Goal: Information Seeking & Learning: Learn about a topic

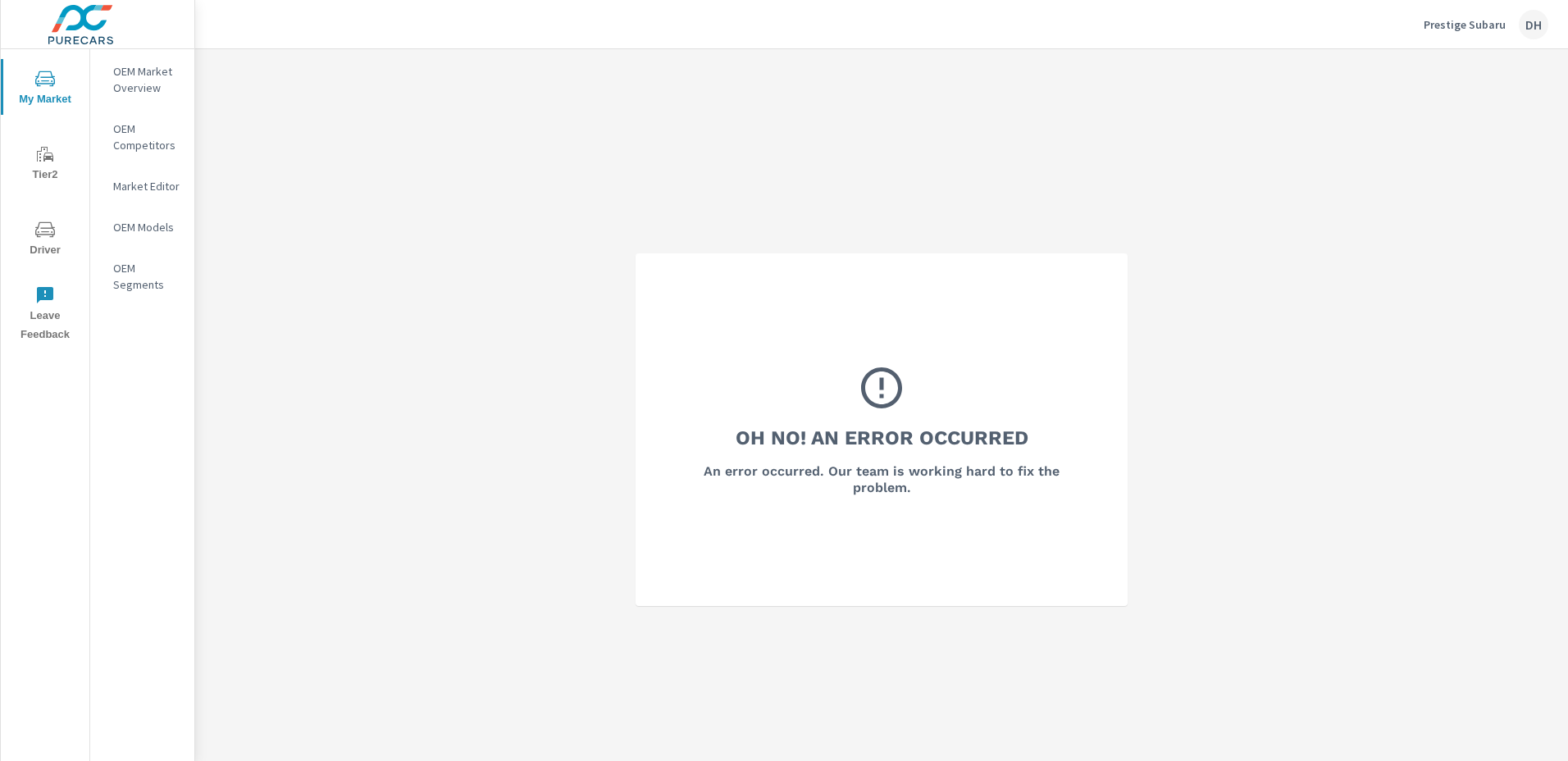
click at [1482, 23] on p "Prestige Subaru" at bounding box center [1465, 24] width 82 height 15
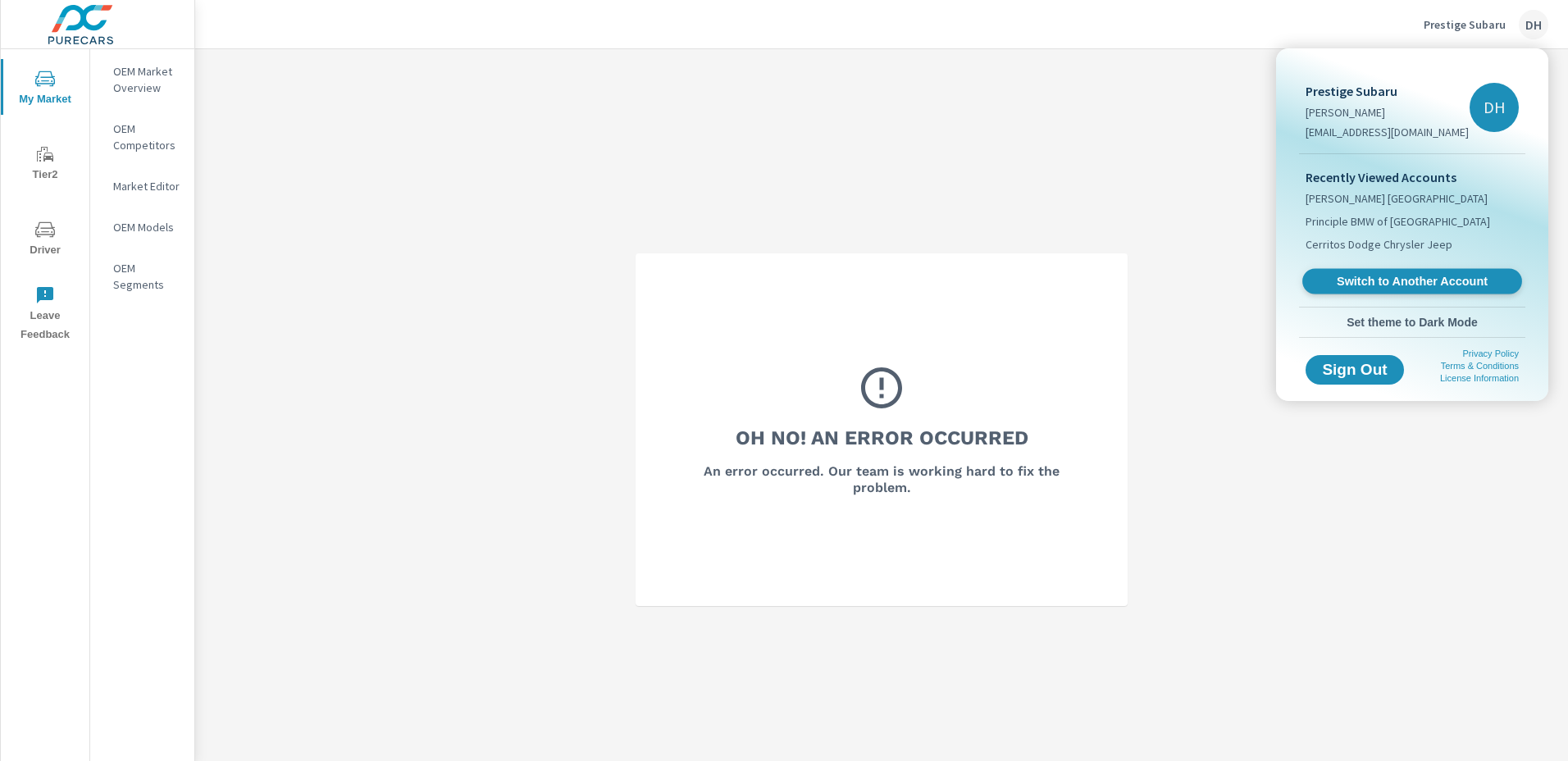
click at [1395, 287] on span "Switch to Another Account" at bounding box center [1411, 281] width 201 height 15
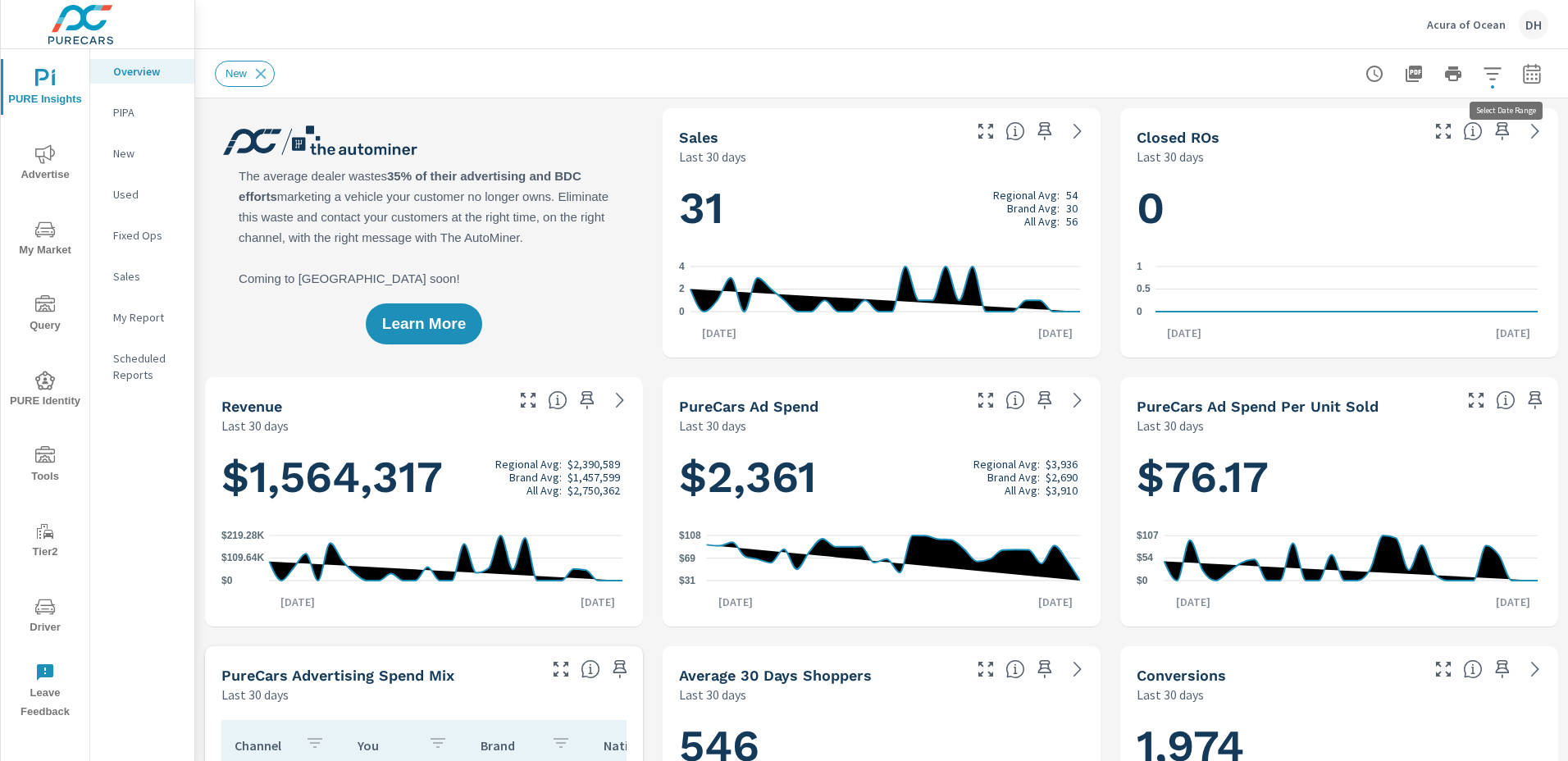
click at [1526, 74] on icon "button" at bounding box center [1531, 76] width 11 height 6
select select "Last 30 days"
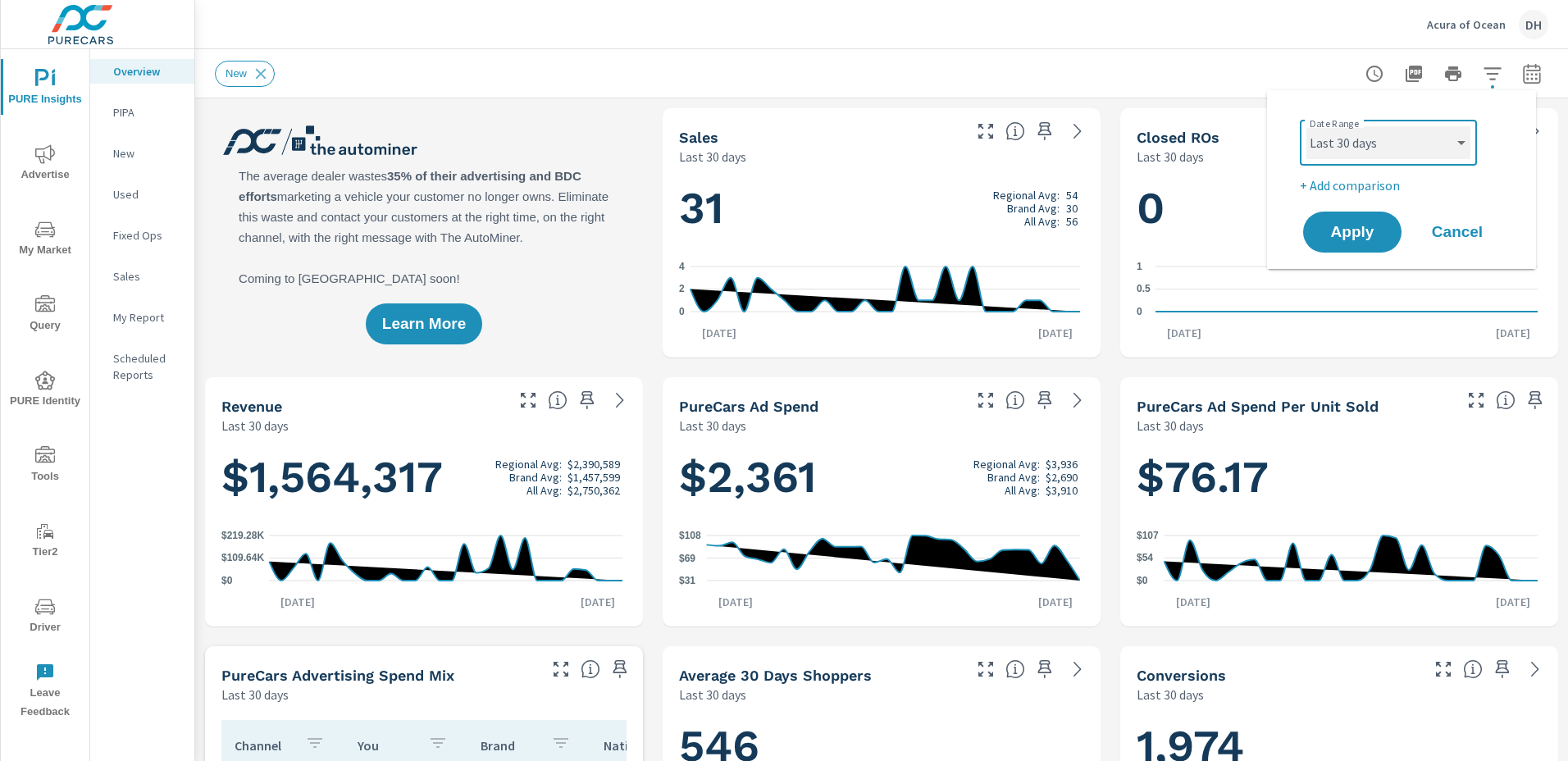
click at [1461, 150] on select "Custom [DATE] Last week Last 7 days Last 14 days Last 30 days Last 45 days Last…" at bounding box center [1388, 142] width 164 height 33
click at [1494, 148] on div "Date Range Custom [DATE] Last week Last 7 days Last 14 days Last 30 days Last 4…" at bounding box center [1404, 141] width 210 height 55
click at [1526, 74] on icon "button" at bounding box center [1531, 76] width 11 height 6
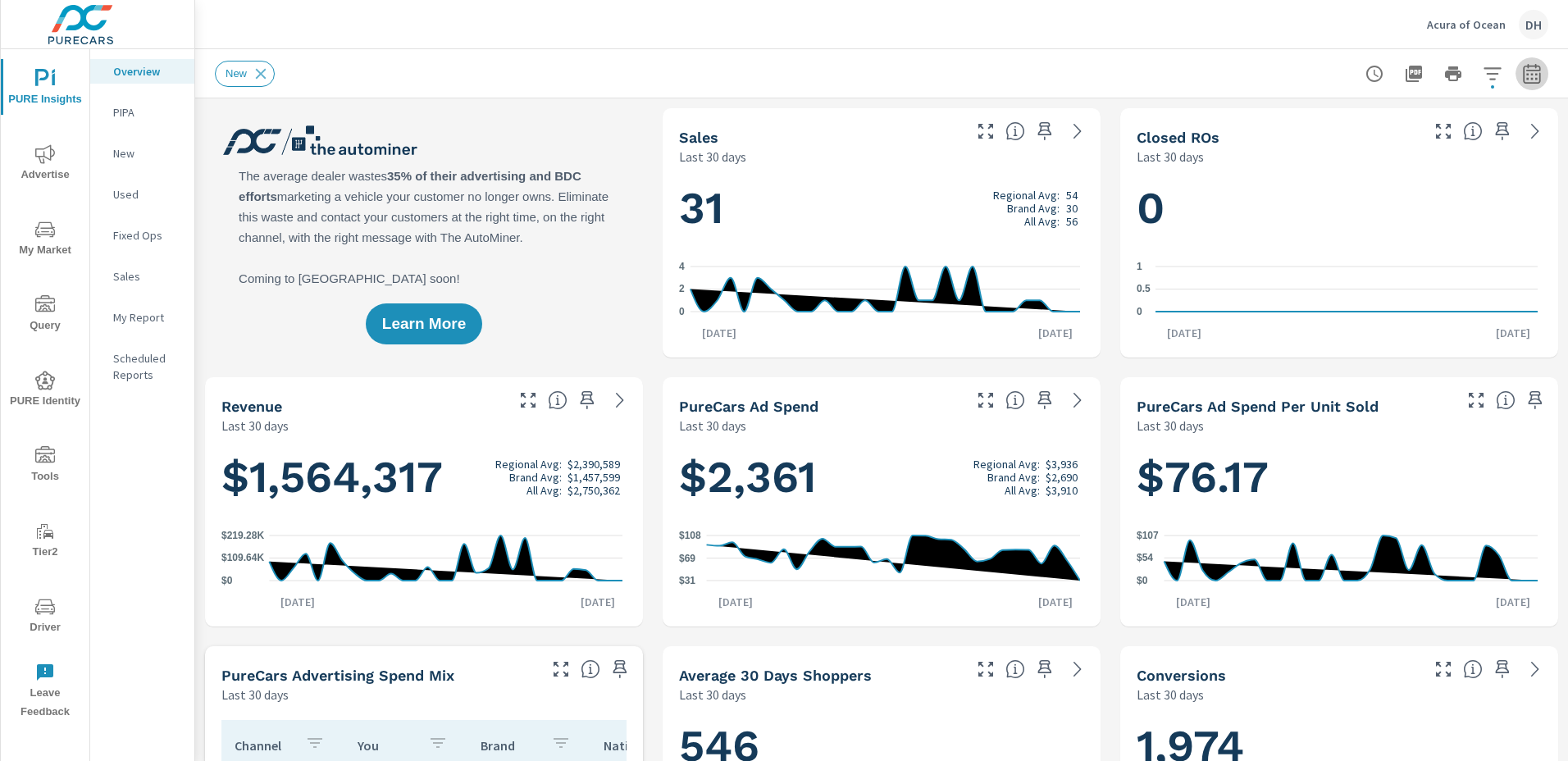
click at [1526, 74] on icon "button" at bounding box center [1531, 76] width 11 height 6
select select "Last 30 days"
click at [1345, 182] on p "+ Add comparison" at bounding box center [1404, 185] width 210 height 20
select select "Previous period"
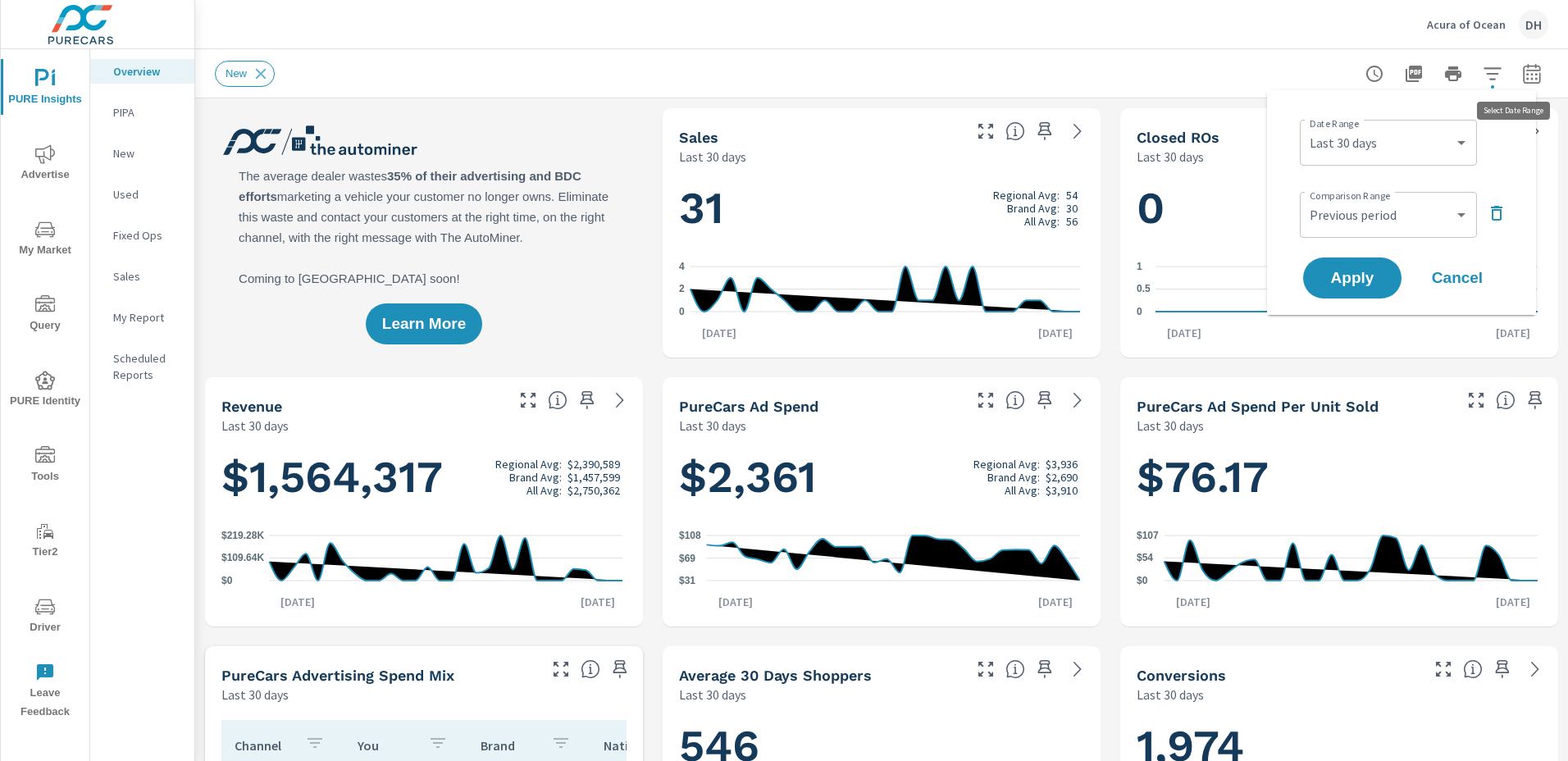
click at [1523, 83] on icon "button" at bounding box center [1531, 73] width 17 height 20
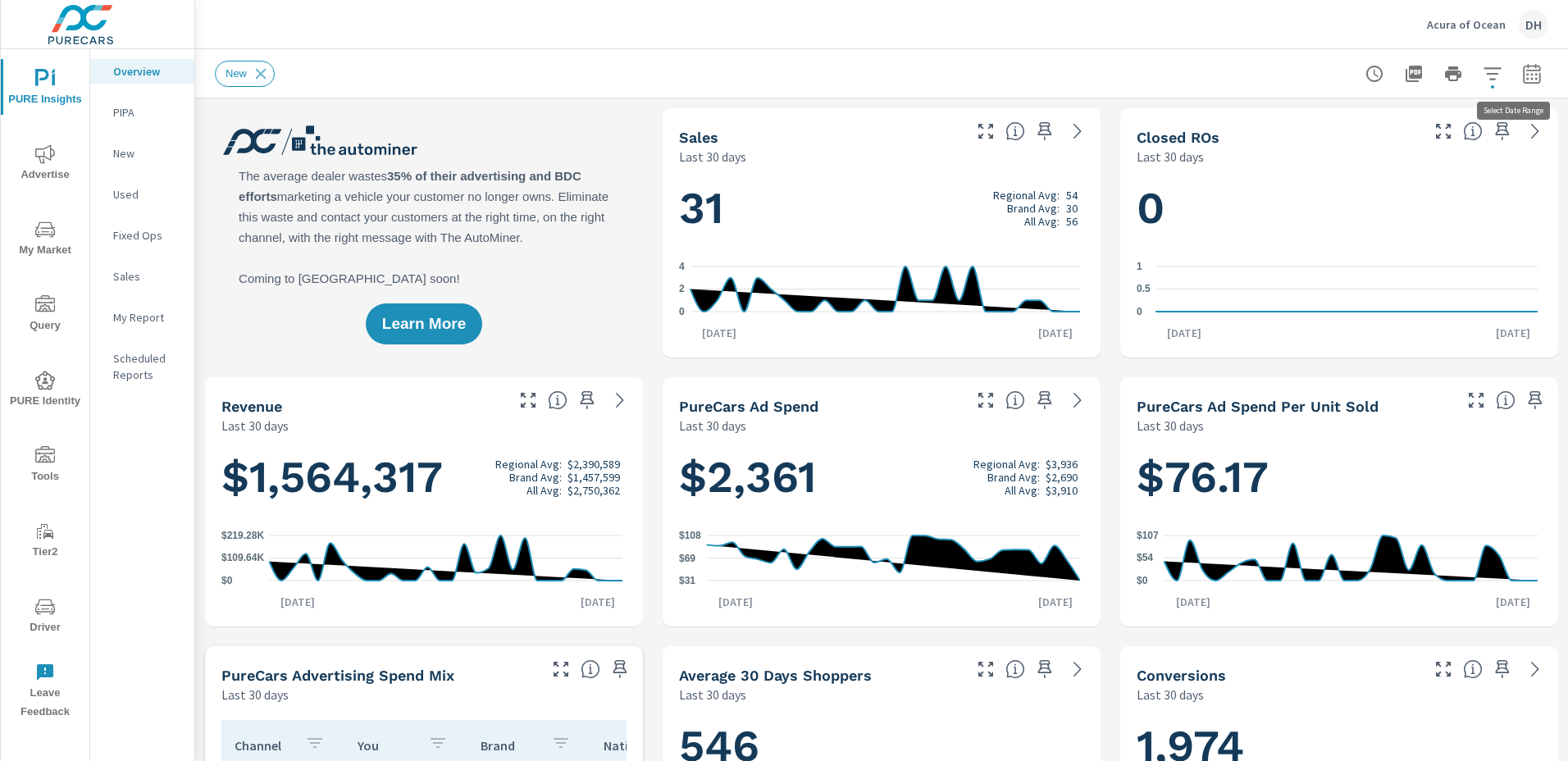
click at [1523, 83] on icon "button" at bounding box center [1531, 73] width 17 height 20
select select "Last 30 days"
select select "Previous period"
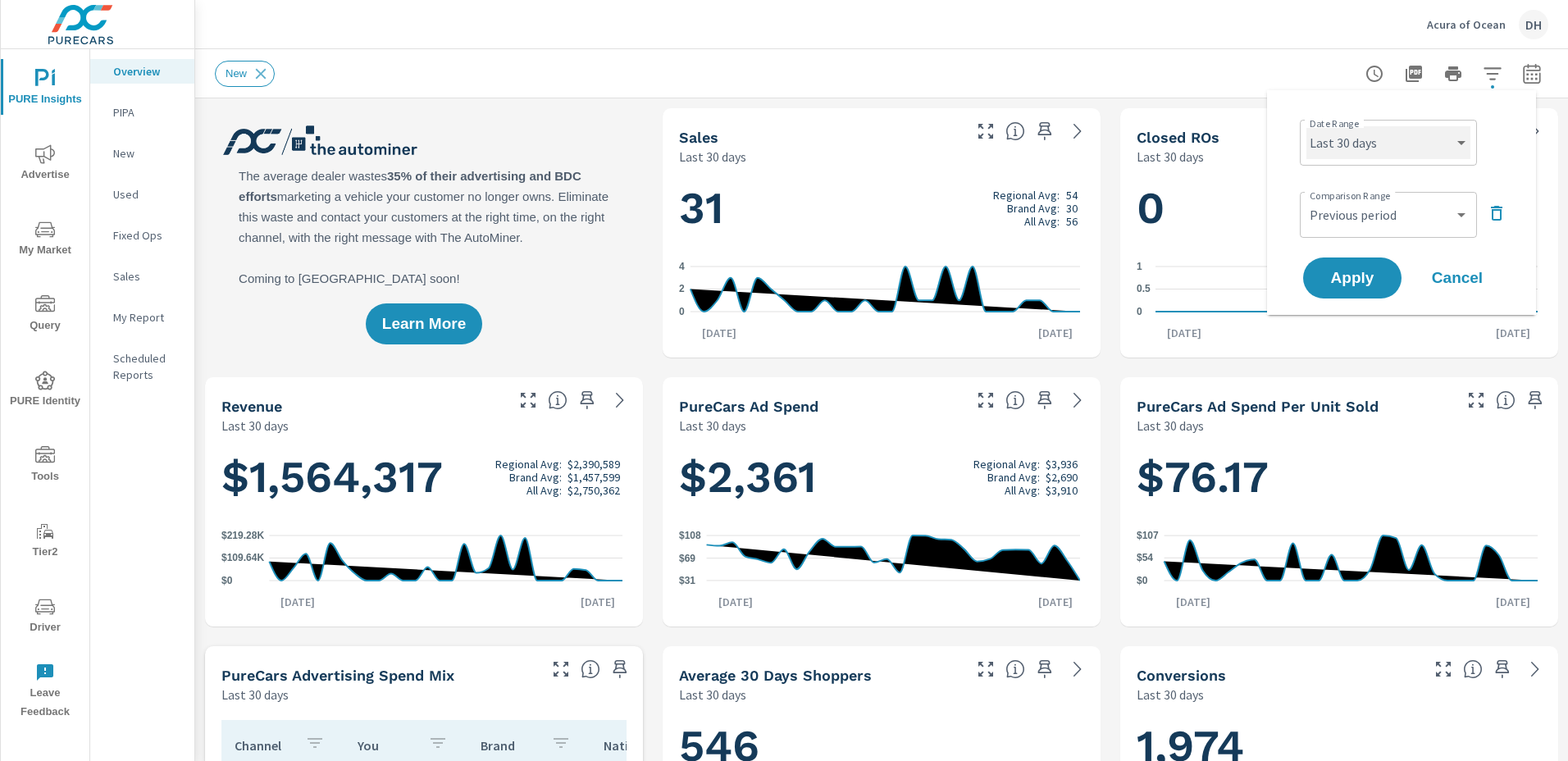
click at [1465, 143] on select "Custom [DATE] Last week Last 7 days Last 14 days Last 30 days Last 45 days Last…" at bounding box center [1388, 142] width 164 height 33
click at [1307, 126] on select "Custom [DATE] Last week Last 7 days Last 14 days Last 30 days Last 45 days Last…" at bounding box center [1388, 142] width 164 height 33
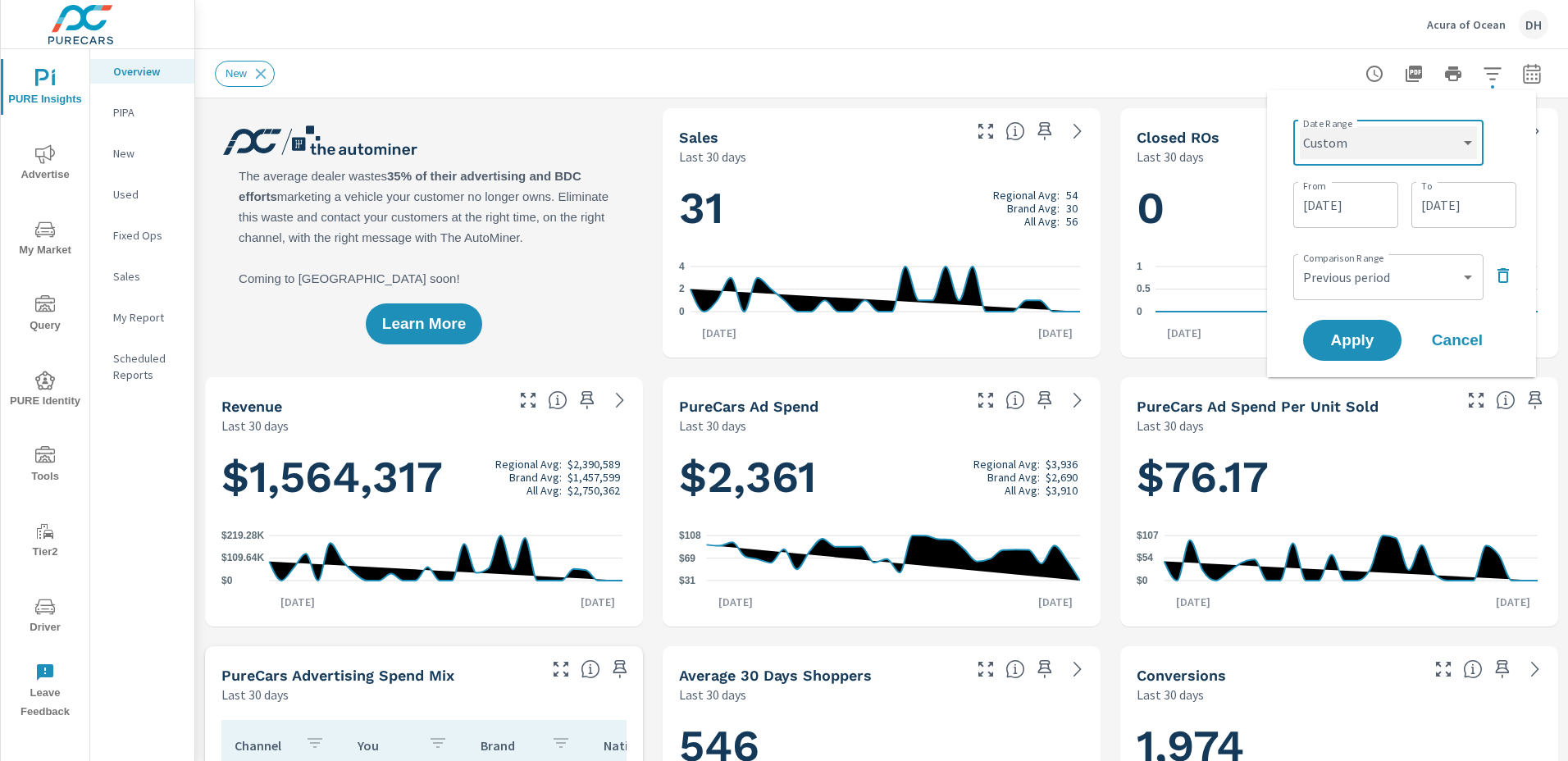
click at [1469, 143] on select "Custom [DATE] Last week Last 7 days Last 14 days Last 30 days Last 45 days Last…" at bounding box center [1388, 142] width 177 height 33
click at [1300, 126] on select "Custom [DATE] Last week Last 7 days Last 14 days Last 30 days Last 45 days Last…" at bounding box center [1388, 142] width 177 height 33
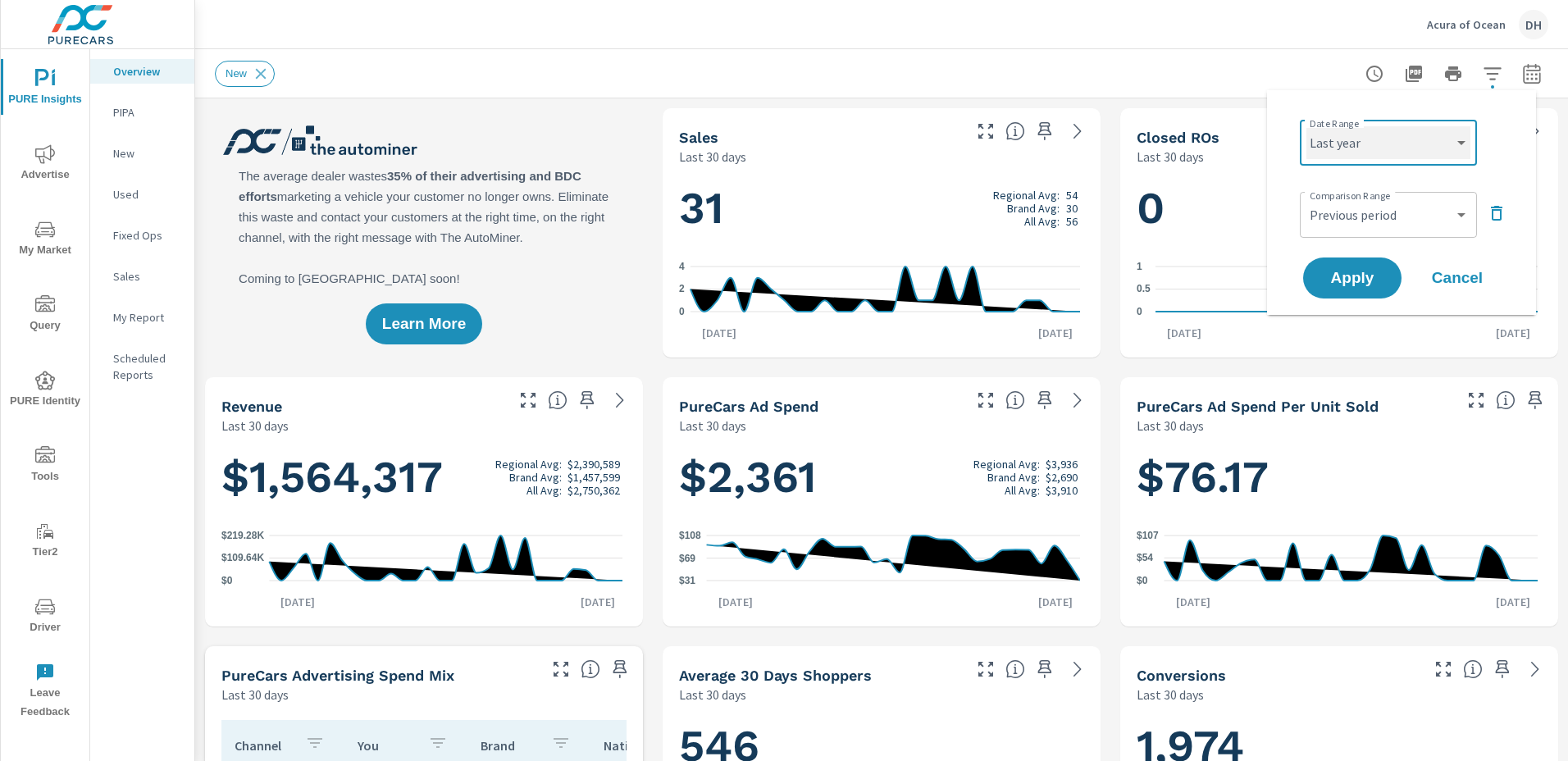
click at [1462, 148] on select "Custom [DATE] Last week Last 7 days Last 14 days Last 30 days Last 45 days Last…" at bounding box center [1388, 142] width 164 height 33
click at [1420, 102] on div "Date Range Custom [DATE] Last week Last 7 days Last 14 days Last 30 days Last 4…" at bounding box center [1401, 202] width 269 height 224
click at [1464, 141] on select "Custom [DATE] Last week Last 7 days Last 14 days Last 30 days Last 45 days Last…" at bounding box center [1388, 142] width 164 height 33
click at [1307, 126] on select "Custom [DATE] Last week Last 7 days Last 14 days Last 30 days Last 45 days Last…" at bounding box center [1388, 142] width 164 height 33
select select "custom"
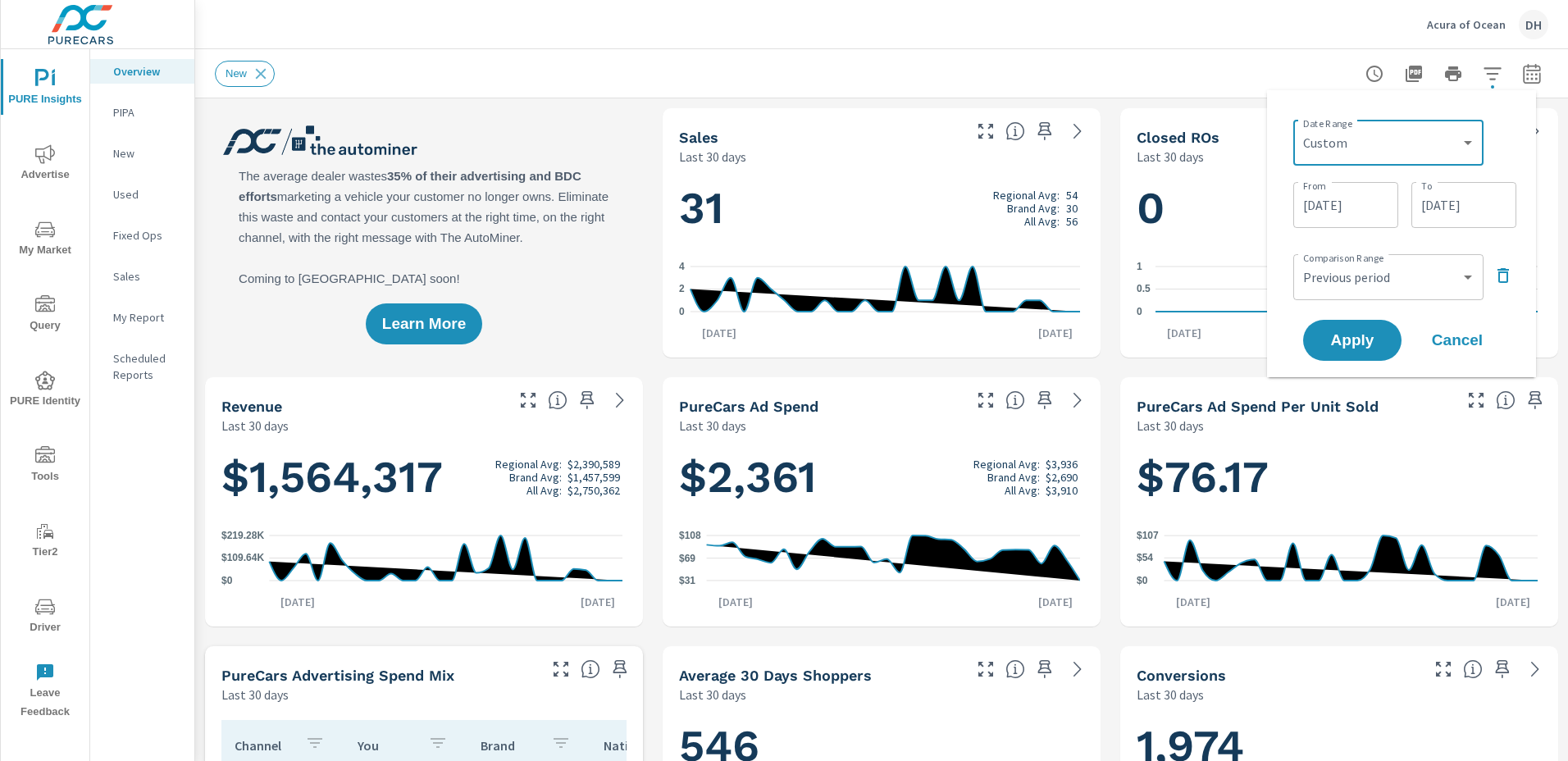
click at [1456, 214] on input "[DATE]" at bounding box center [1463, 205] width 92 height 33
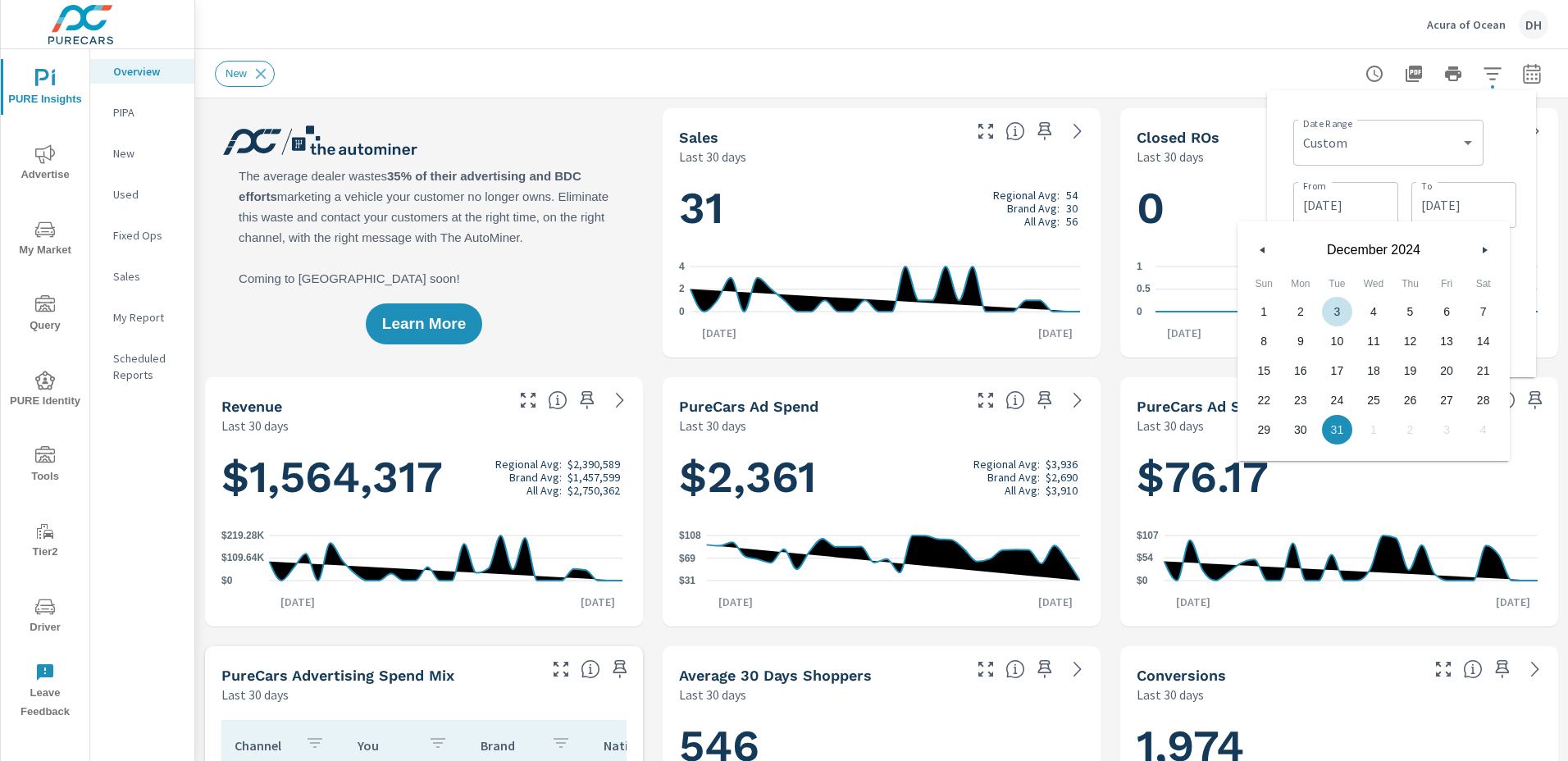
click at [1338, 212] on input "[DATE]" at bounding box center [1345, 205] width 92 height 33
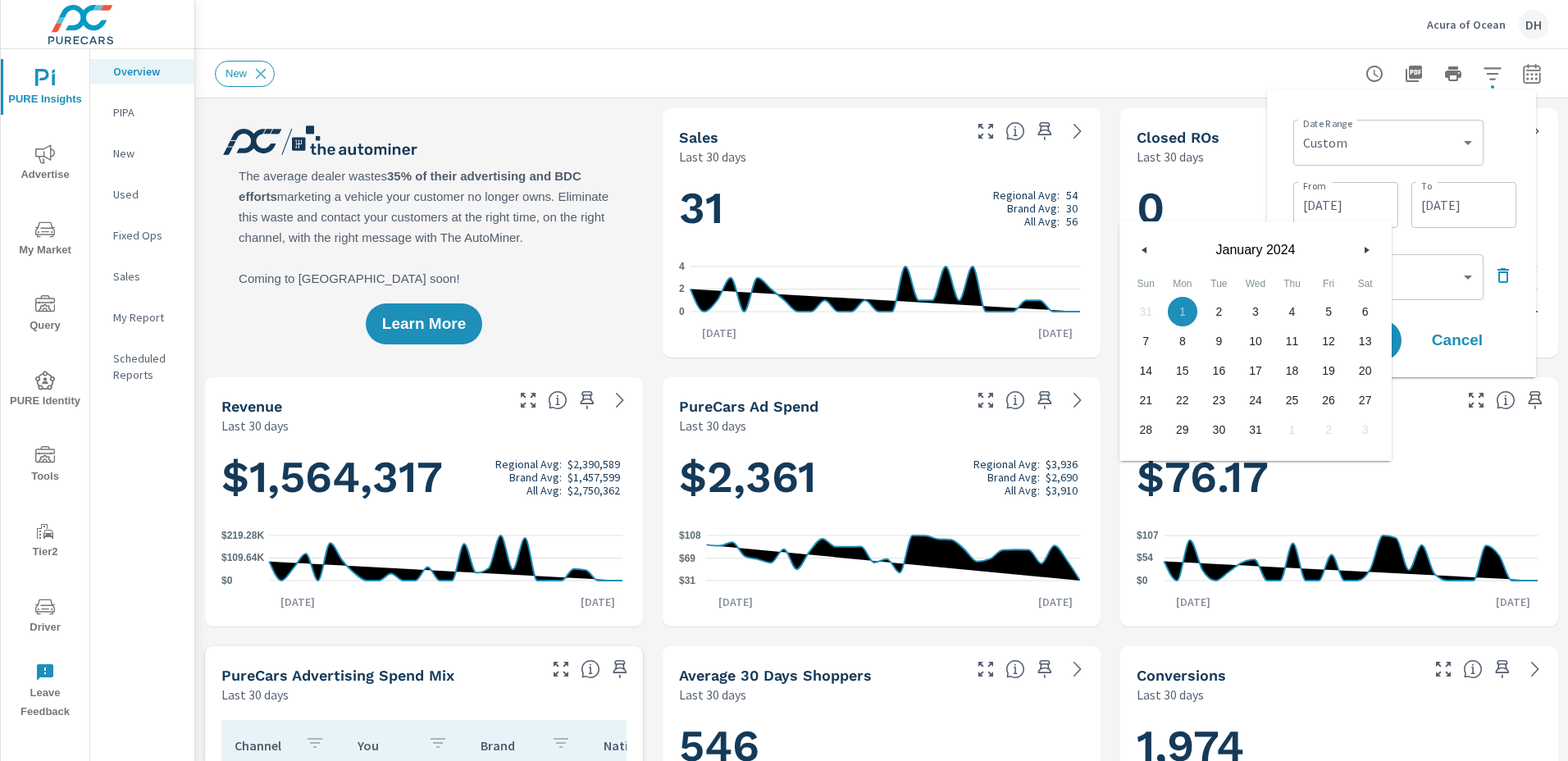
click at [1143, 245] on button "button" at bounding box center [1145, 250] width 20 height 20
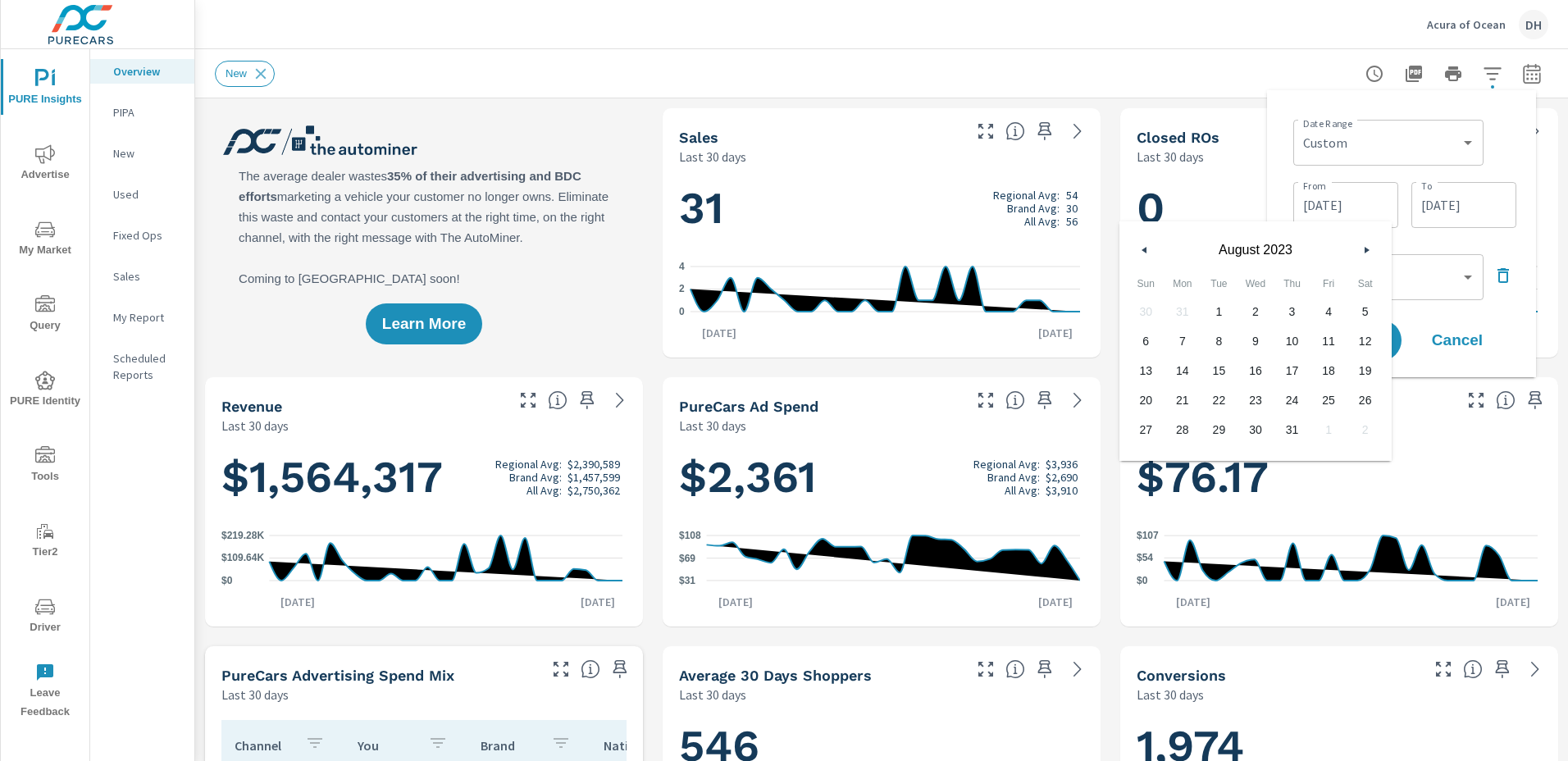
click at [1143, 245] on button "button" at bounding box center [1145, 250] width 20 height 20
click at [1371, 253] on button "button" at bounding box center [1366, 250] width 20 height 20
click at [1365, 307] on span "1" at bounding box center [1364, 311] width 37 height 21
click at [1453, 213] on input "[DATE]" at bounding box center [1463, 205] width 92 height 33
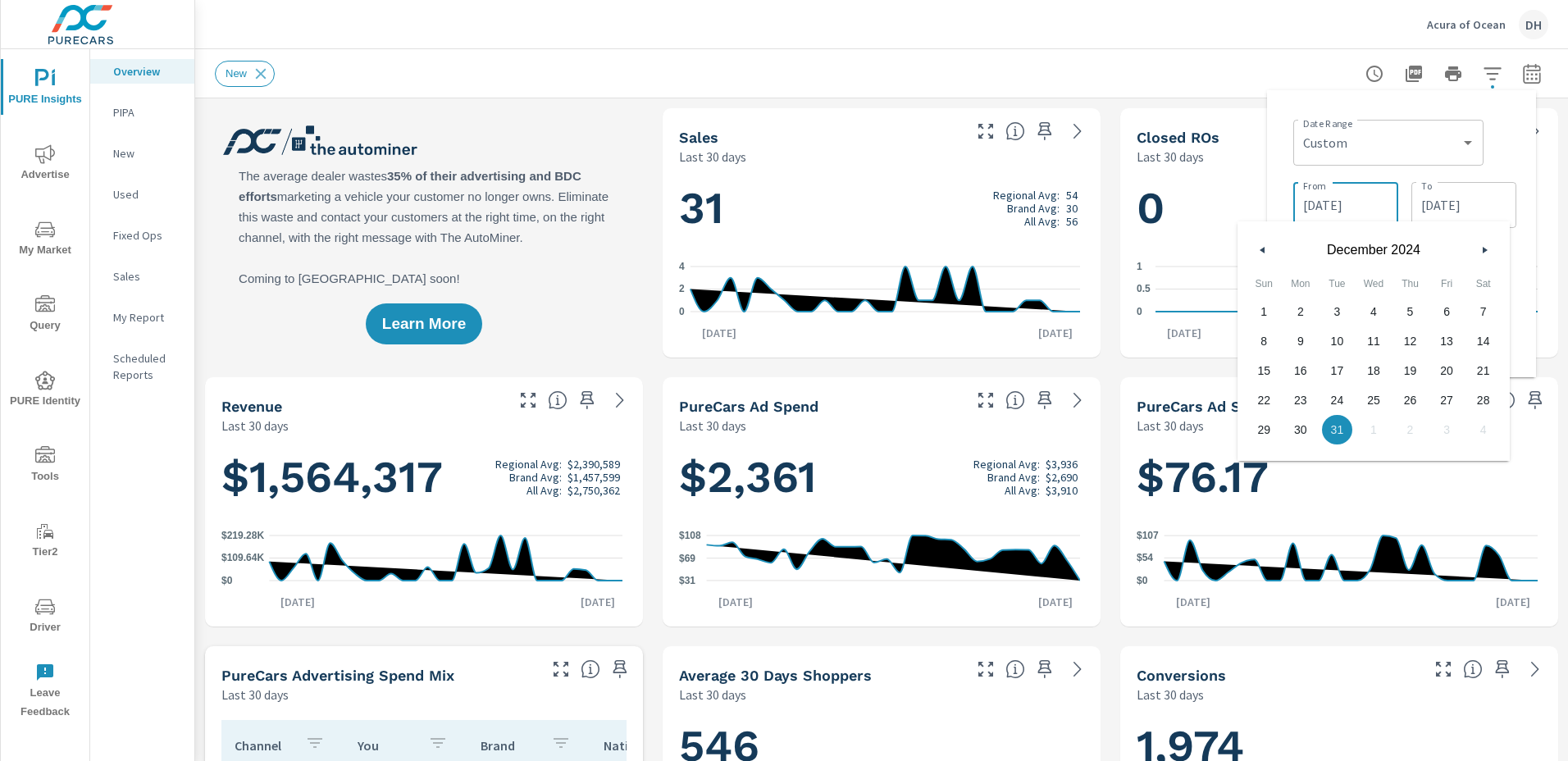
click at [1314, 207] on input "[DATE]" at bounding box center [1345, 205] width 92 height 33
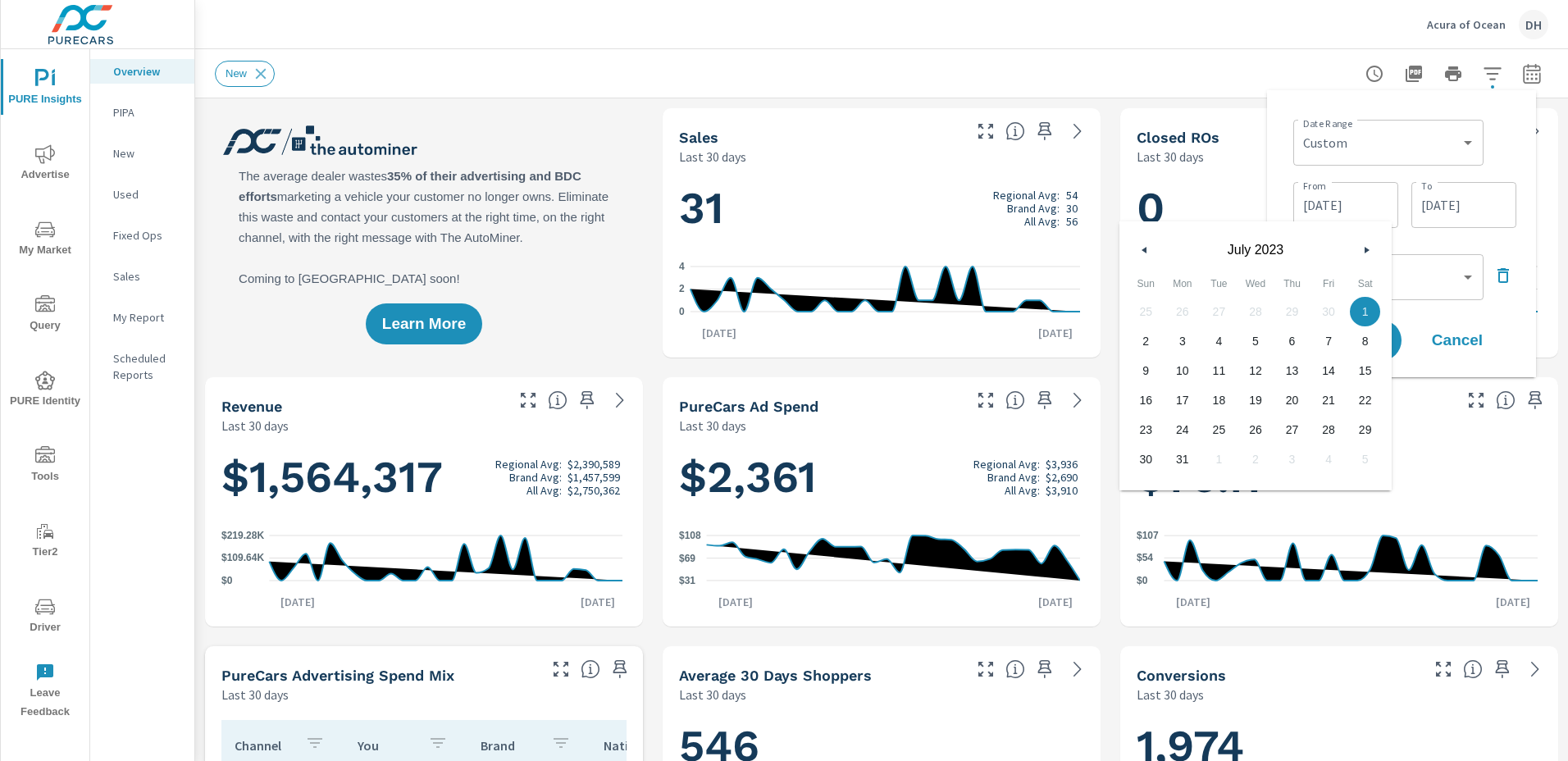
click at [1144, 252] on icon "button" at bounding box center [1142, 249] width 8 height 6
click at [1290, 306] on span "1" at bounding box center [1292, 311] width 37 height 21
type input "[DATE]"
click at [1532, 217] on div "Date Range Custom [DATE] Last week Last 7 days Last 14 days Last 30 days Last 4…" at bounding box center [1401, 233] width 269 height 287
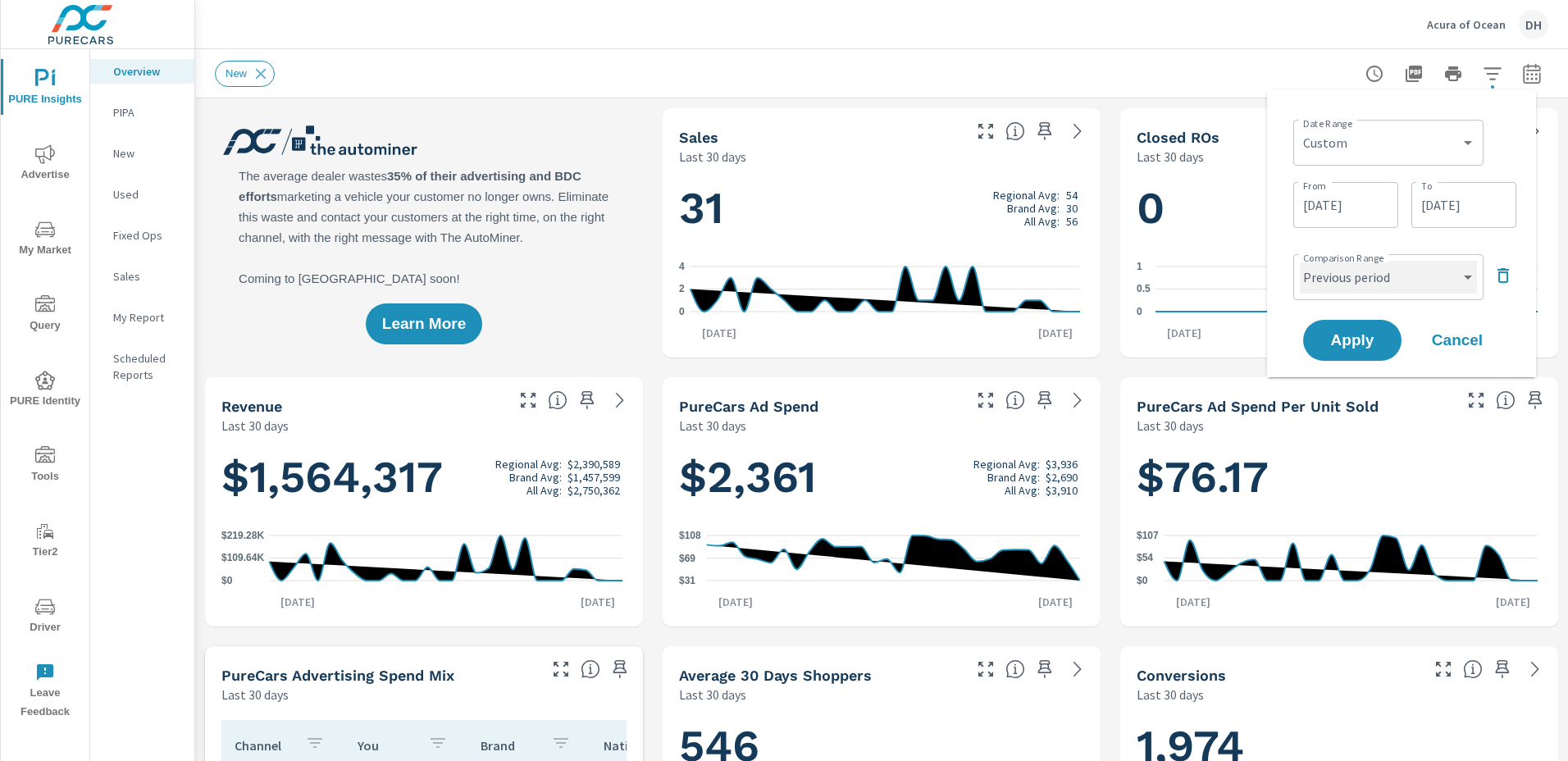
click at [1471, 276] on select "Custom Previous period Previous month Previous year" at bounding box center [1388, 277] width 177 height 33
click at [1487, 236] on div "Date Range Custom [DATE] Last week Last 7 days Last 14 days Last 30 days Last 4…" at bounding box center [1401, 234] width 242 height 261
click at [1335, 202] on input "[DATE]" at bounding box center [1345, 205] width 92 height 33
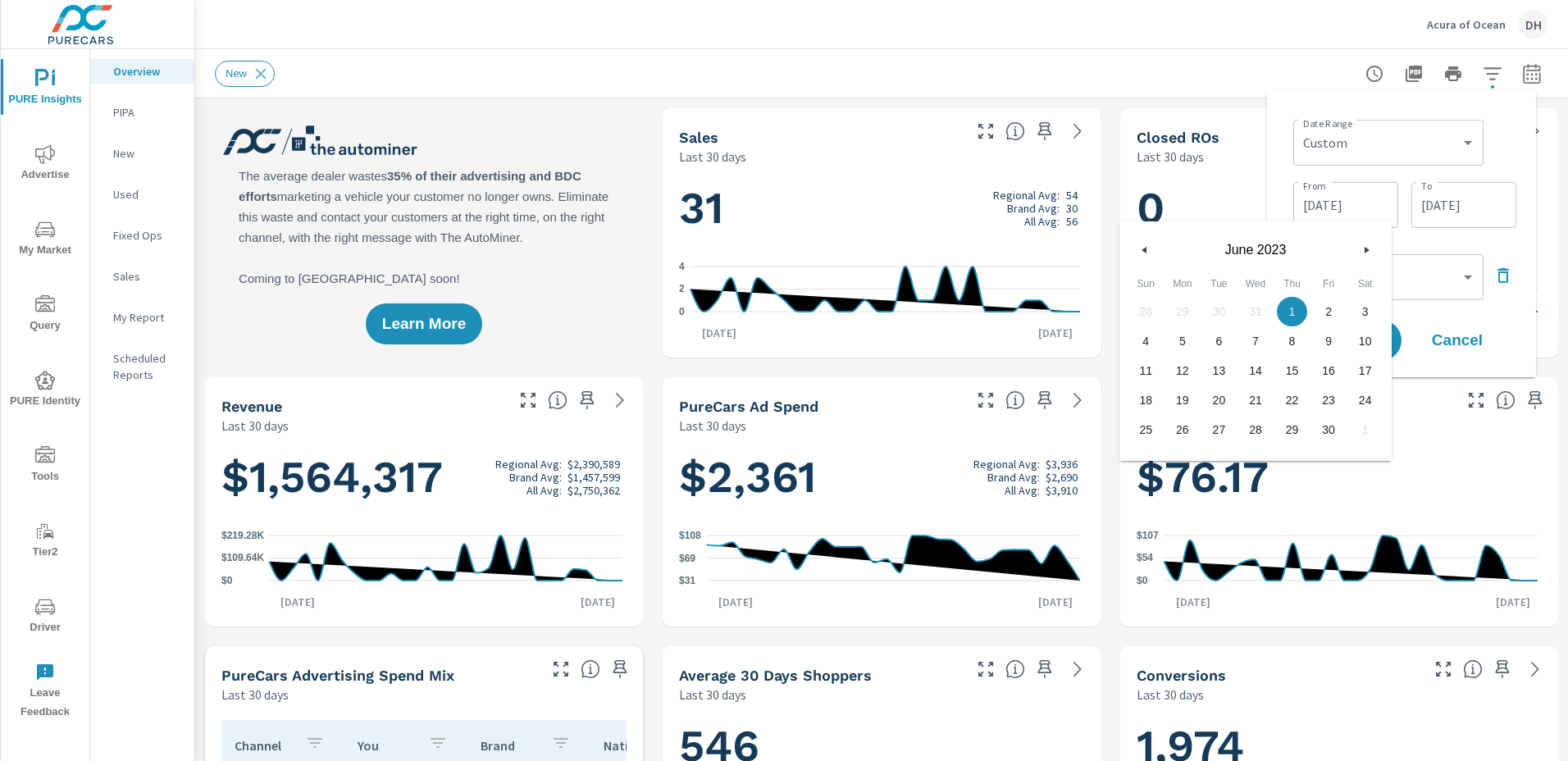
click at [1366, 248] on icon "button" at bounding box center [1369, 249] width 8 height 6
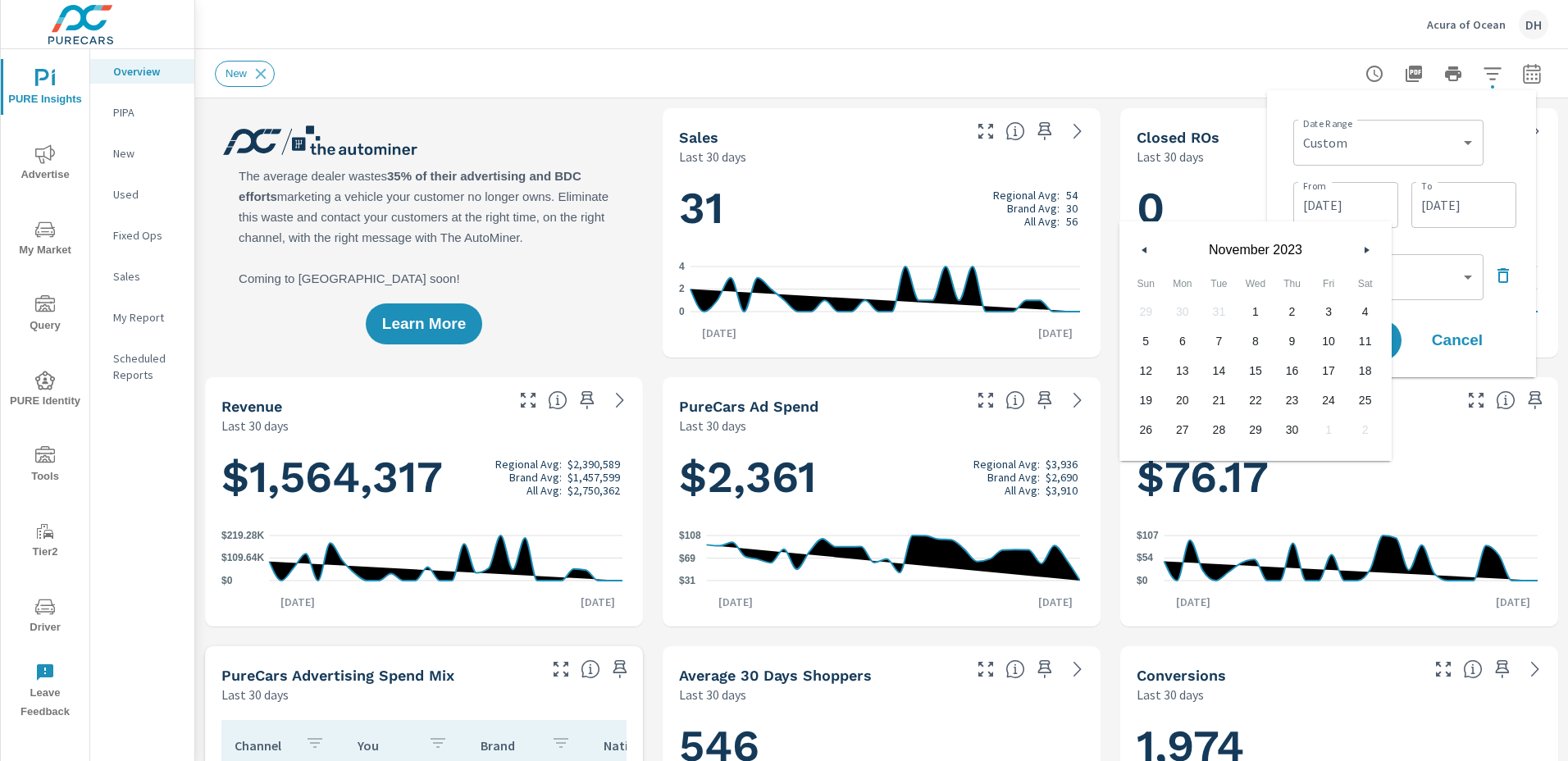
click at [1366, 248] on icon "button" at bounding box center [1369, 249] width 8 height 6
click at [1367, 253] on button "button" at bounding box center [1366, 250] width 20 height 20
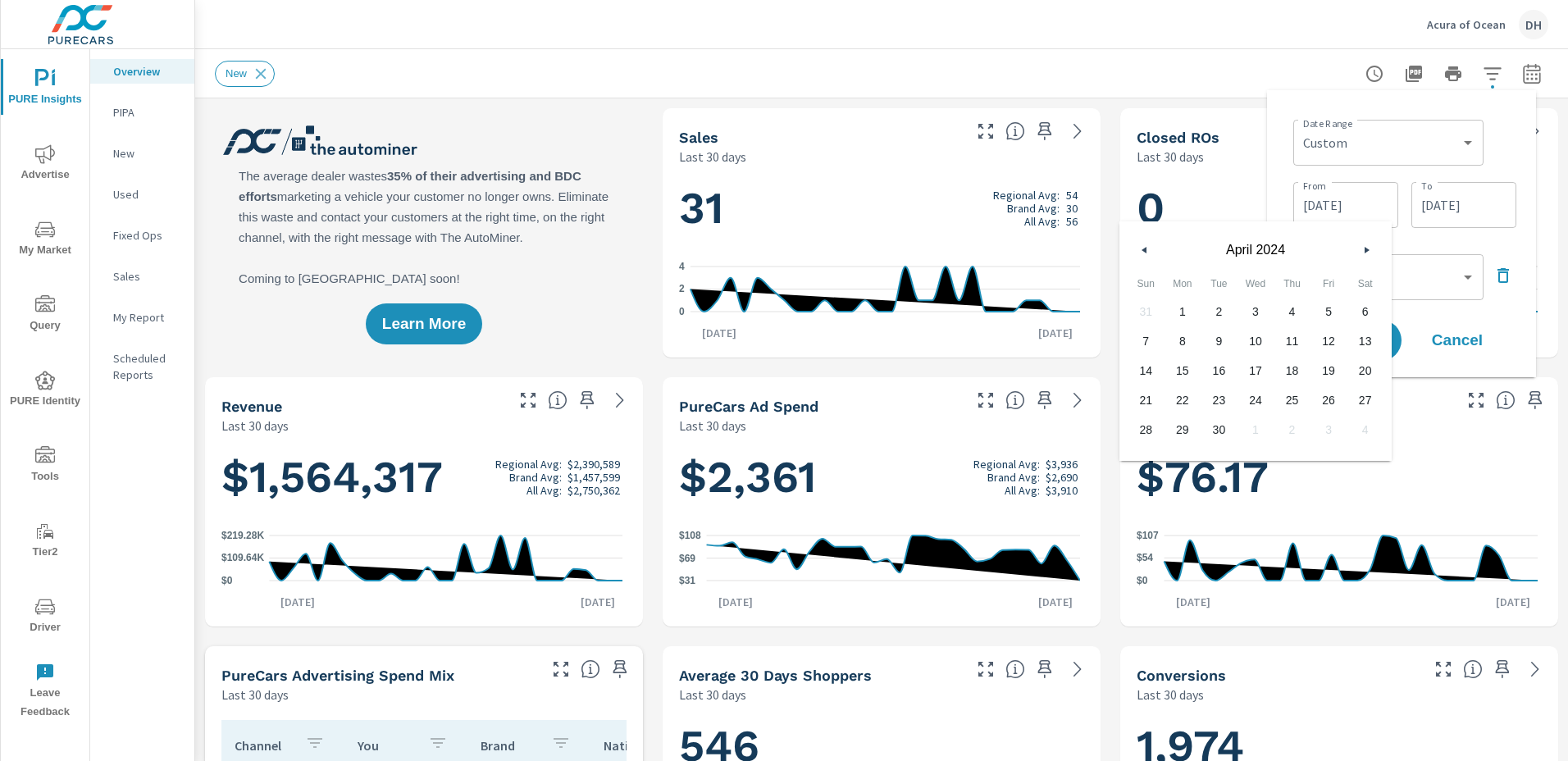
click at [1367, 252] on icon "button" at bounding box center [1369, 249] width 8 height 6
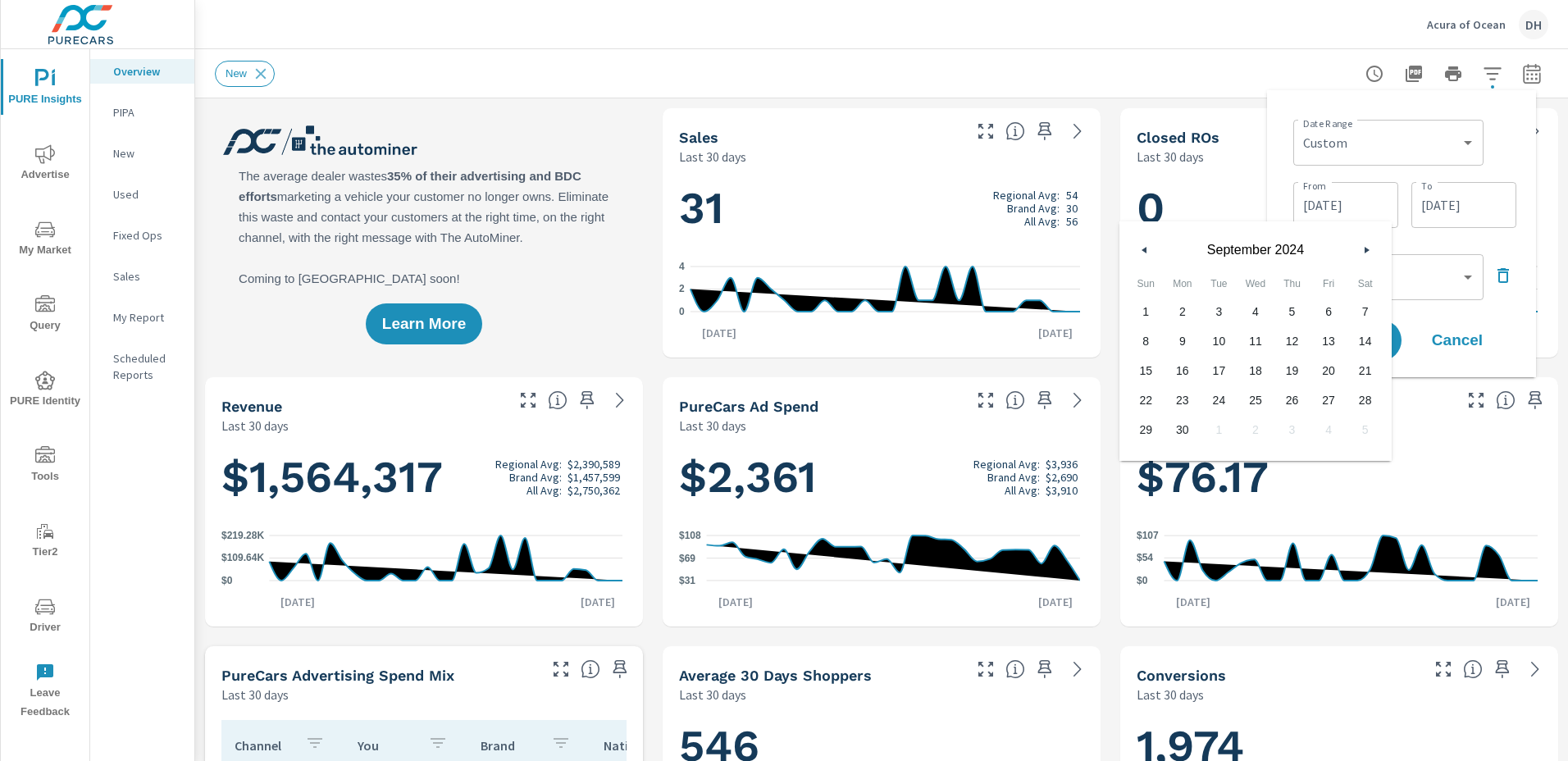
click at [1367, 252] on icon "button" at bounding box center [1369, 249] width 8 height 6
click at [1366, 250] on icon "button" at bounding box center [1369, 249] width 8 height 6
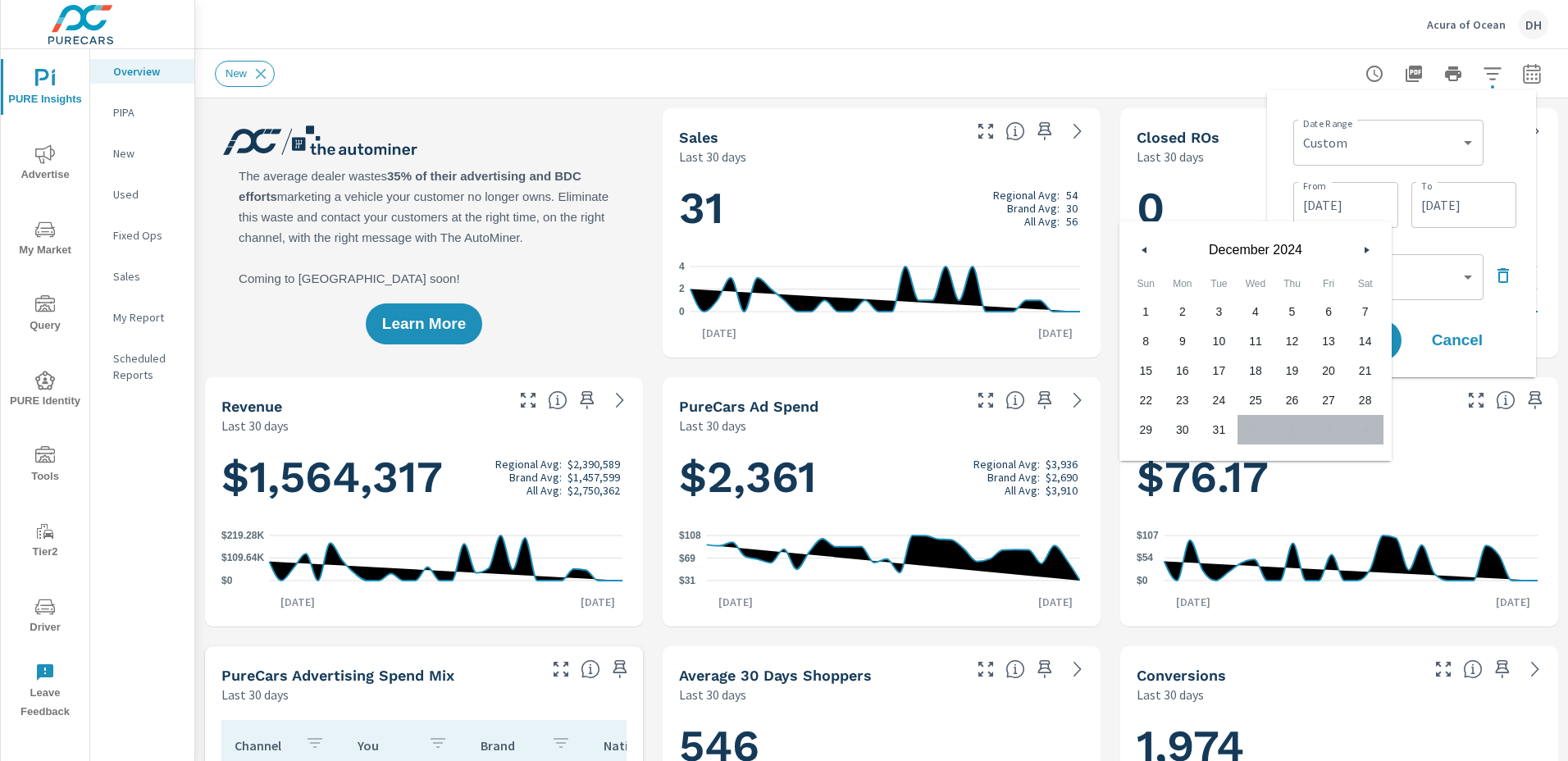
click at [1366, 245] on button "button" at bounding box center [1366, 250] width 20 height 20
click at [1436, 244] on div "Date Range Custom [DATE] Last week Last 7 days Last 14 days Last 30 days Last 4…" at bounding box center [1401, 234] width 242 height 261
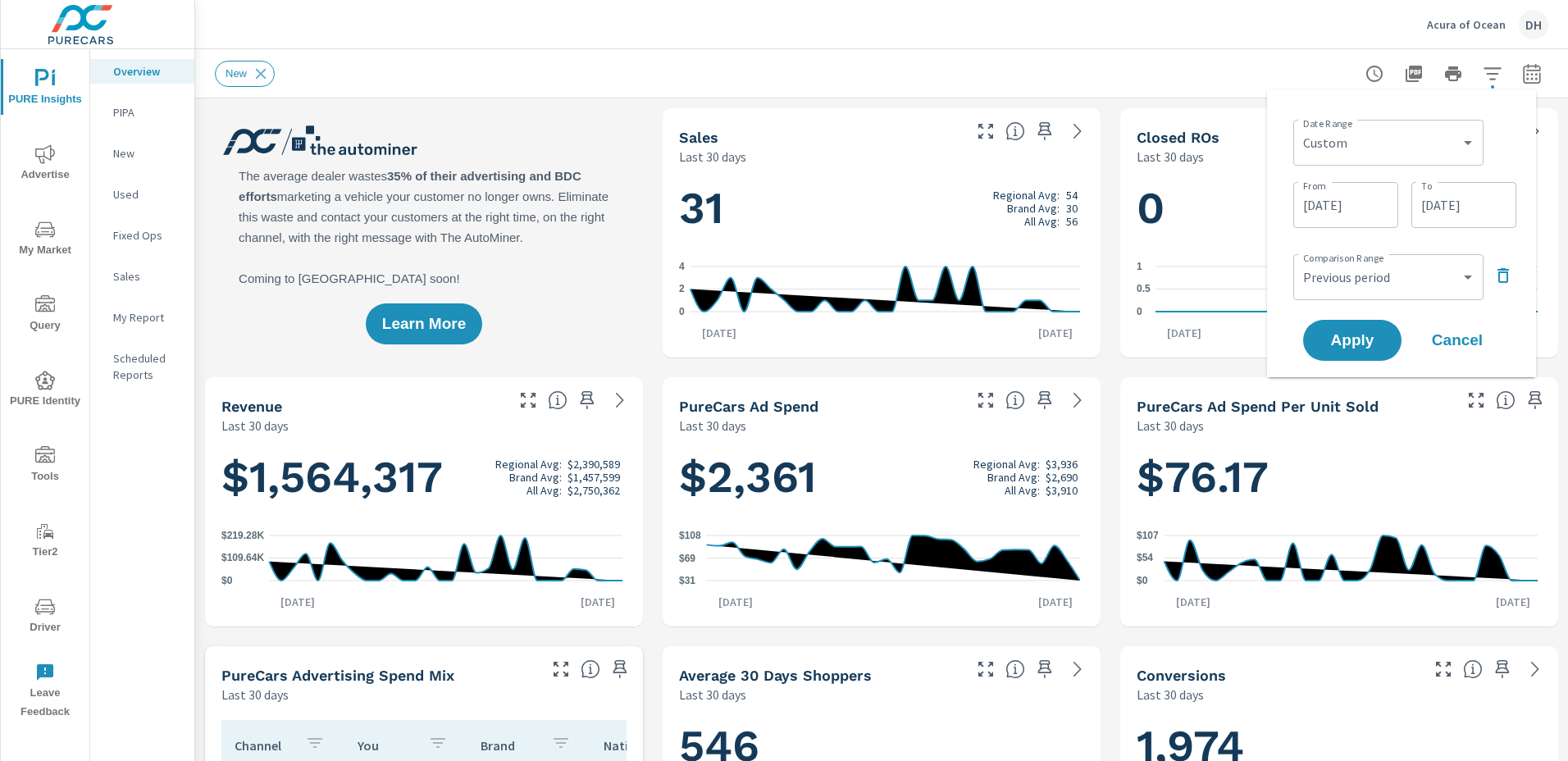
click at [1352, 208] on input "[DATE]" at bounding box center [1345, 205] width 92 height 33
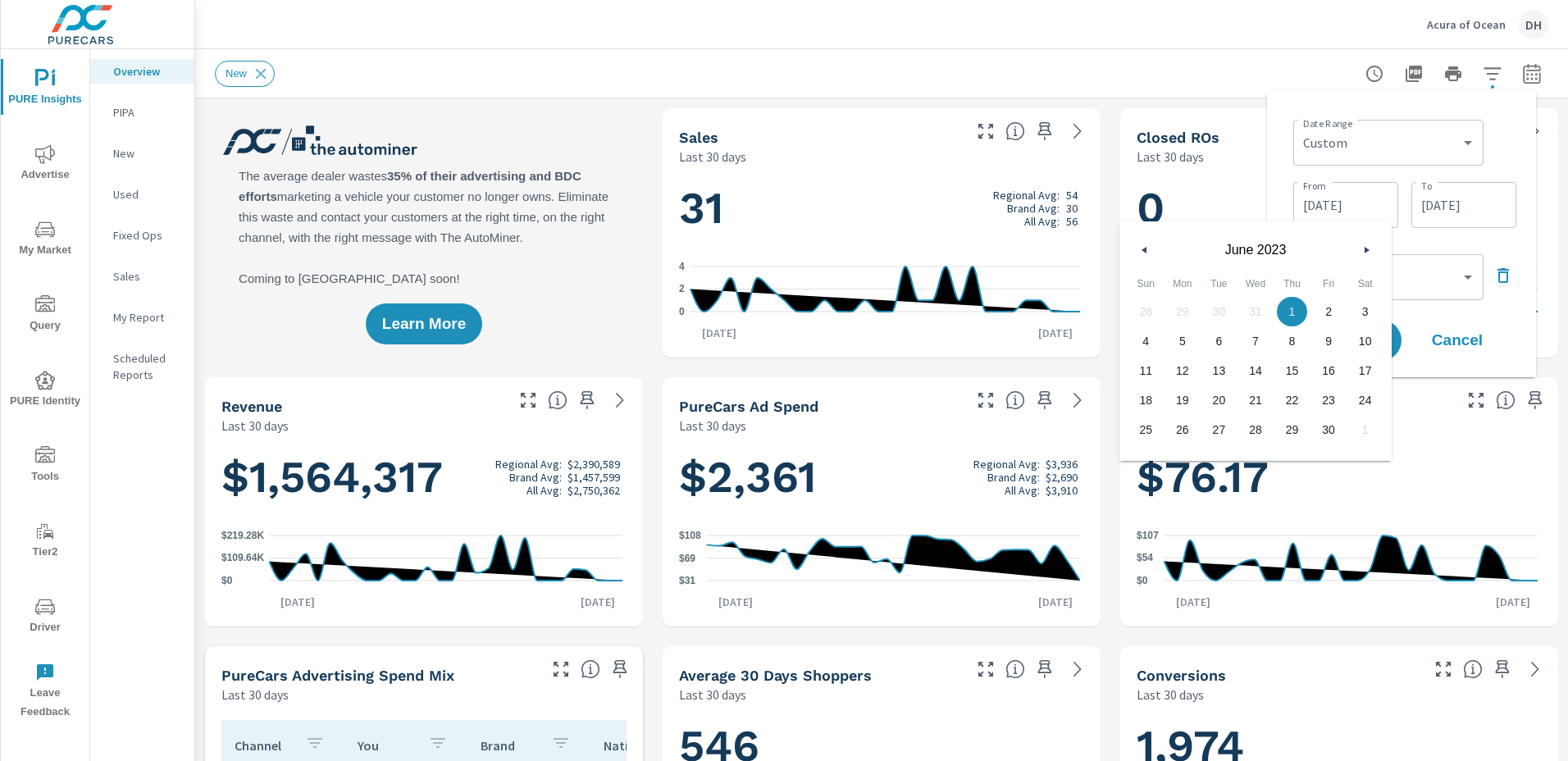
click at [1366, 248] on icon "button" at bounding box center [1369, 249] width 8 height 6
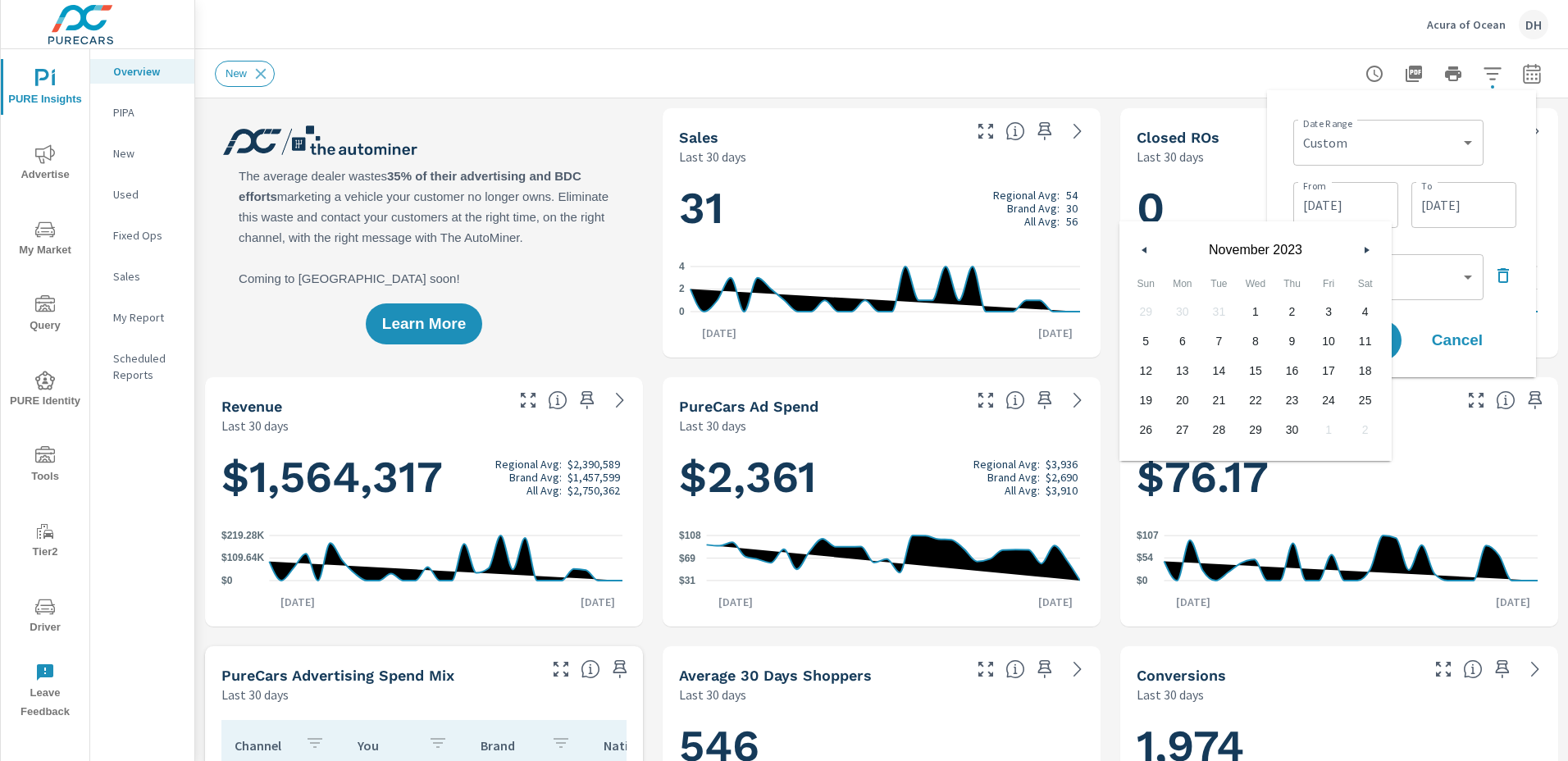
click at [1366, 248] on icon "button" at bounding box center [1369, 249] width 8 height 6
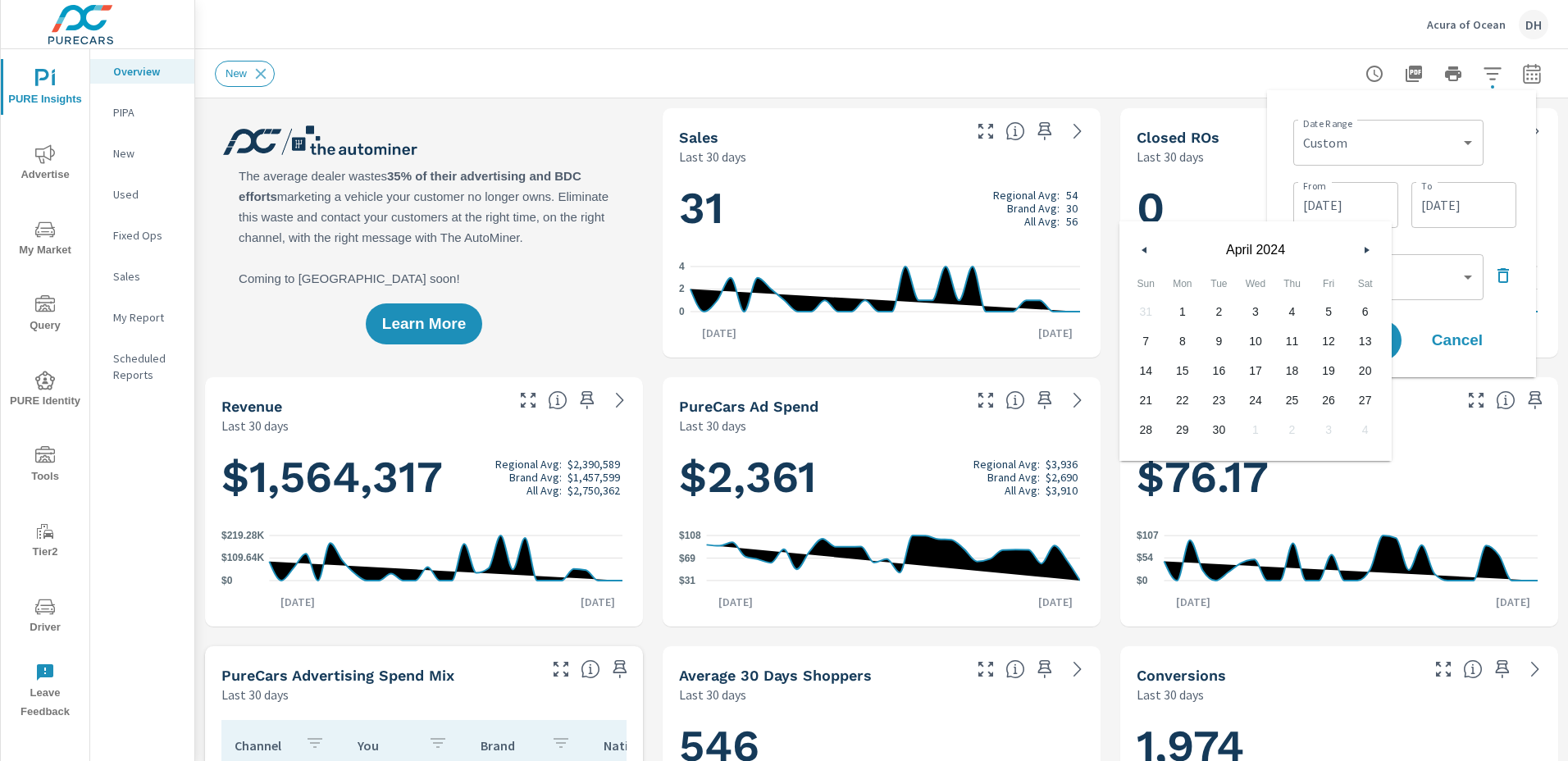
click at [1366, 248] on icon "button" at bounding box center [1369, 249] width 8 height 6
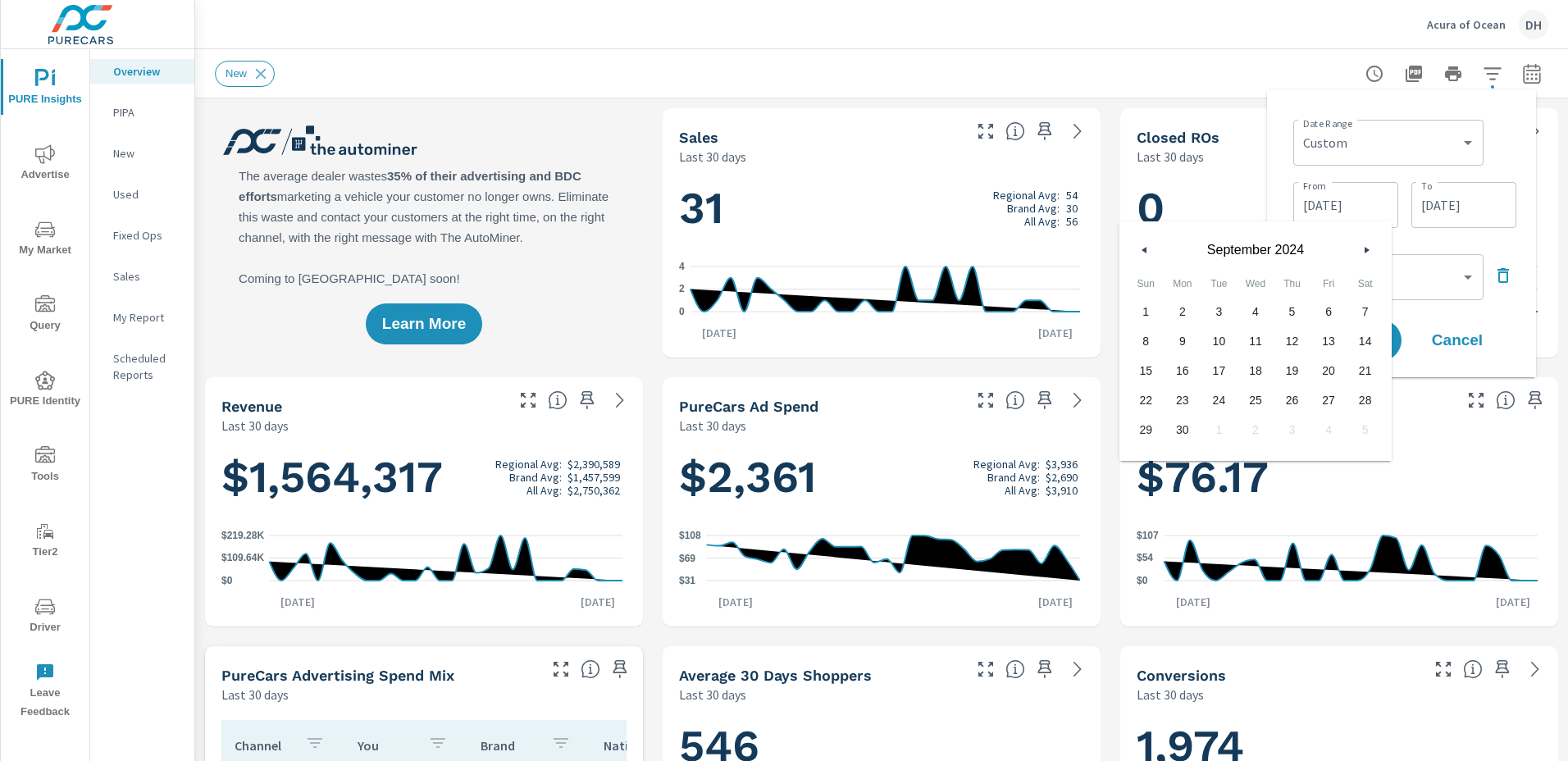
click at [1366, 248] on icon "button" at bounding box center [1369, 249] width 8 height 6
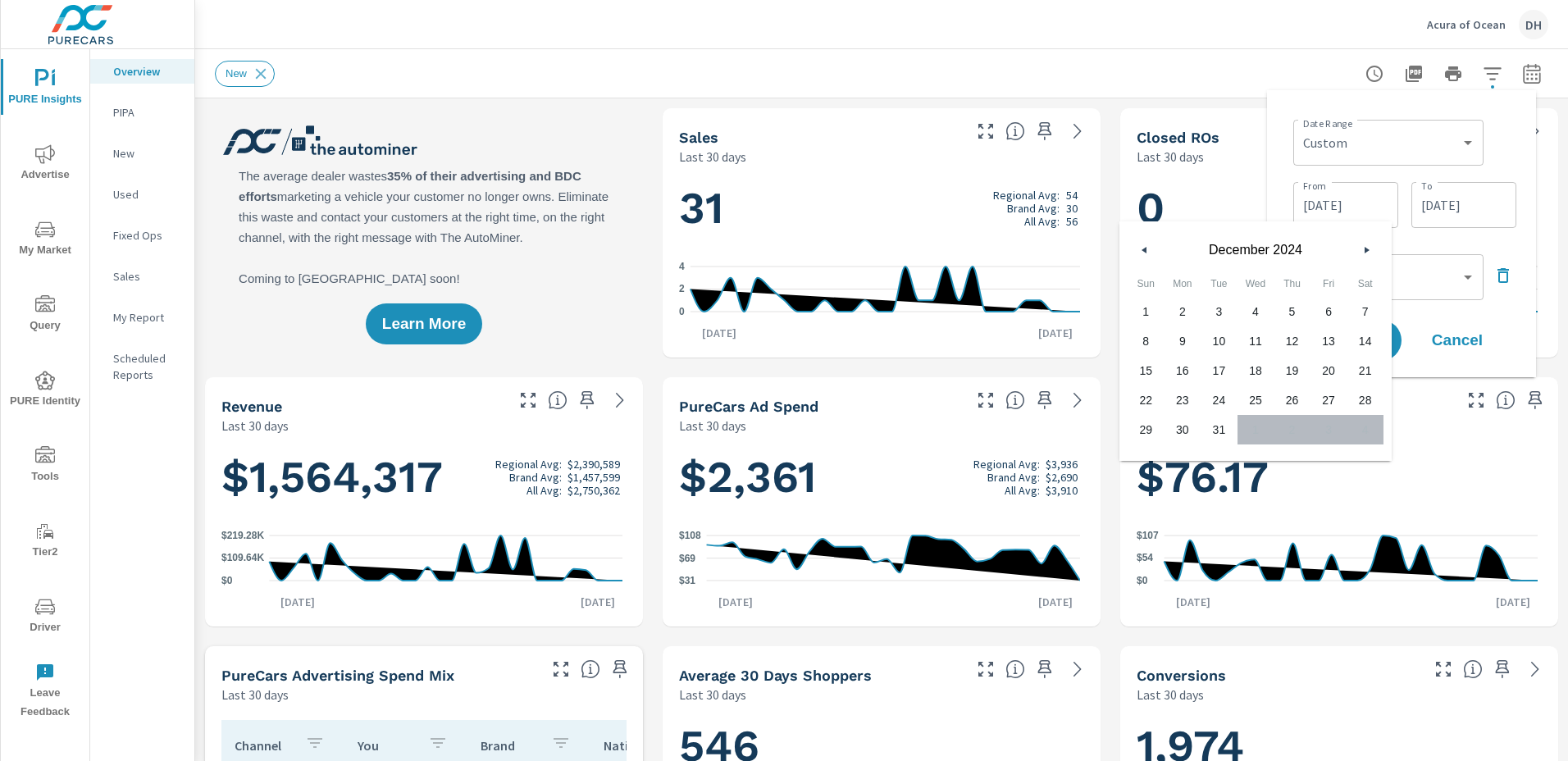
click at [1366, 248] on icon "button" at bounding box center [1369, 249] width 8 height 6
click at [1481, 241] on div "Date Range Custom [DATE] Last week Last 7 days Last 14 days Last 30 days Last 4…" at bounding box center [1401, 234] width 242 height 261
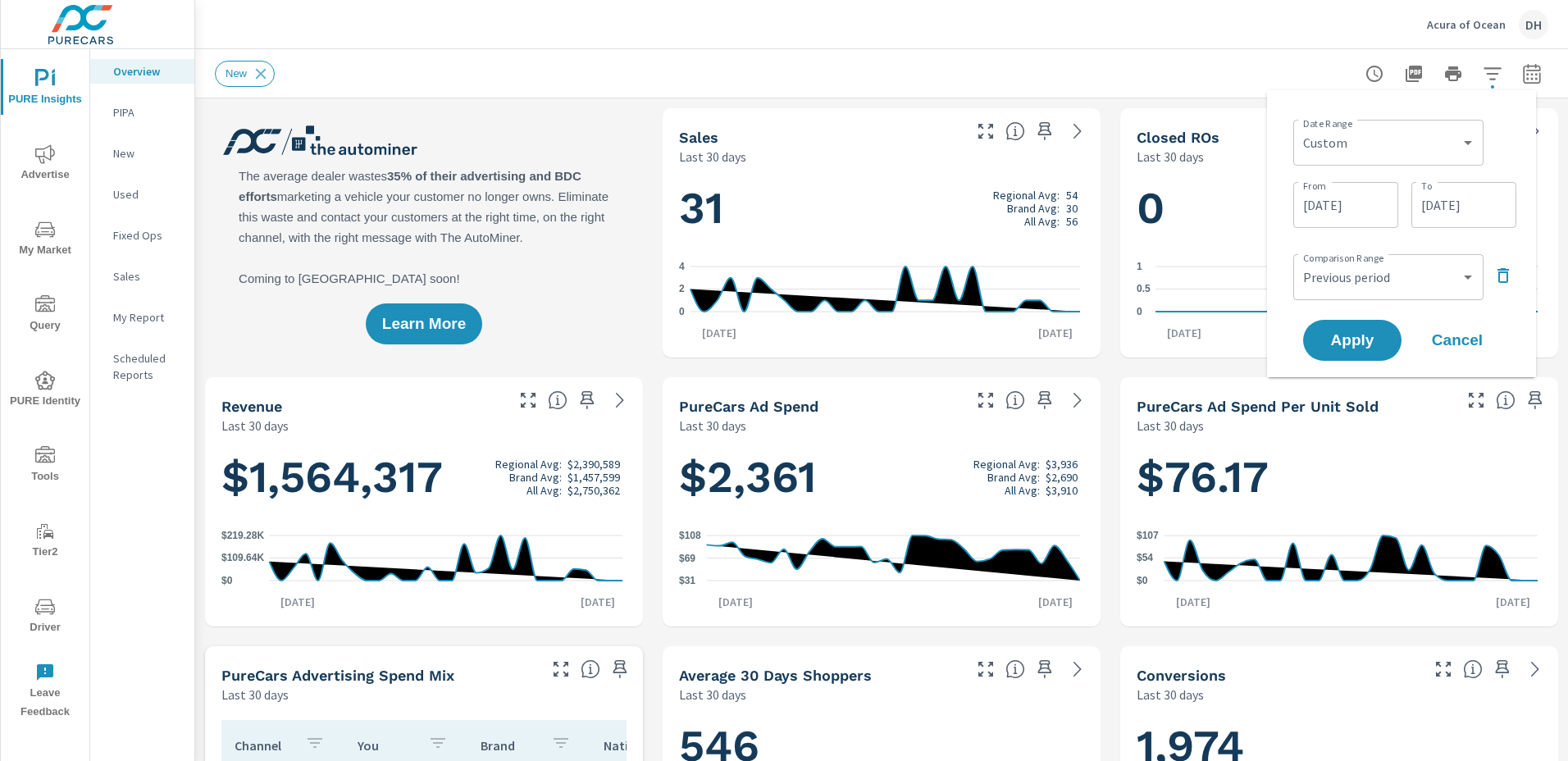
click at [1447, 208] on input "[DATE]" at bounding box center [1463, 205] width 92 height 33
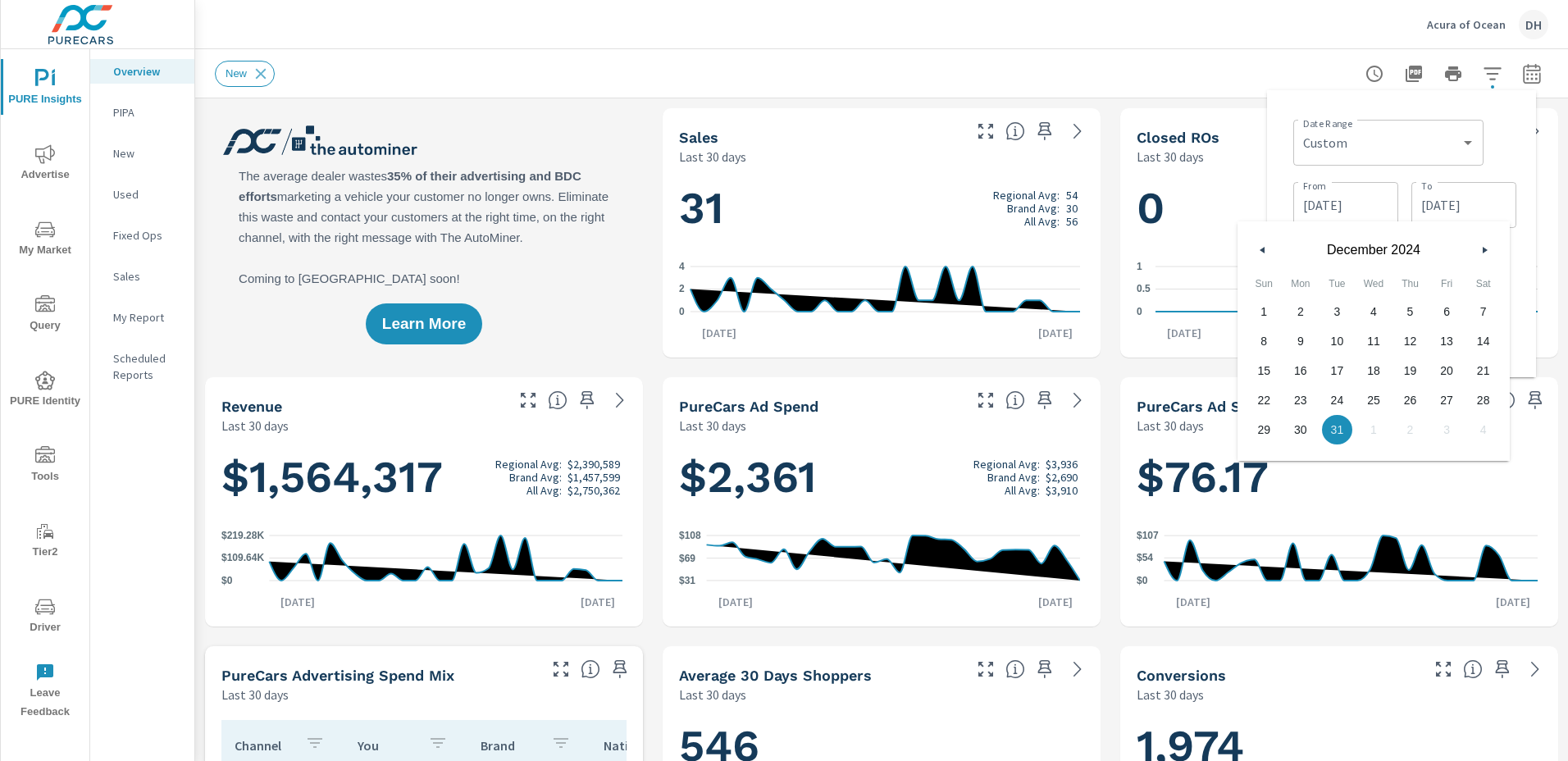
click at [1487, 251] on icon "button" at bounding box center [1487, 249] width 8 height 6
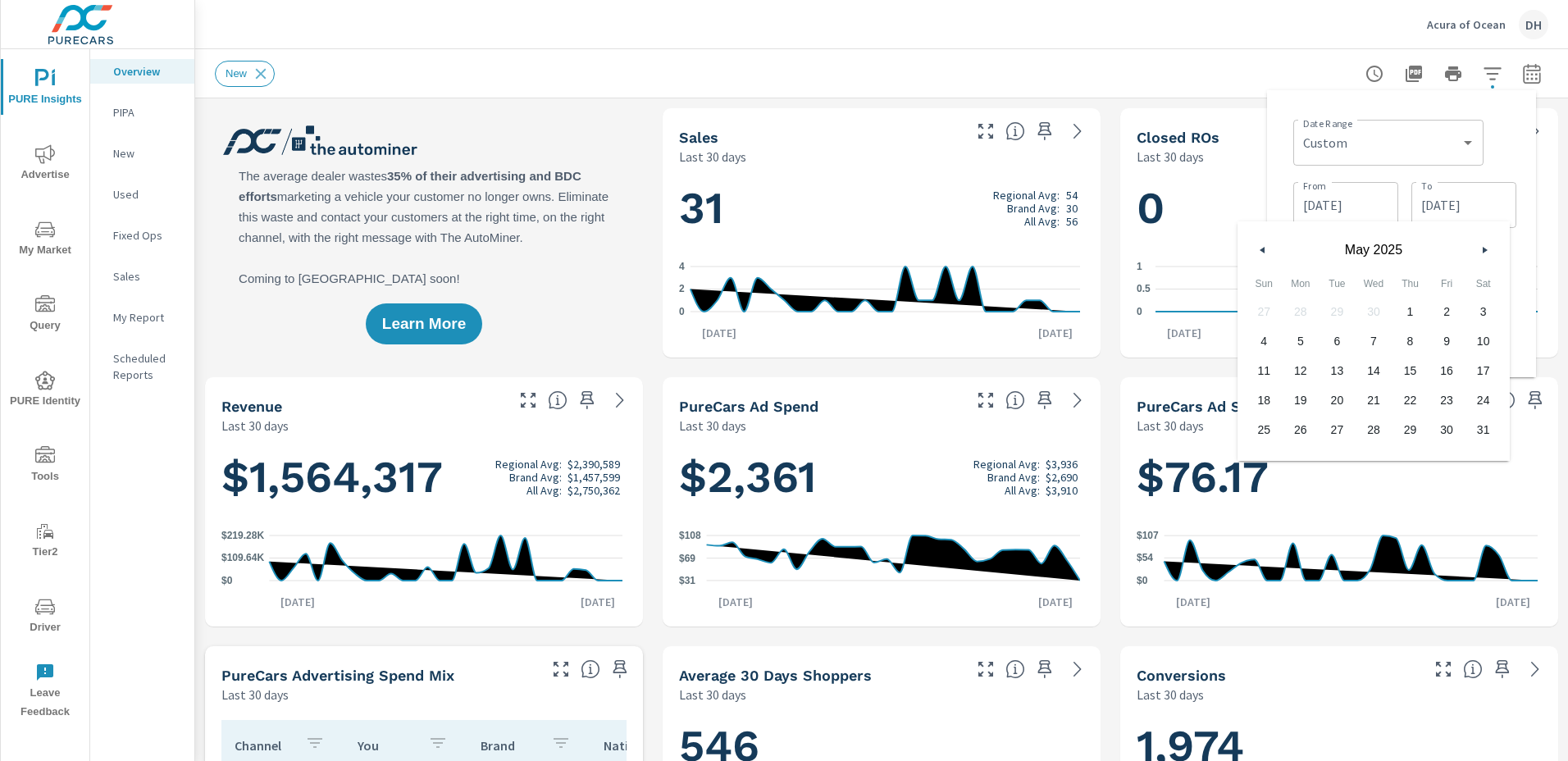
click at [1487, 251] on icon "button" at bounding box center [1487, 249] width 8 height 6
click at [1307, 426] on span "30" at bounding box center [1301, 429] width 37 height 21
type input "[DATE]"
click at [1346, 207] on input "[DATE]" at bounding box center [1345, 205] width 92 height 33
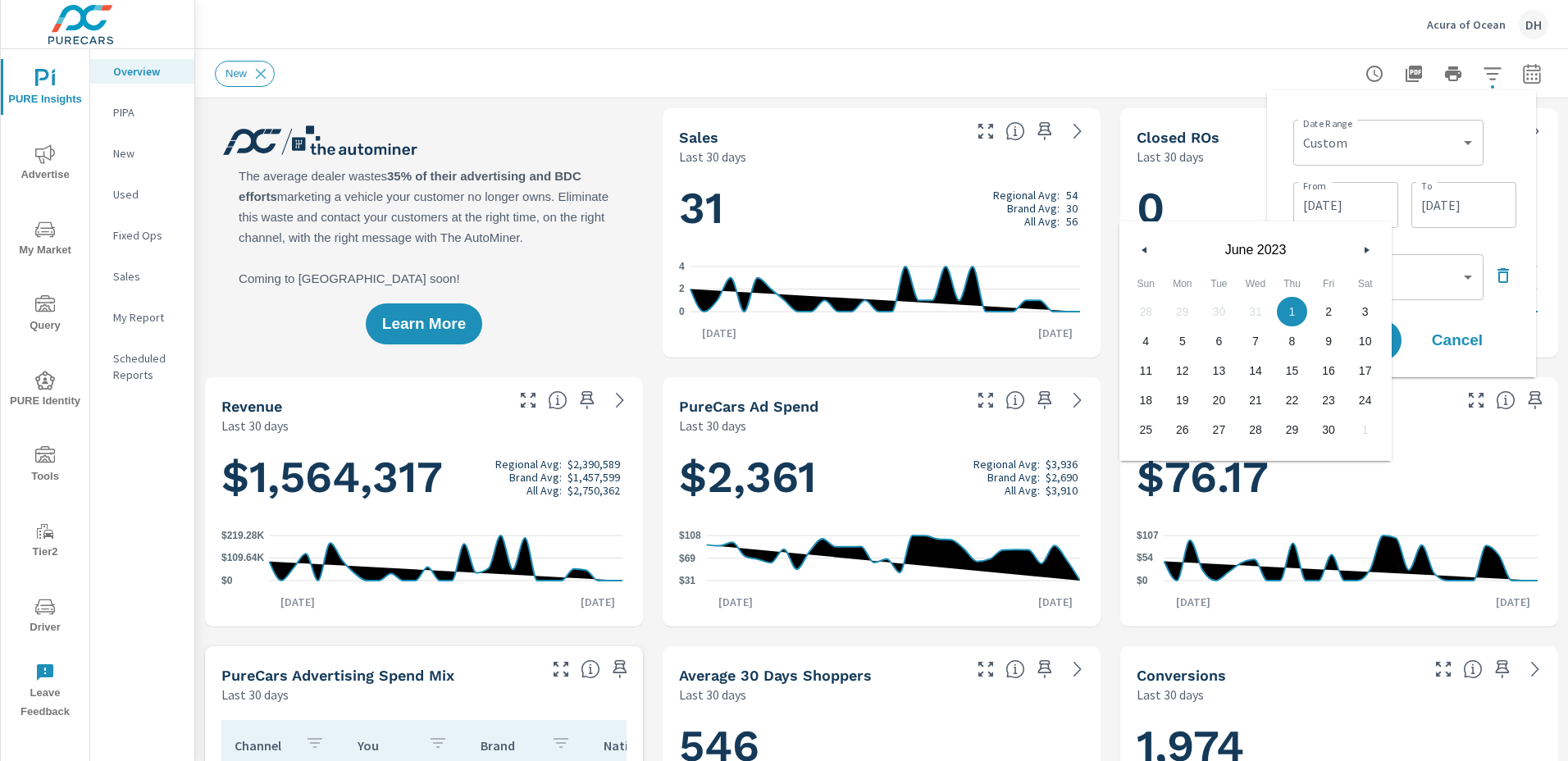
click at [1366, 248] on icon "button" at bounding box center [1369, 249] width 8 height 6
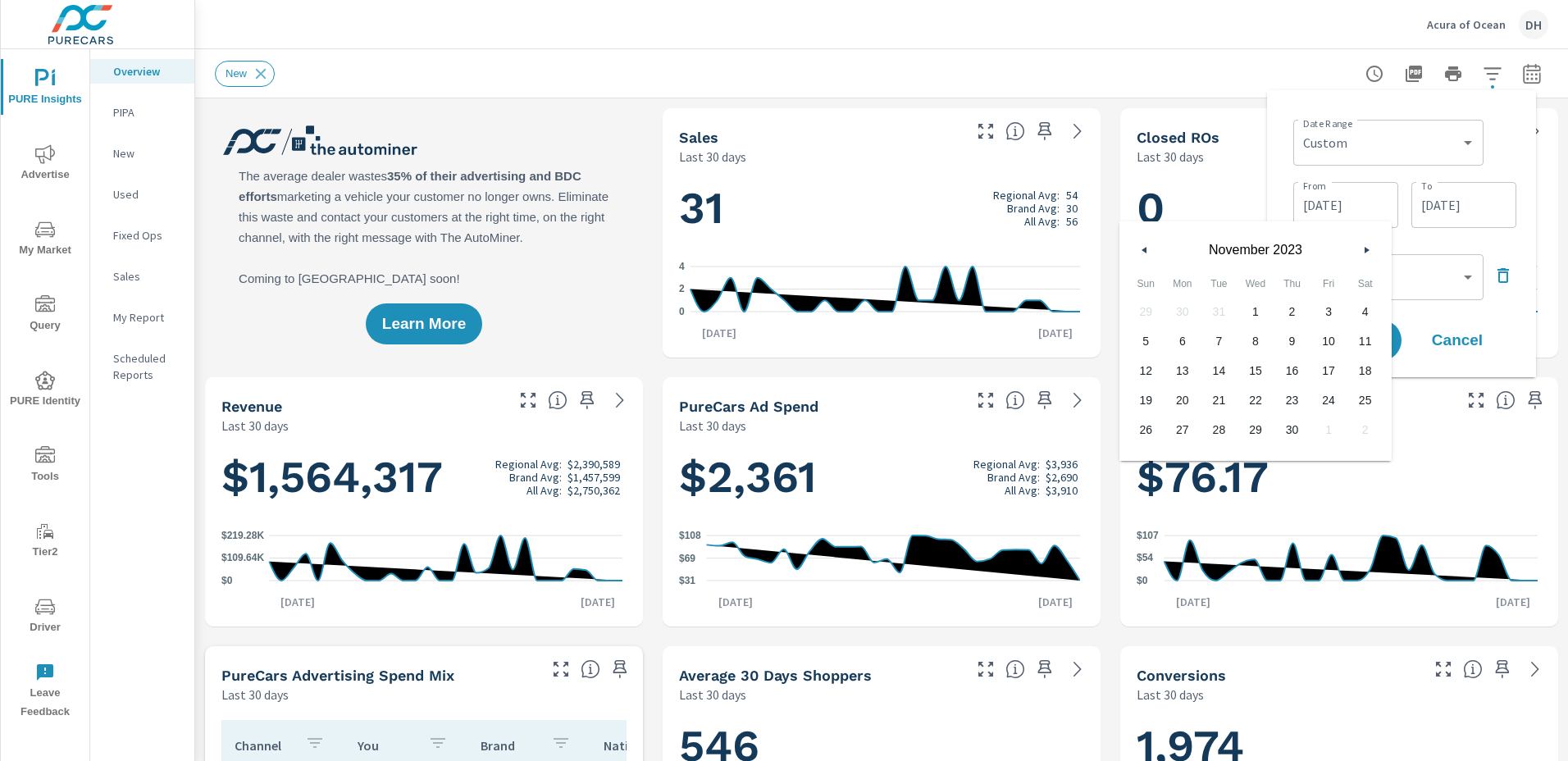
click at [1366, 248] on icon "button" at bounding box center [1369, 249] width 8 height 6
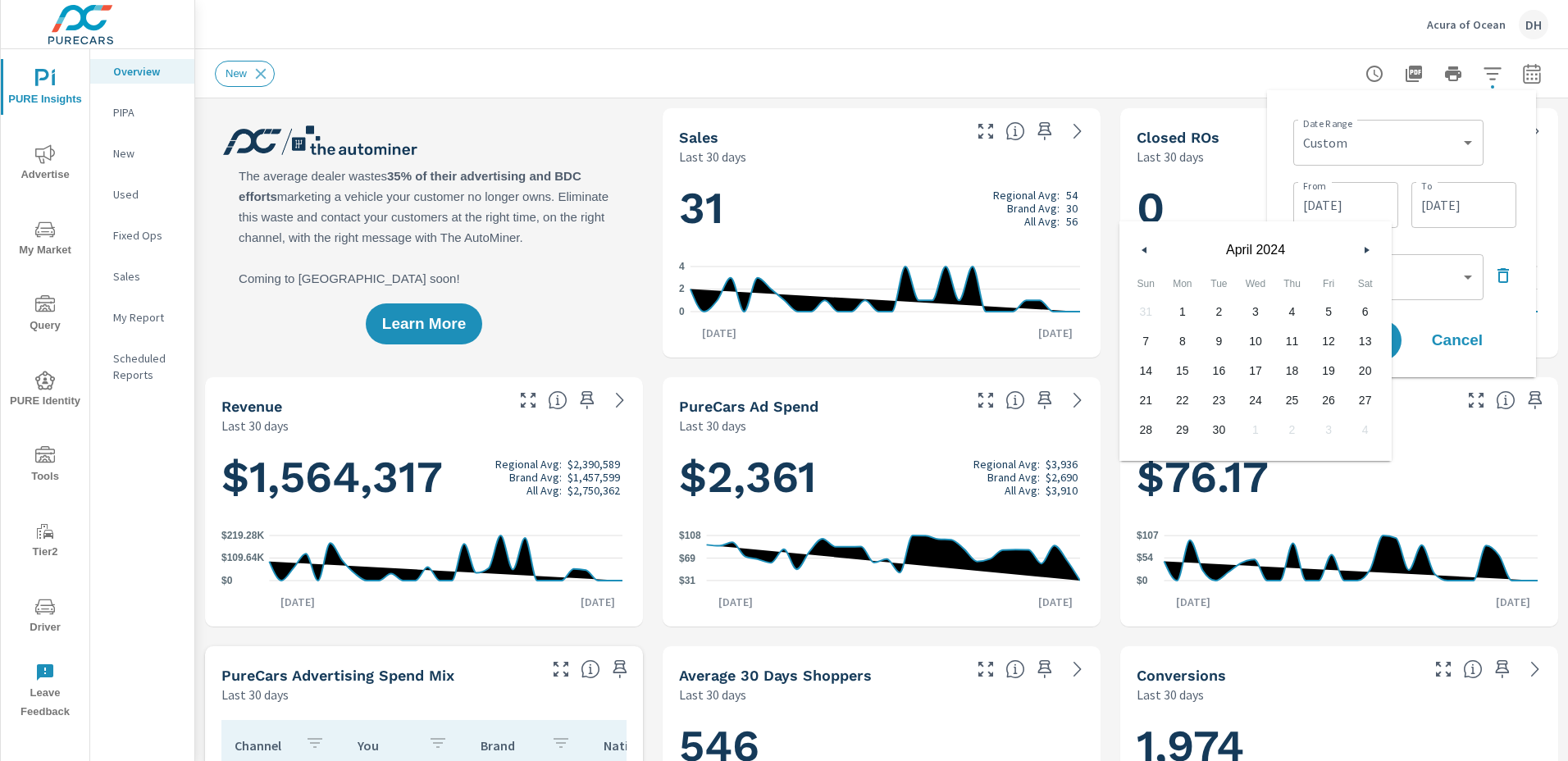
click at [1366, 248] on icon "button" at bounding box center [1369, 249] width 8 height 6
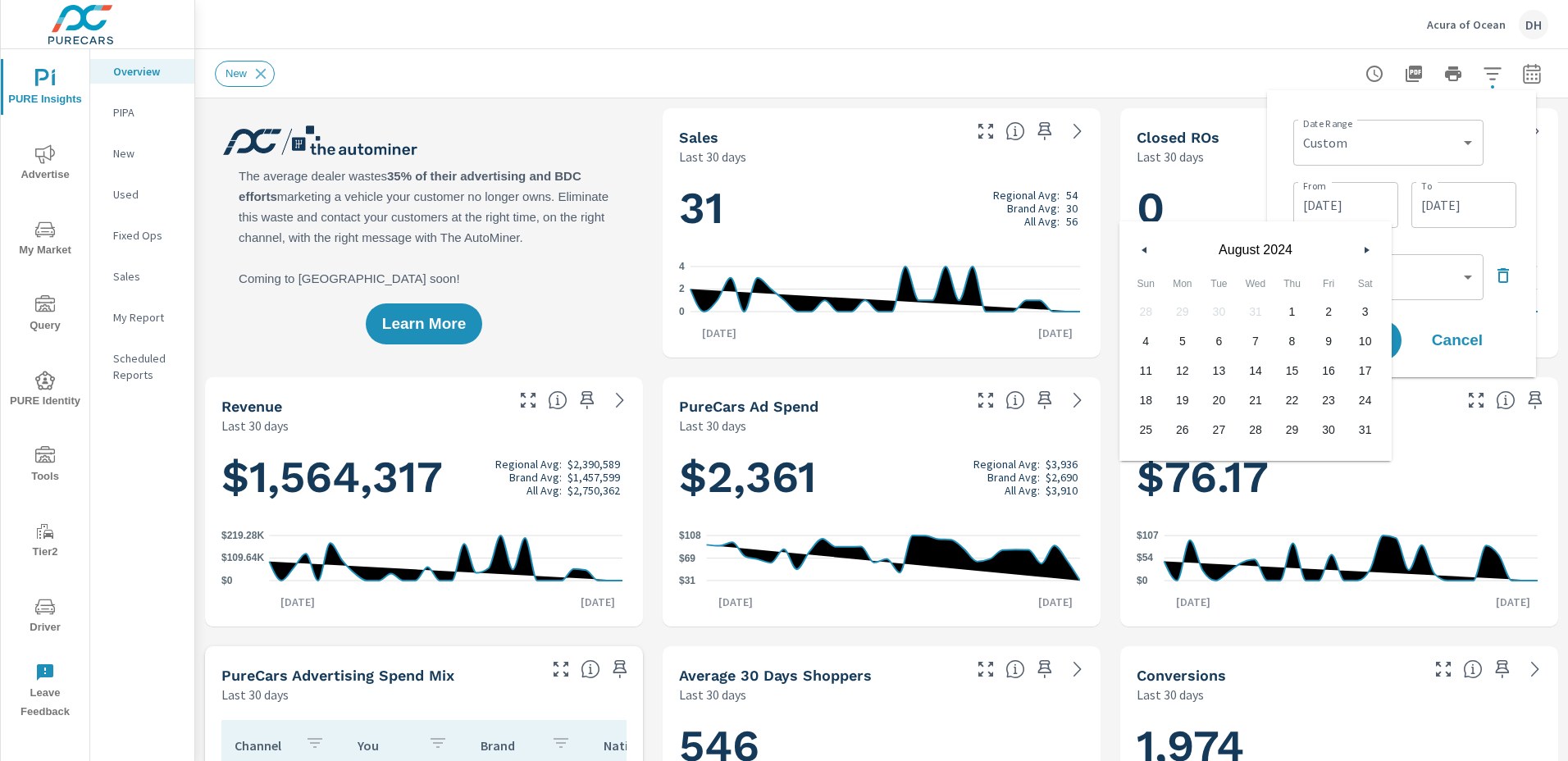
click at [1366, 248] on icon "button" at bounding box center [1369, 249] width 8 height 6
click at [1245, 303] on span "1" at bounding box center [1255, 311] width 37 height 21
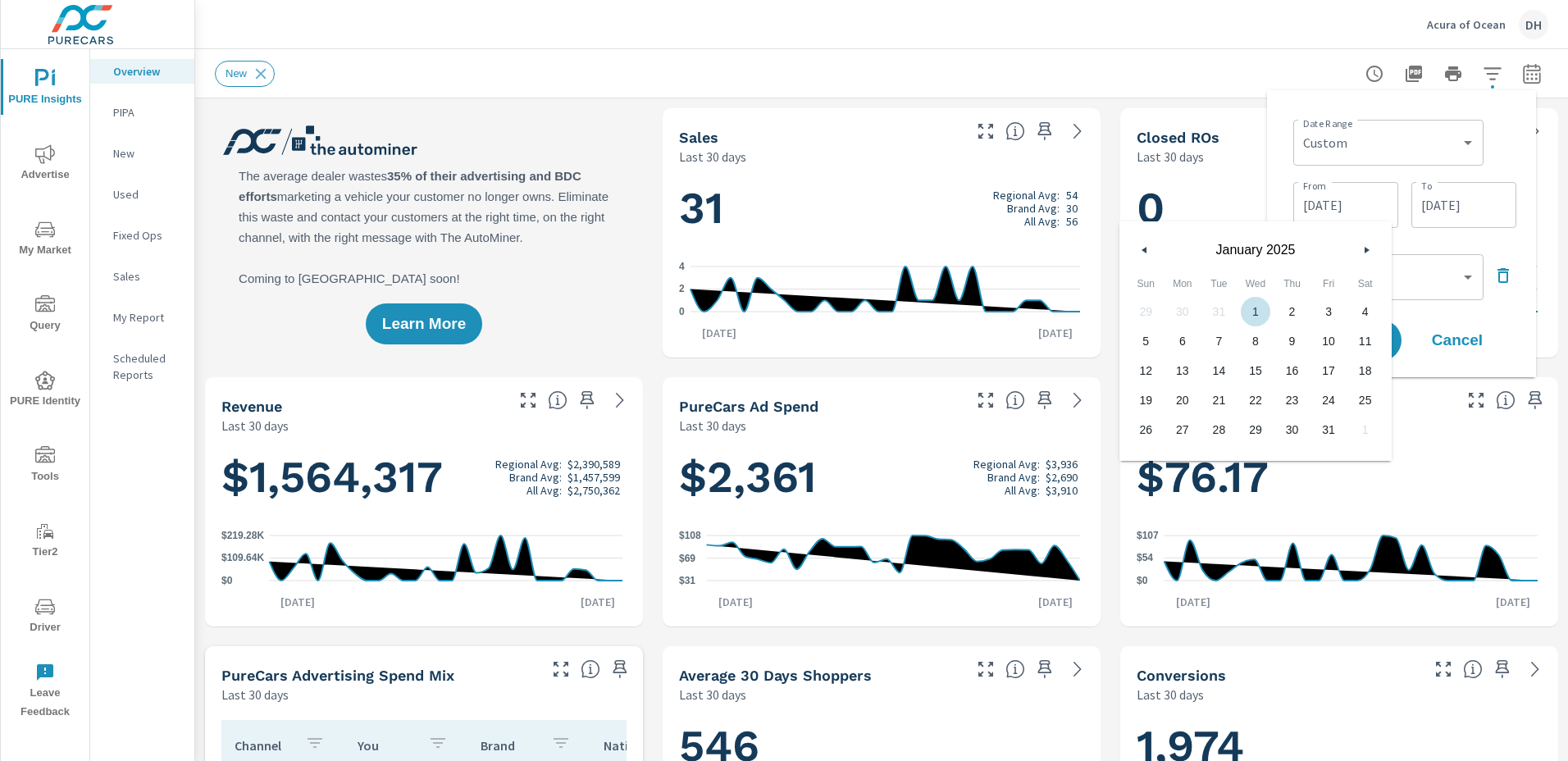
type input "[DATE]"
click at [1497, 243] on div "Date Range Custom [DATE] Last week Last 7 days Last 14 days Last 30 days Last 4…" at bounding box center [1401, 234] width 242 height 261
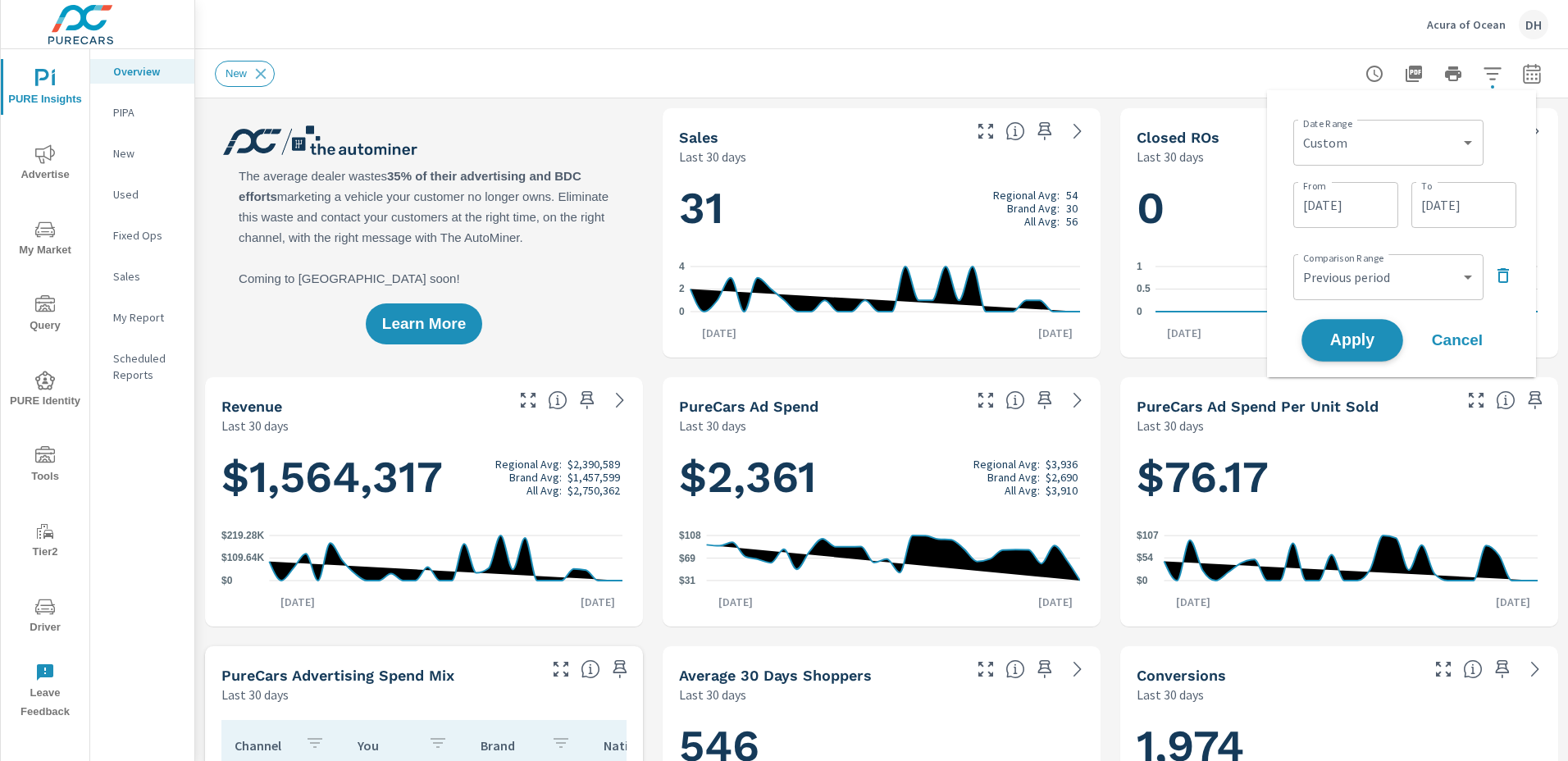
click at [1356, 339] on span "Apply" at bounding box center [1352, 340] width 67 height 15
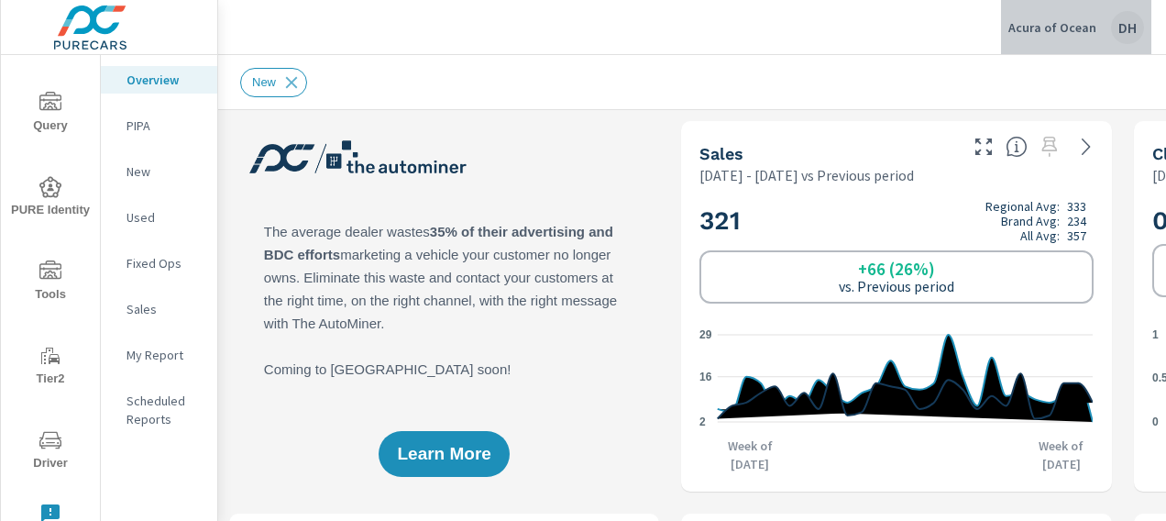
click at [1122, 31] on div "DH" at bounding box center [1127, 27] width 33 height 33
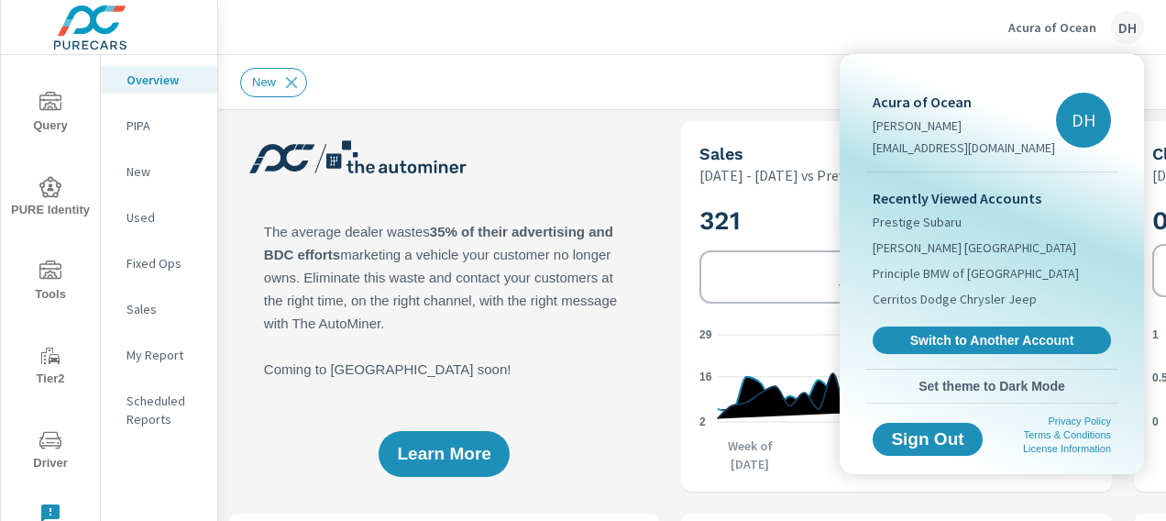
click at [1050, 28] on div at bounding box center [583, 260] width 1166 height 521
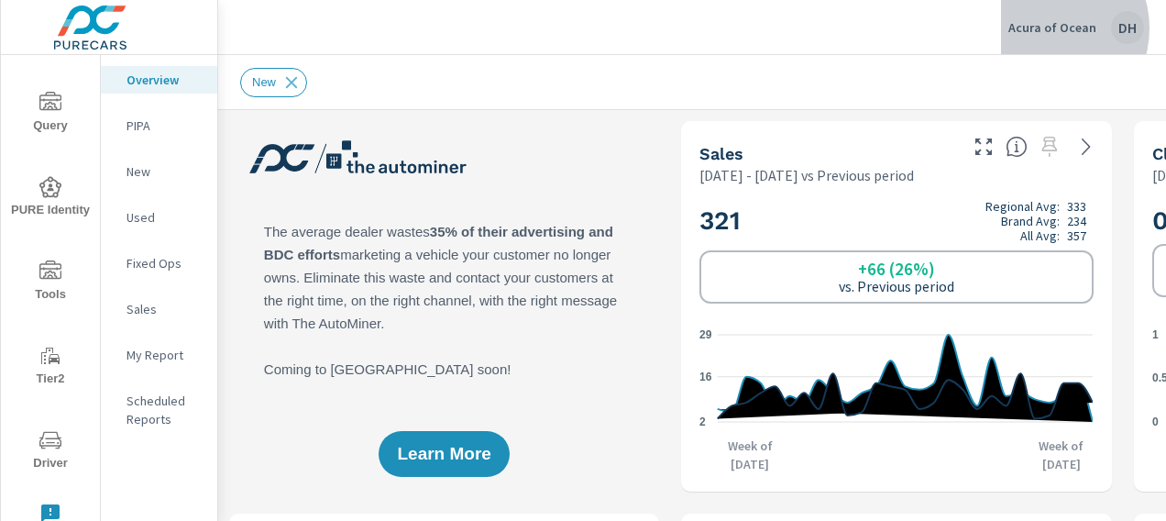
click at [1050, 28] on p "Acura of Ocean" at bounding box center [1053, 27] width 88 height 17
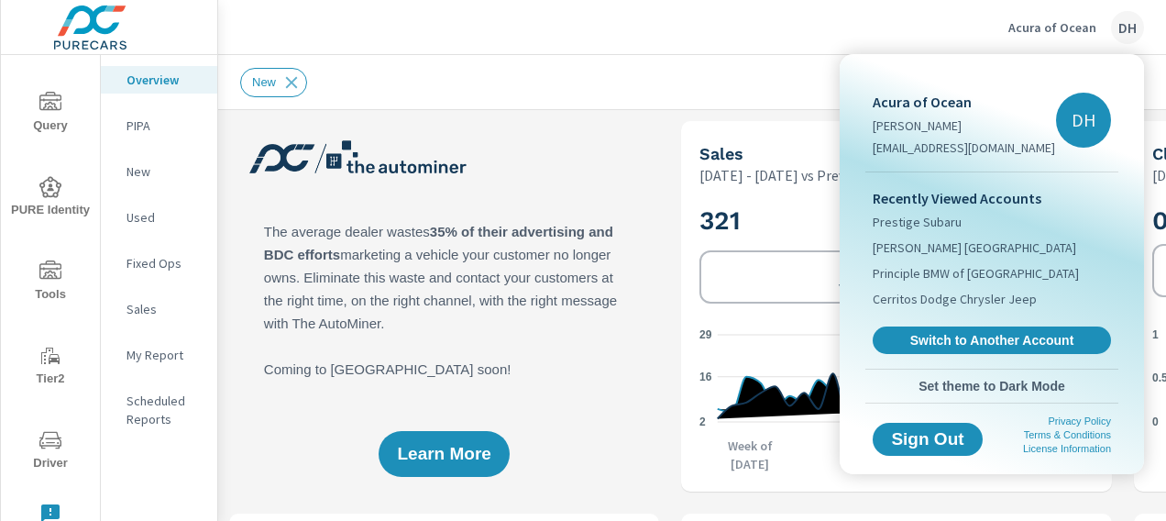
click at [1050, 28] on div at bounding box center [583, 260] width 1166 height 521
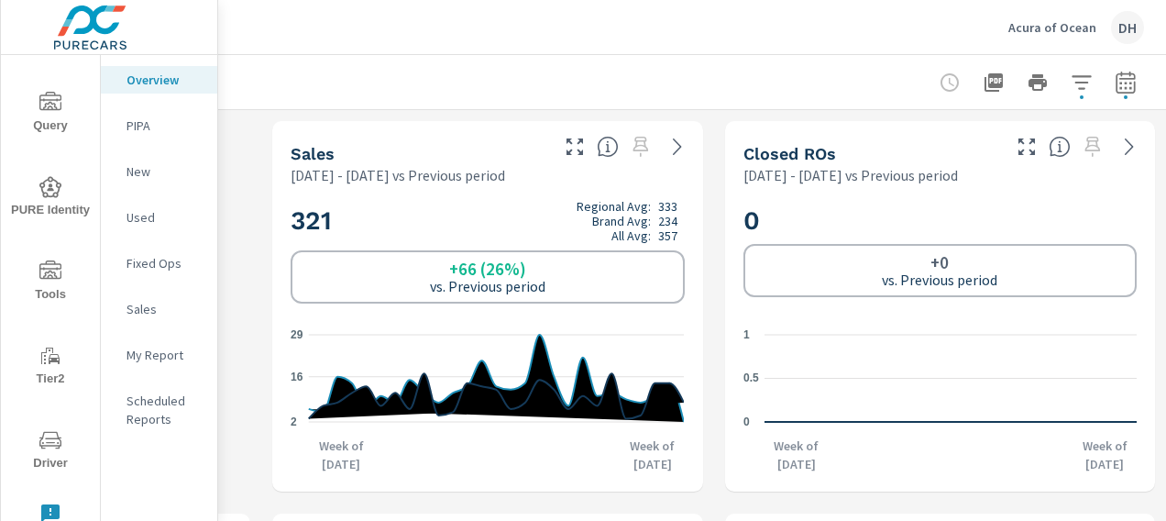
scroll to position [0, 423]
click at [1072, 83] on icon "button" at bounding box center [1081, 82] width 19 height 14
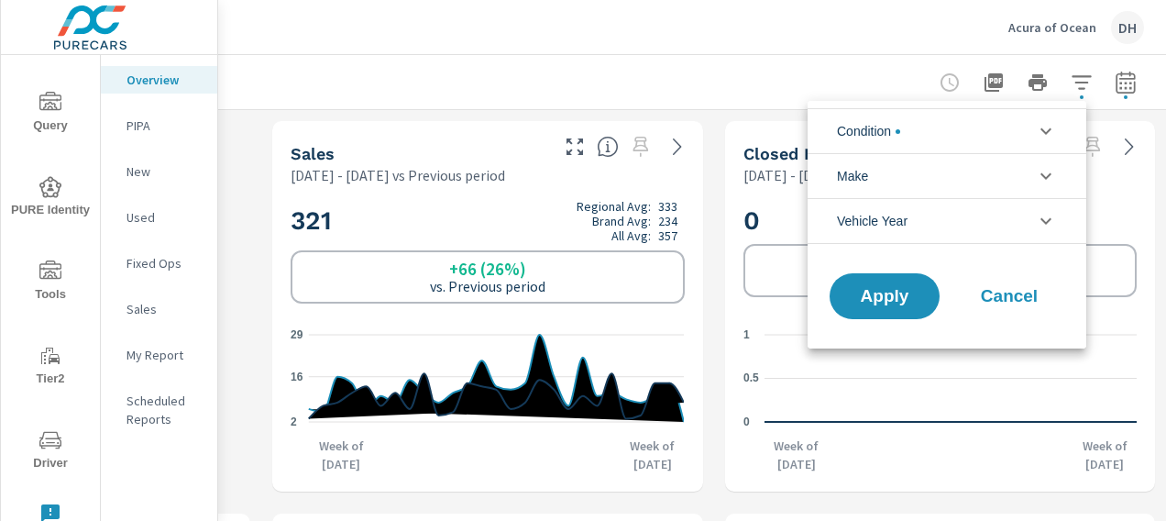
click at [1041, 132] on icon "filter options" at bounding box center [1046, 131] width 22 height 22
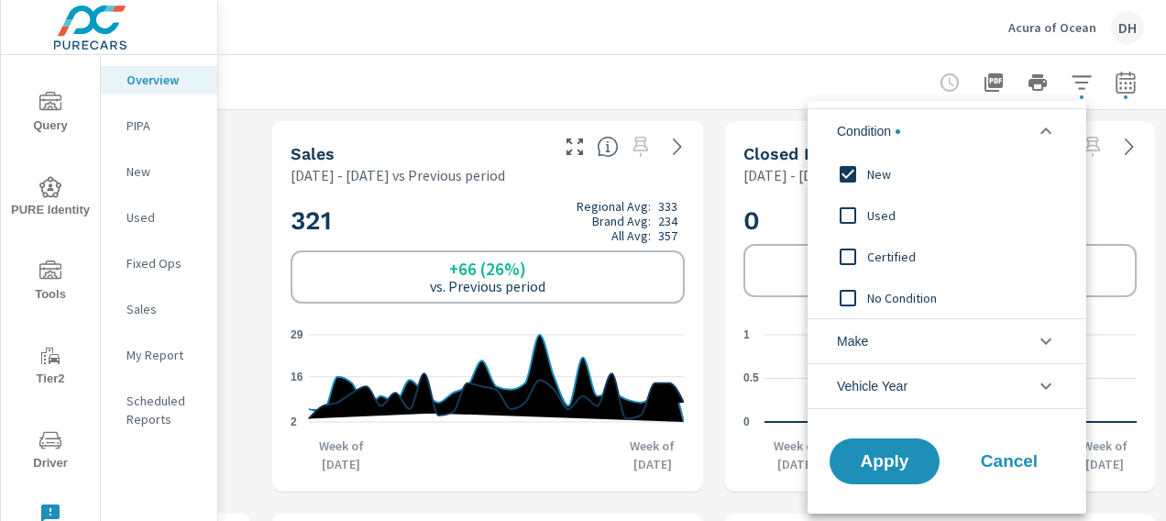
click at [954, 158] on div "New" at bounding box center [945, 173] width 275 height 41
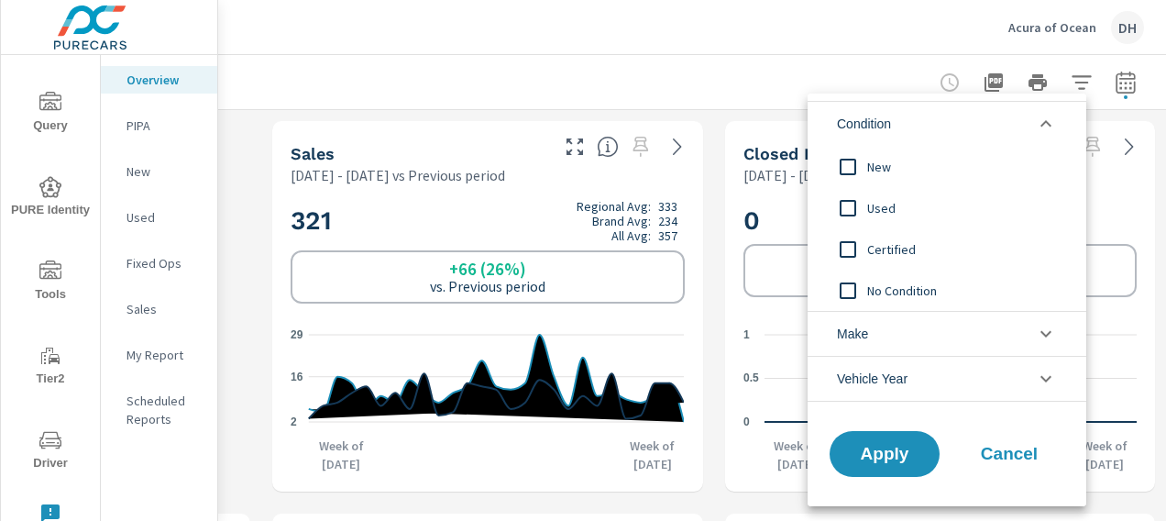
click at [843, 160] on input "filter options" at bounding box center [848, 167] width 39 height 39
click at [1043, 331] on icon "filter options" at bounding box center [1046, 334] width 22 height 22
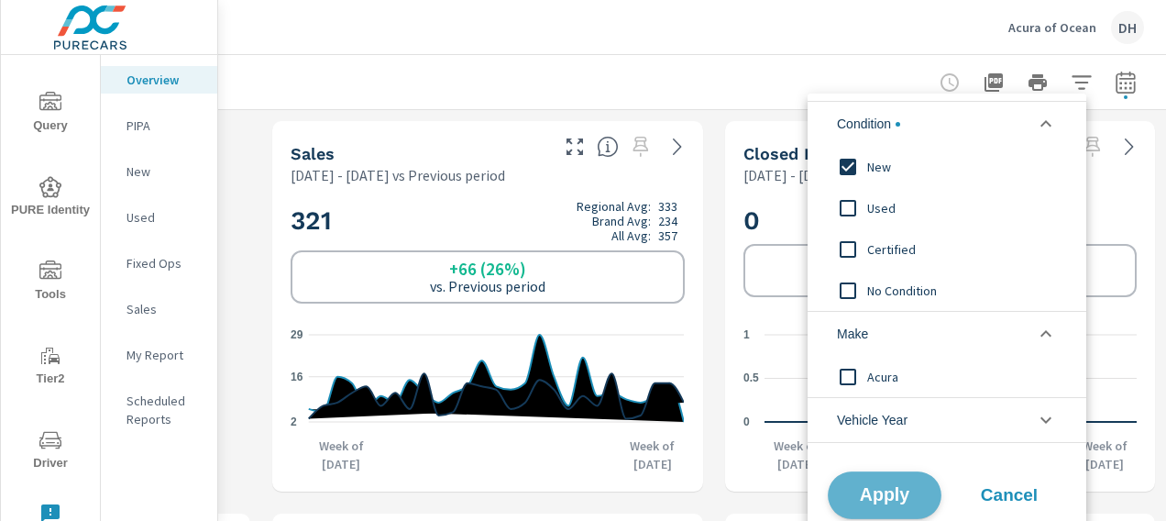
click at [884, 487] on span "Apply" at bounding box center [884, 495] width 75 height 17
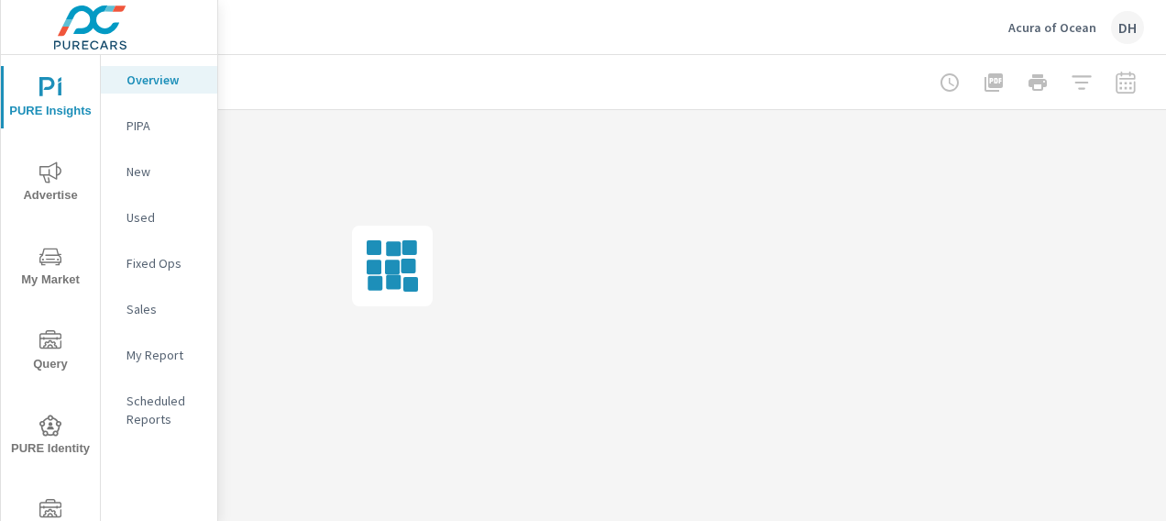
scroll to position [0, 409]
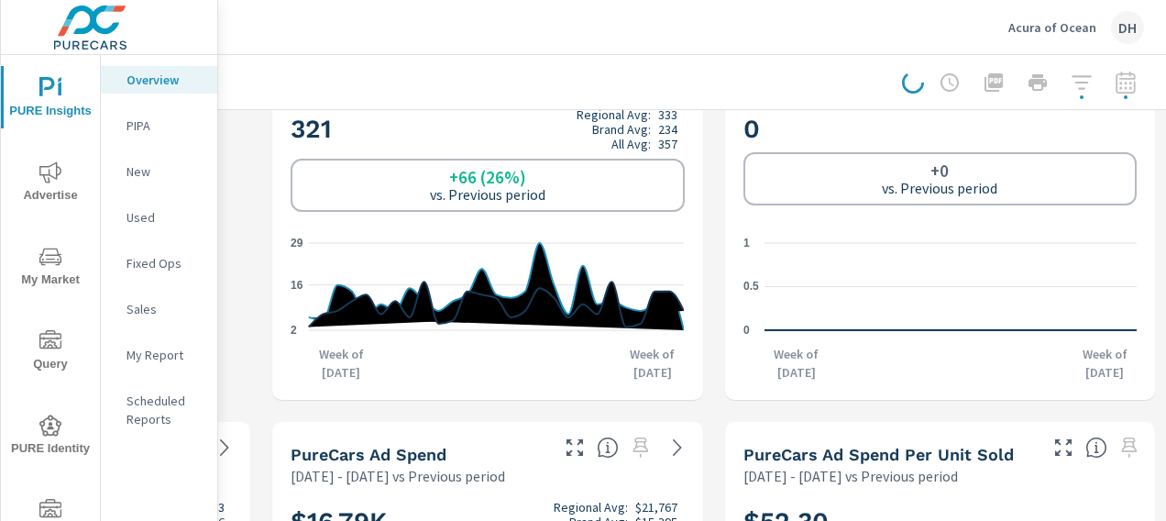
scroll to position [0, 409]
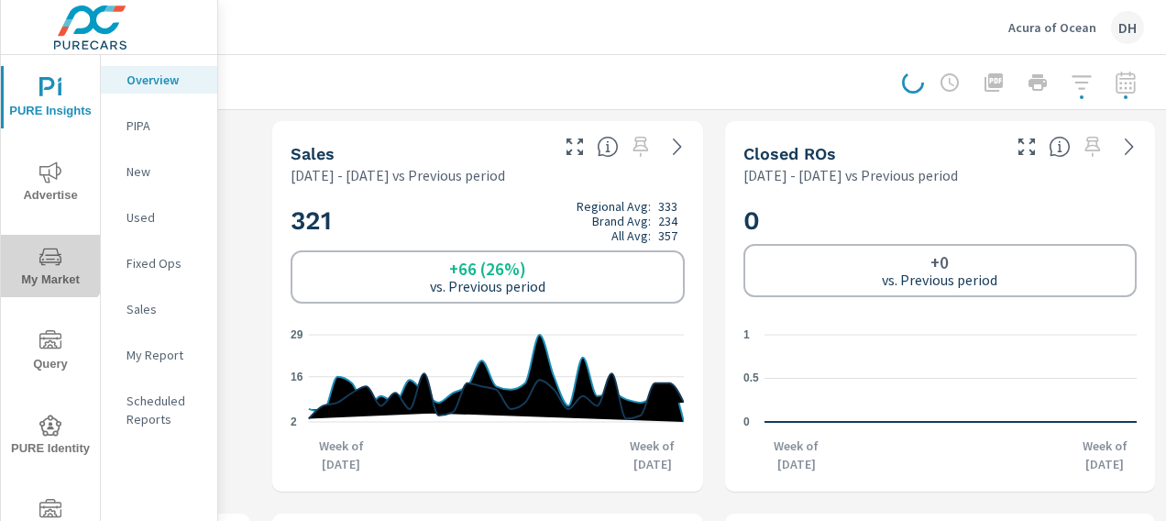
click at [49, 261] on icon "nav menu" at bounding box center [50, 256] width 22 height 17
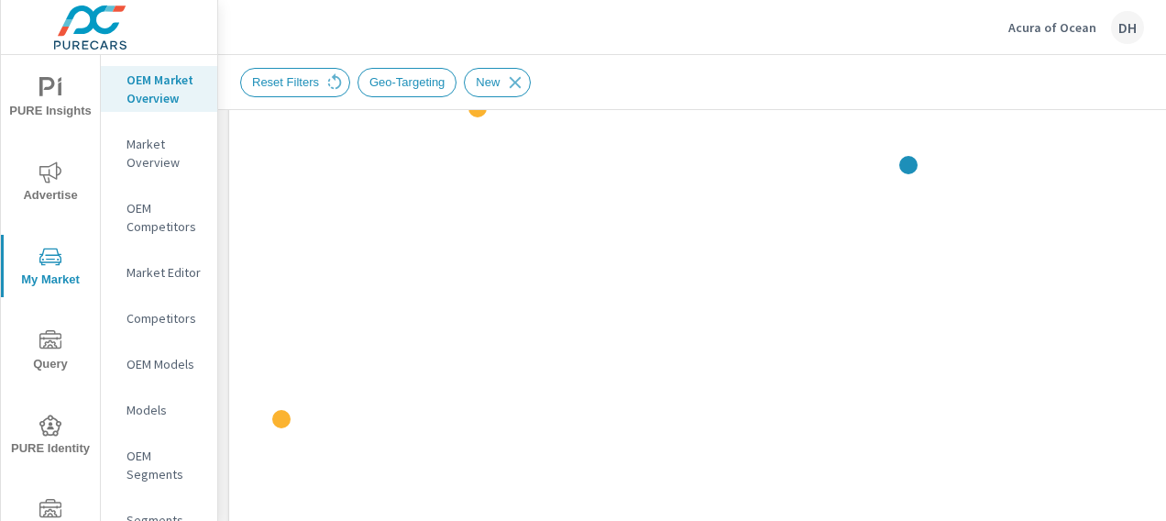
scroll to position [550, 0]
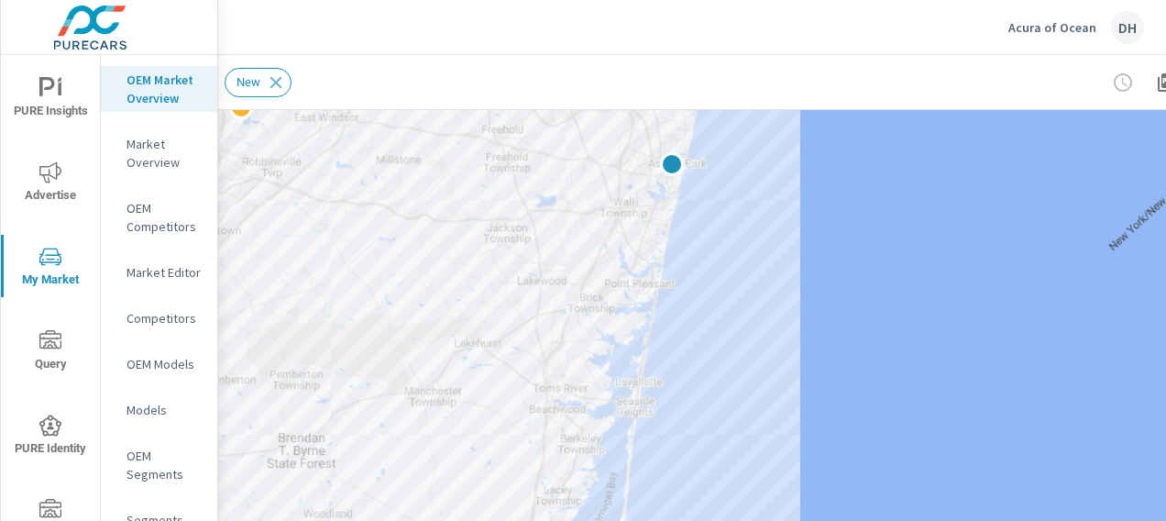
scroll to position [550, 247]
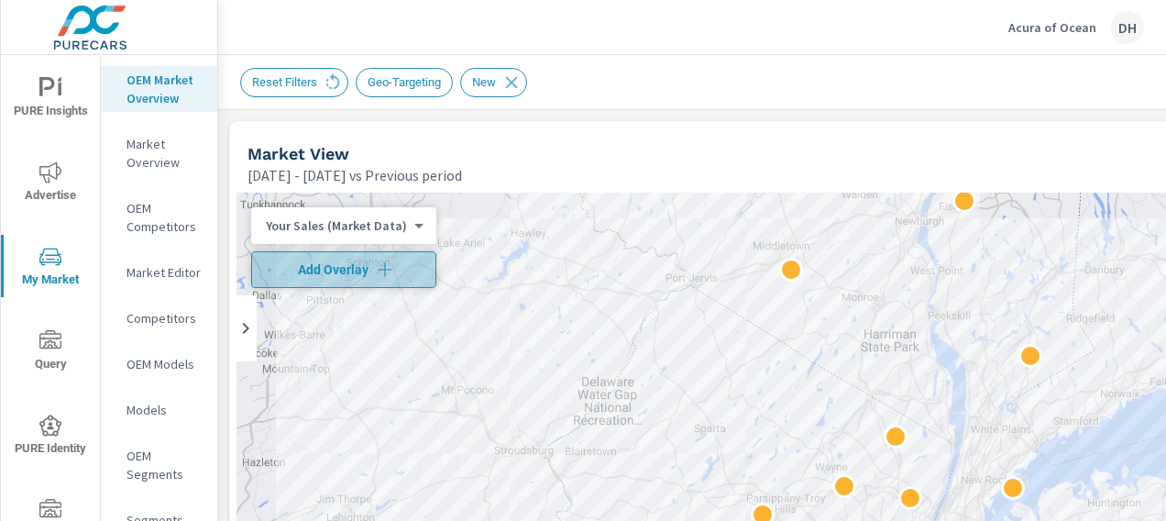
click at [343, 264] on span "Add Overlay" at bounding box center [343, 269] width 169 height 18
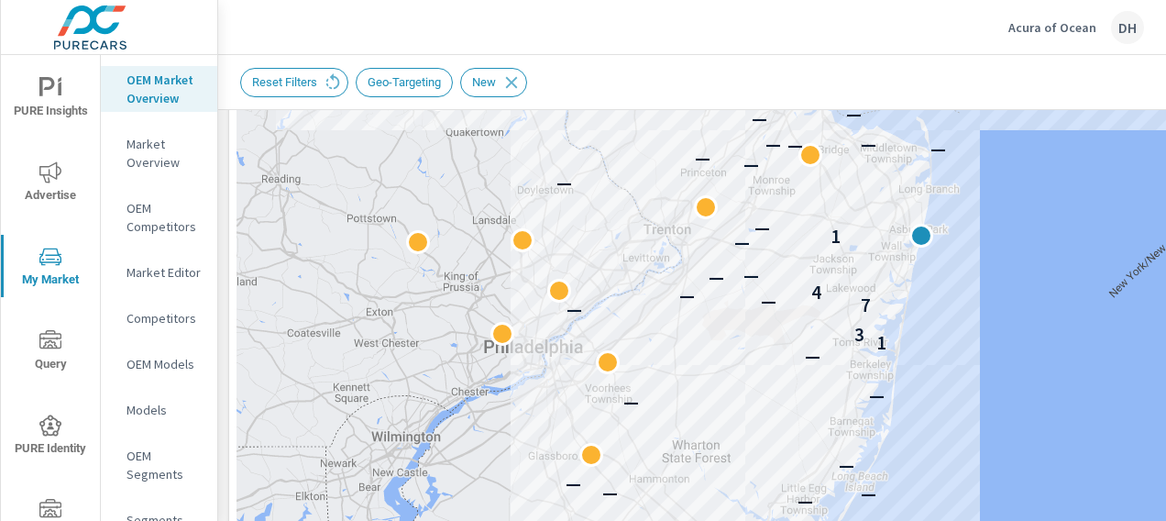
scroll to position [564, 0]
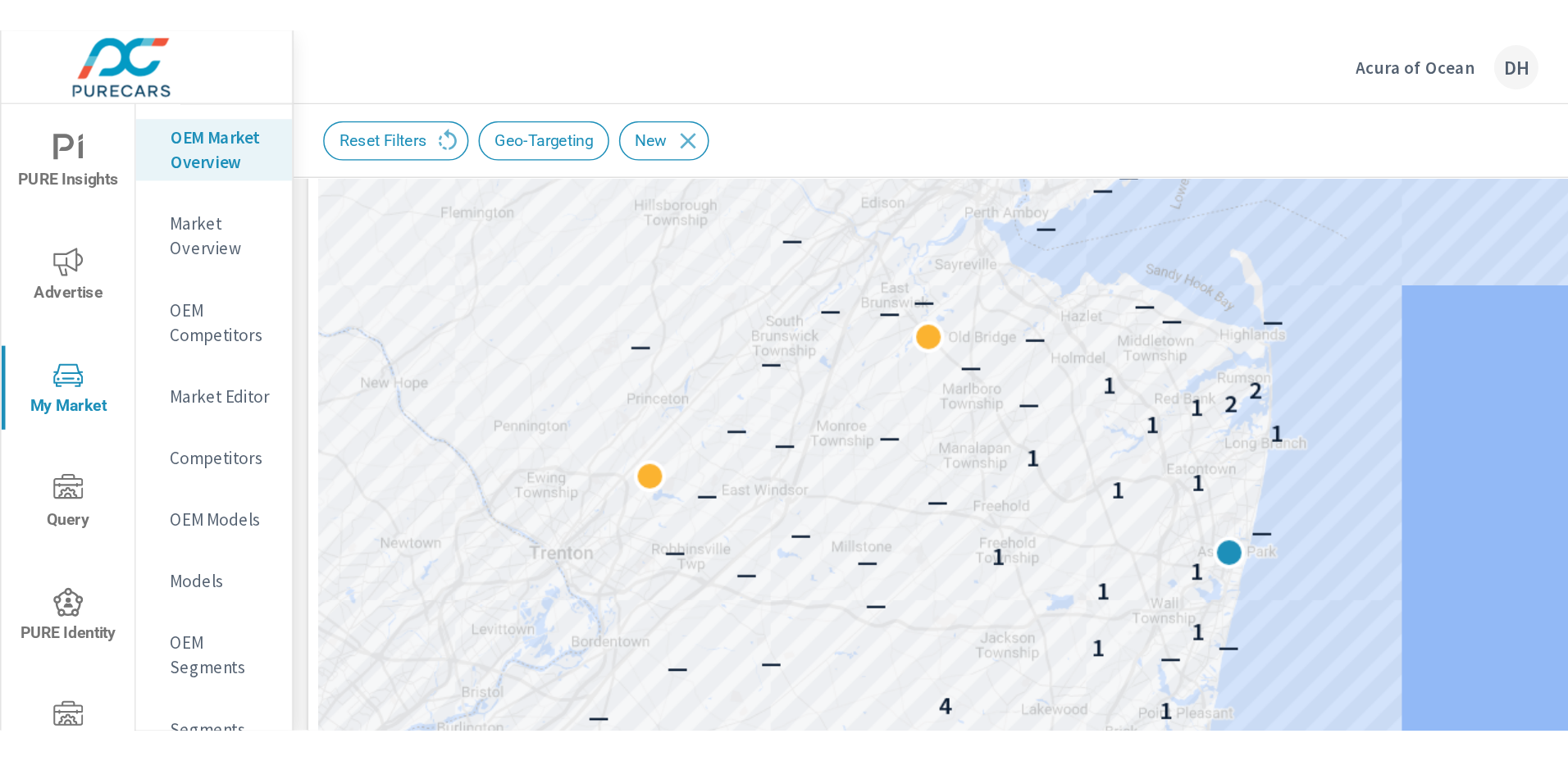
scroll to position [1, 0]
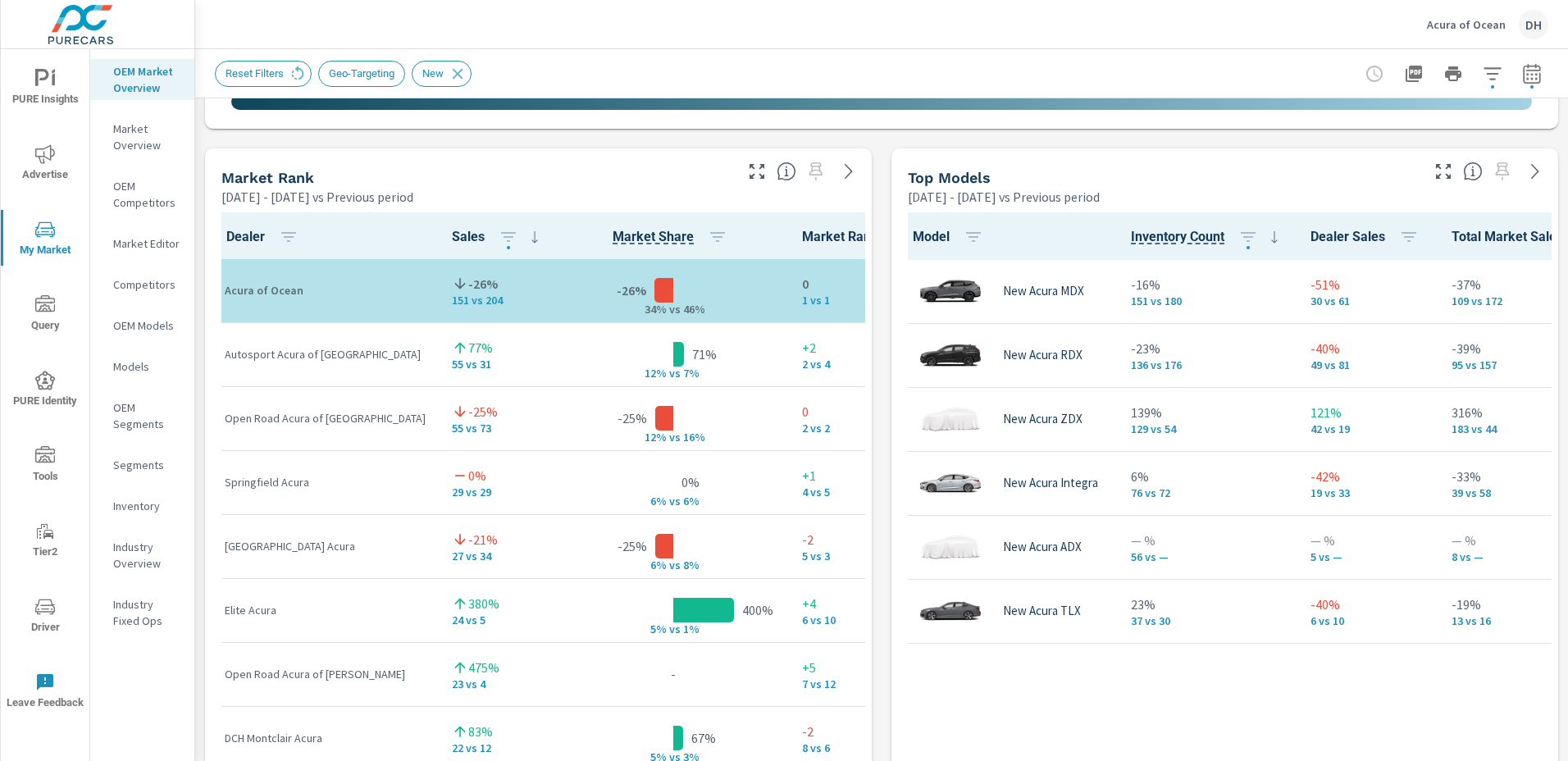
scroll to position [1042, 0]
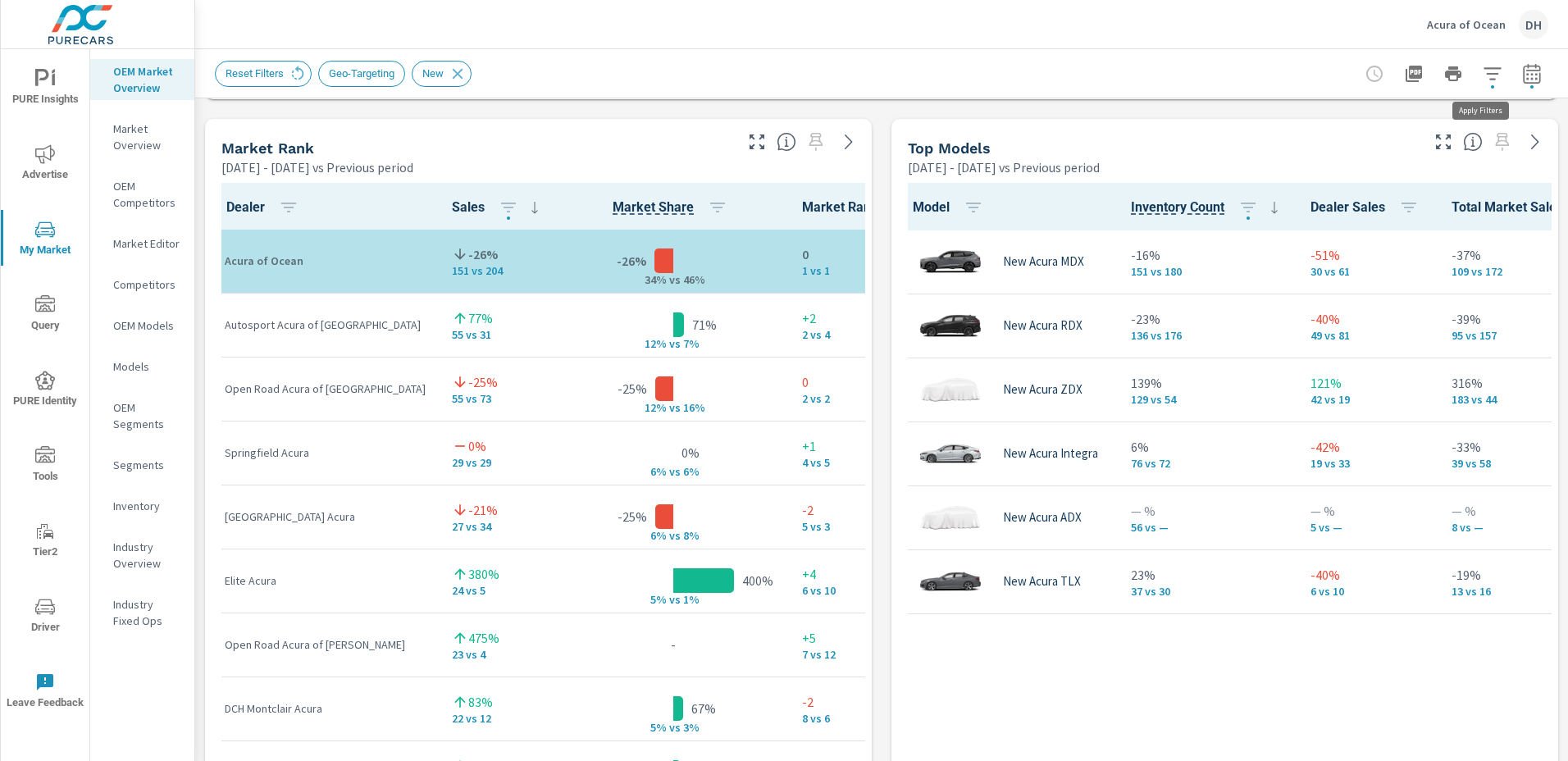
click at [1483, 72] on icon "button" at bounding box center [1493, 74] width 20 height 20
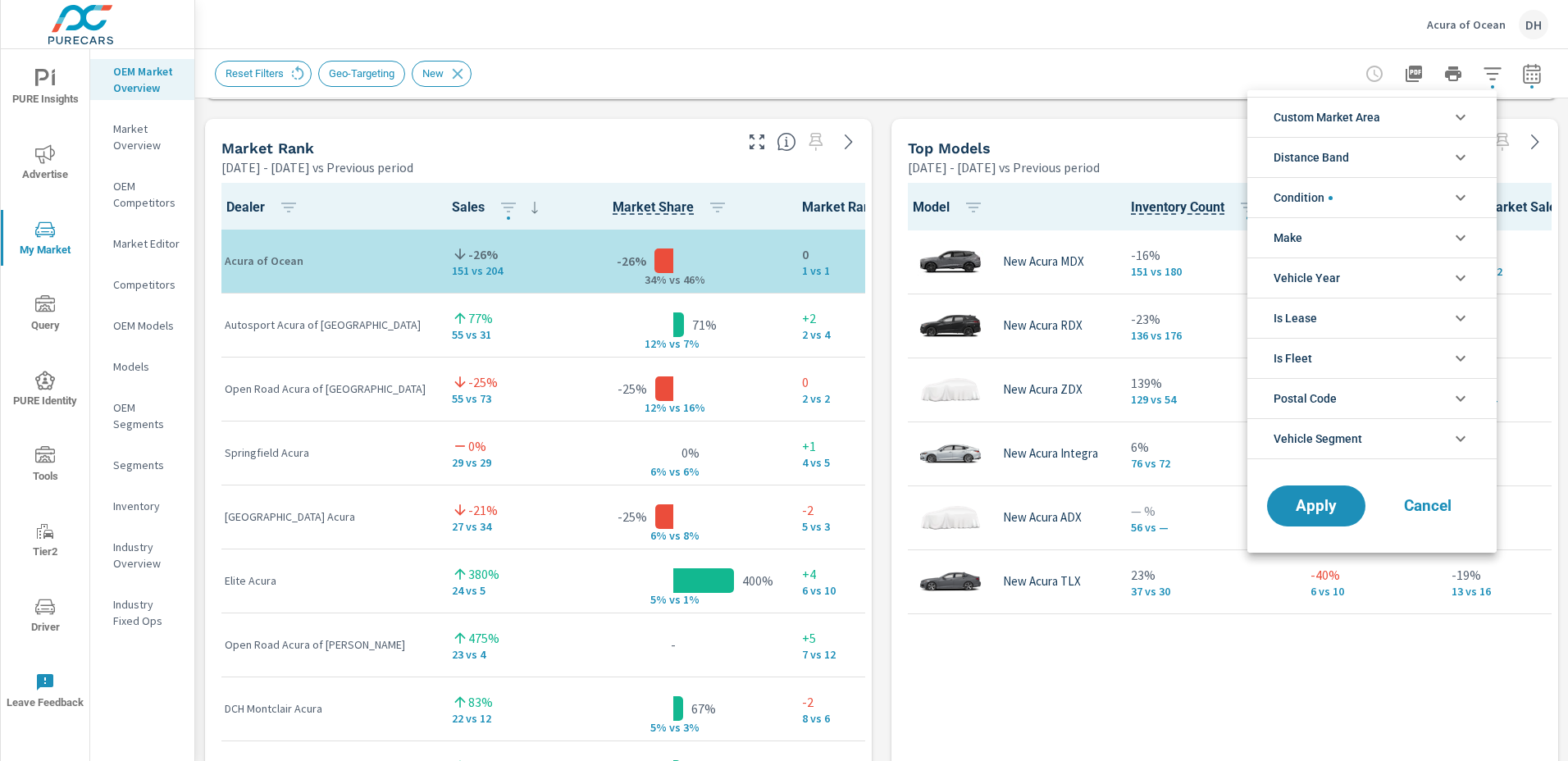
click at [1352, 152] on li "Distance Band" at bounding box center [1371, 156] width 250 height 40
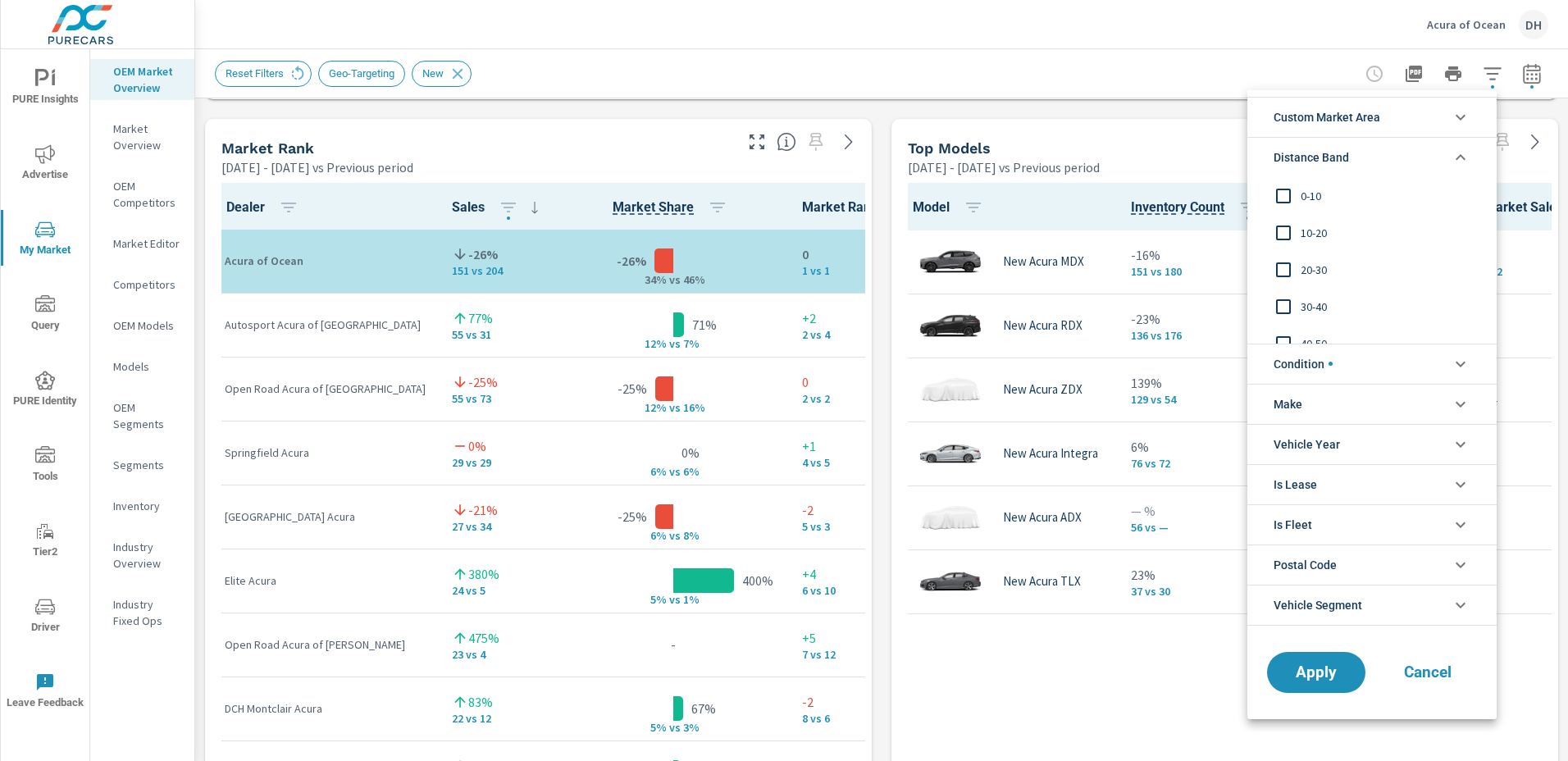
click at [1283, 269] on input "filter options" at bounding box center [1284, 269] width 35 height 35
click at [1318, 679] on span "Apply" at bounding box center [1316, 672] width 67 height 15
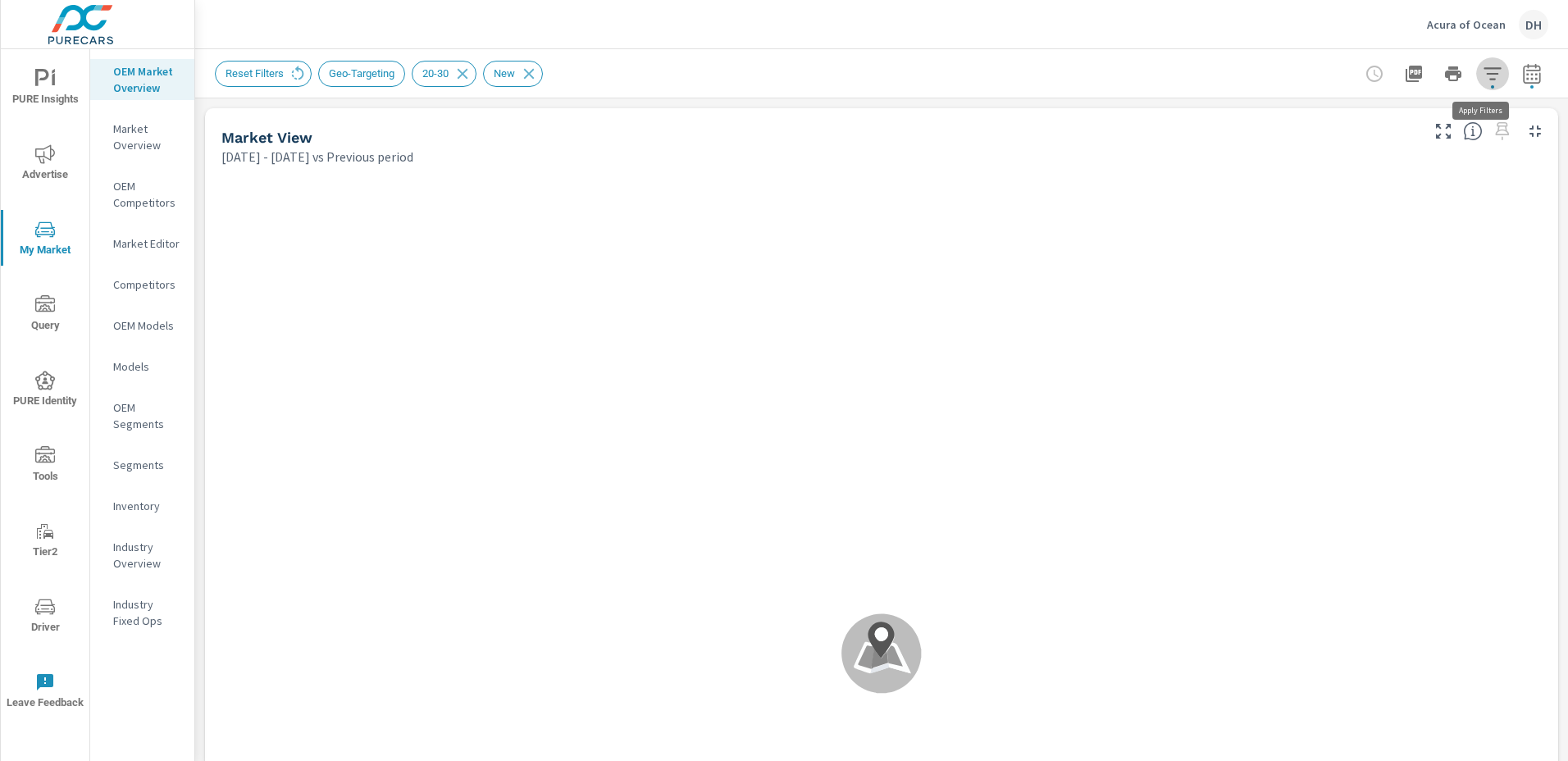
click at [1483, 77] on icon "button" at bounding box center [1493, 74] width 20 height 20
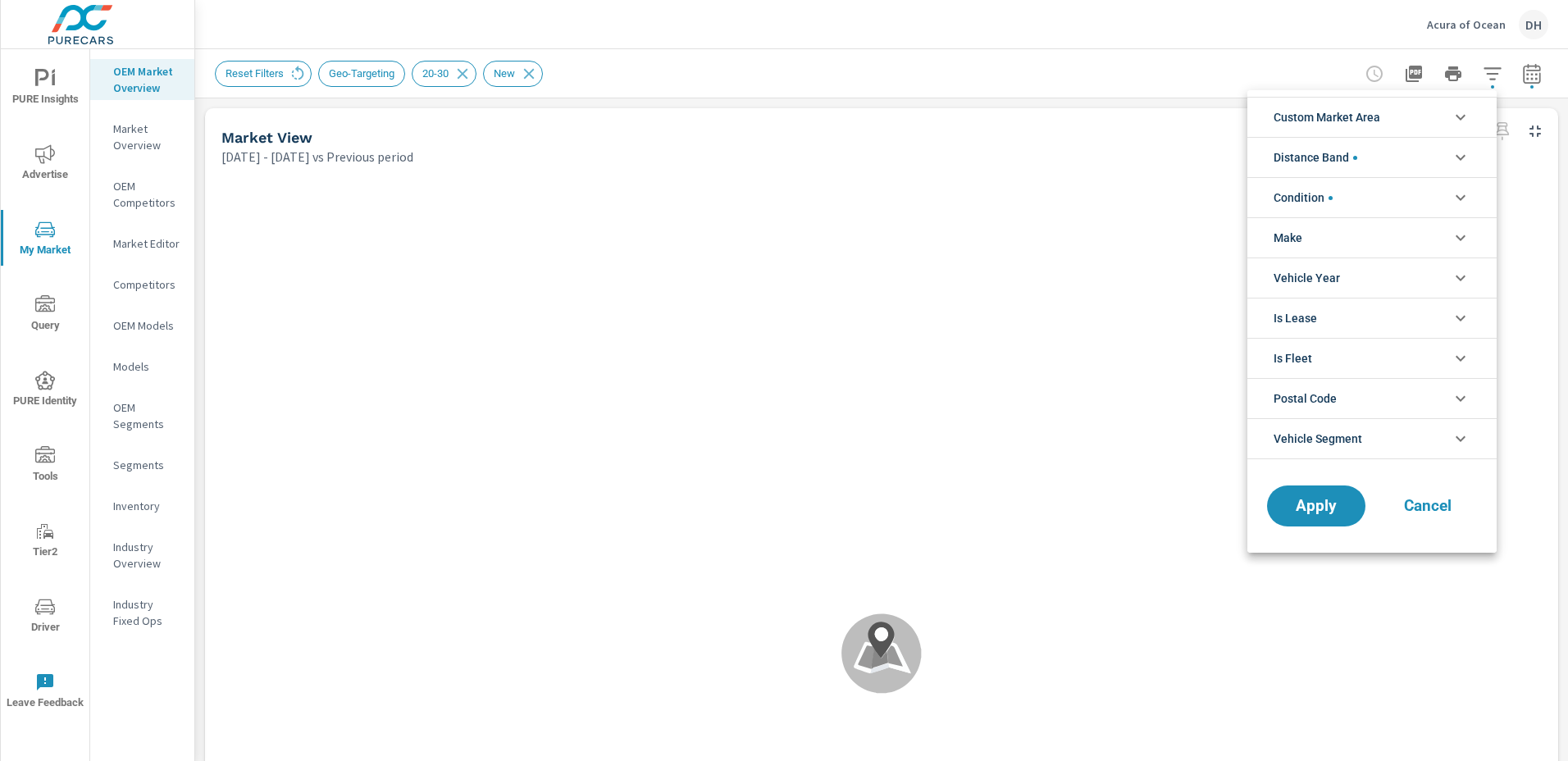
click at [1362, 153] on li "Distance Band" at bounding box center [1371, 156] width 250 height 40
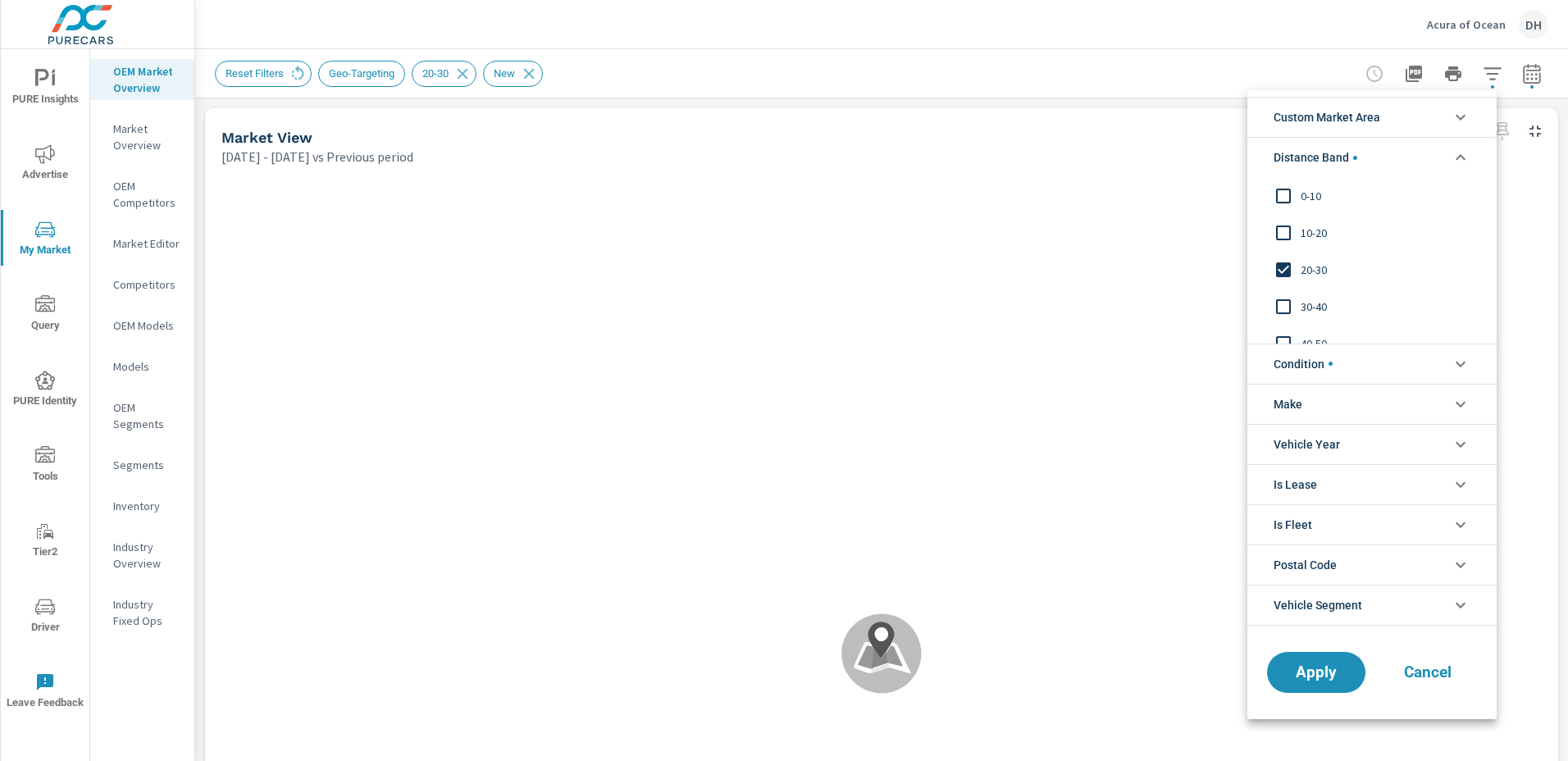
click at [1286, 192] on input "filter options" at bounding box center [1284, 196] width 35 height 35
click at [1283, 231] on input "filter options" at bounding box center [1284, 233] width 35 height 35
click at [1316, 669] on span "Apply" at bounding box center [1316, 672] width 67 height 15
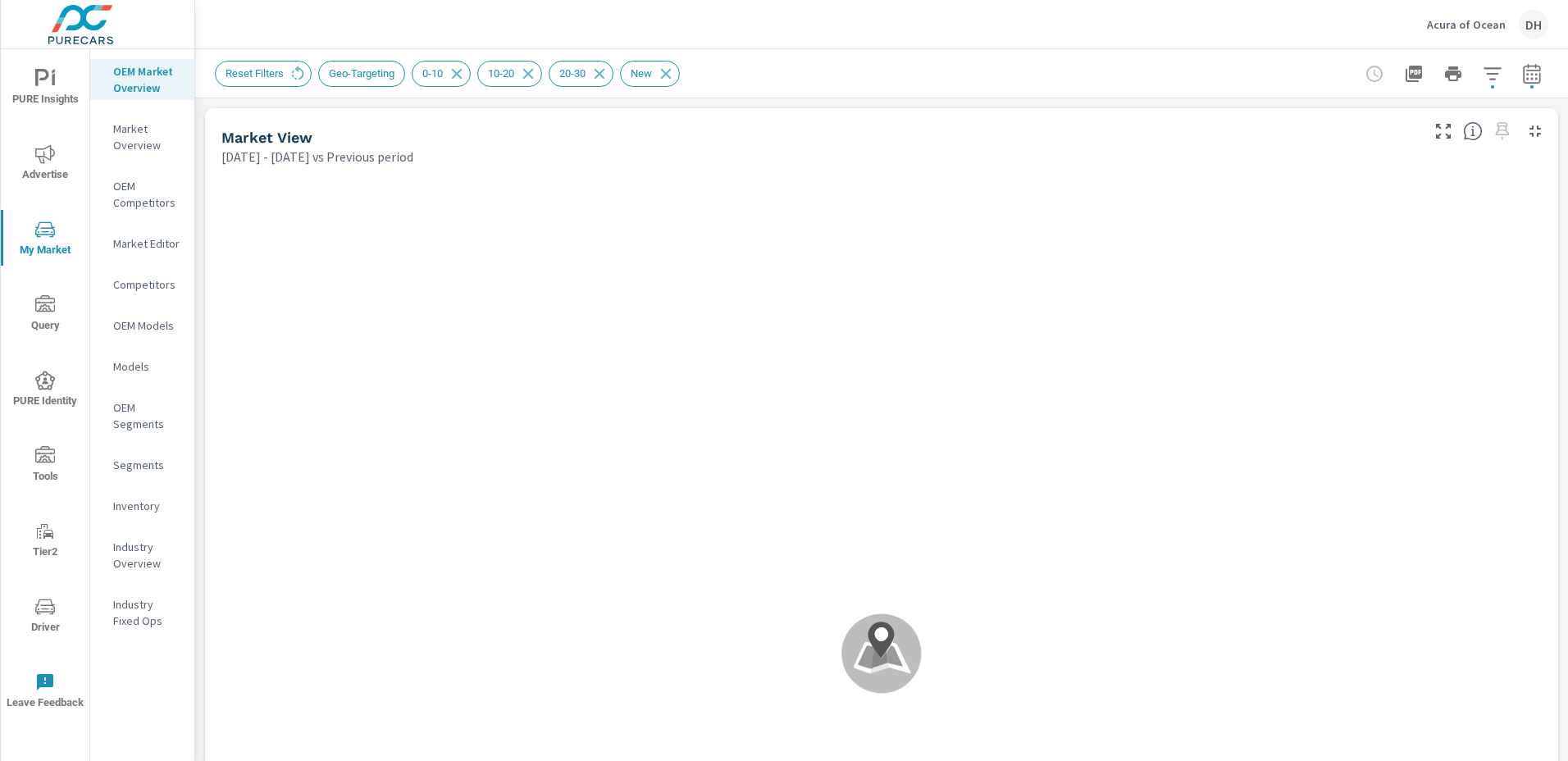
scroll to position [1, 0]
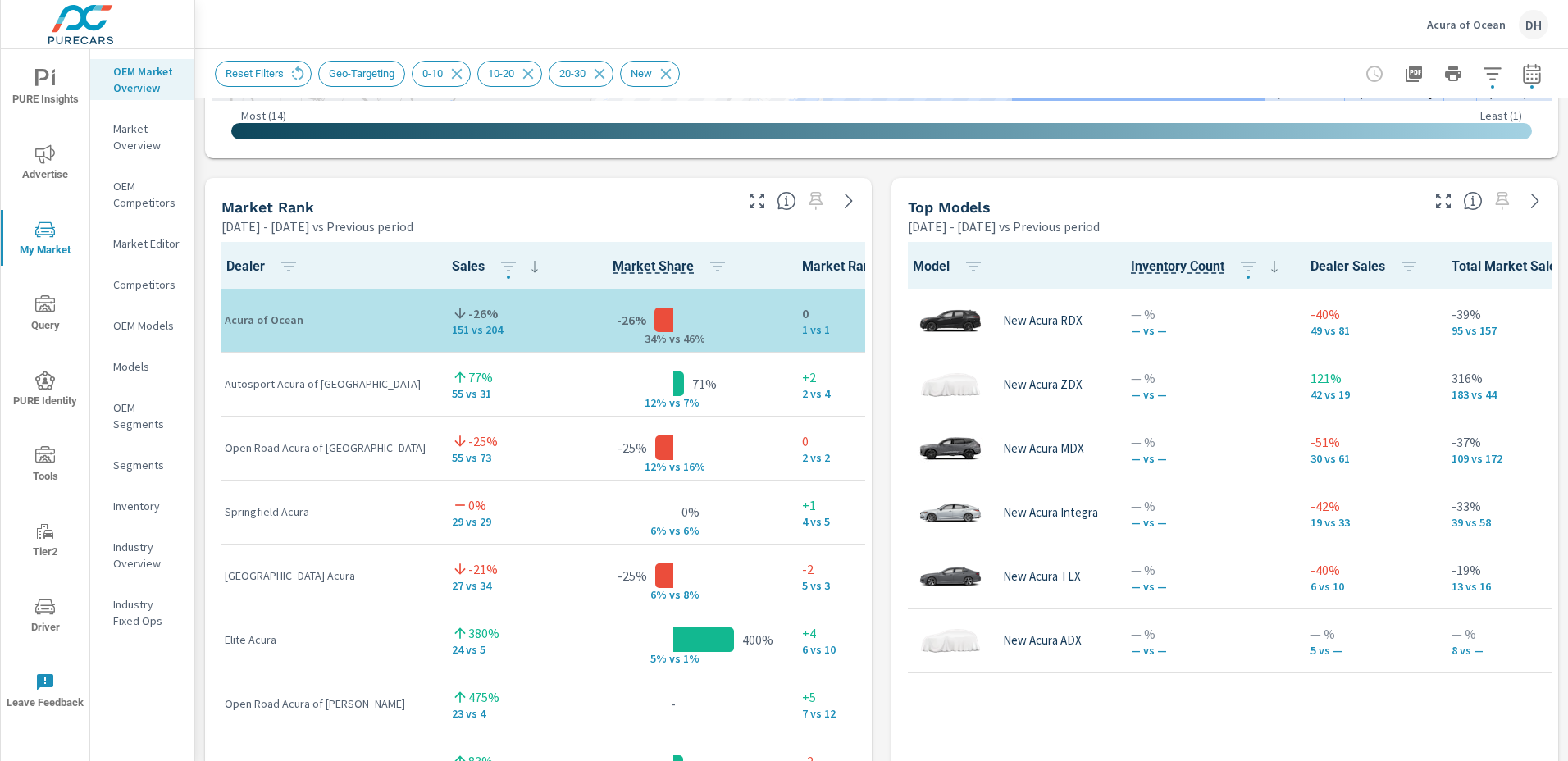
scroll to position [984, 0]
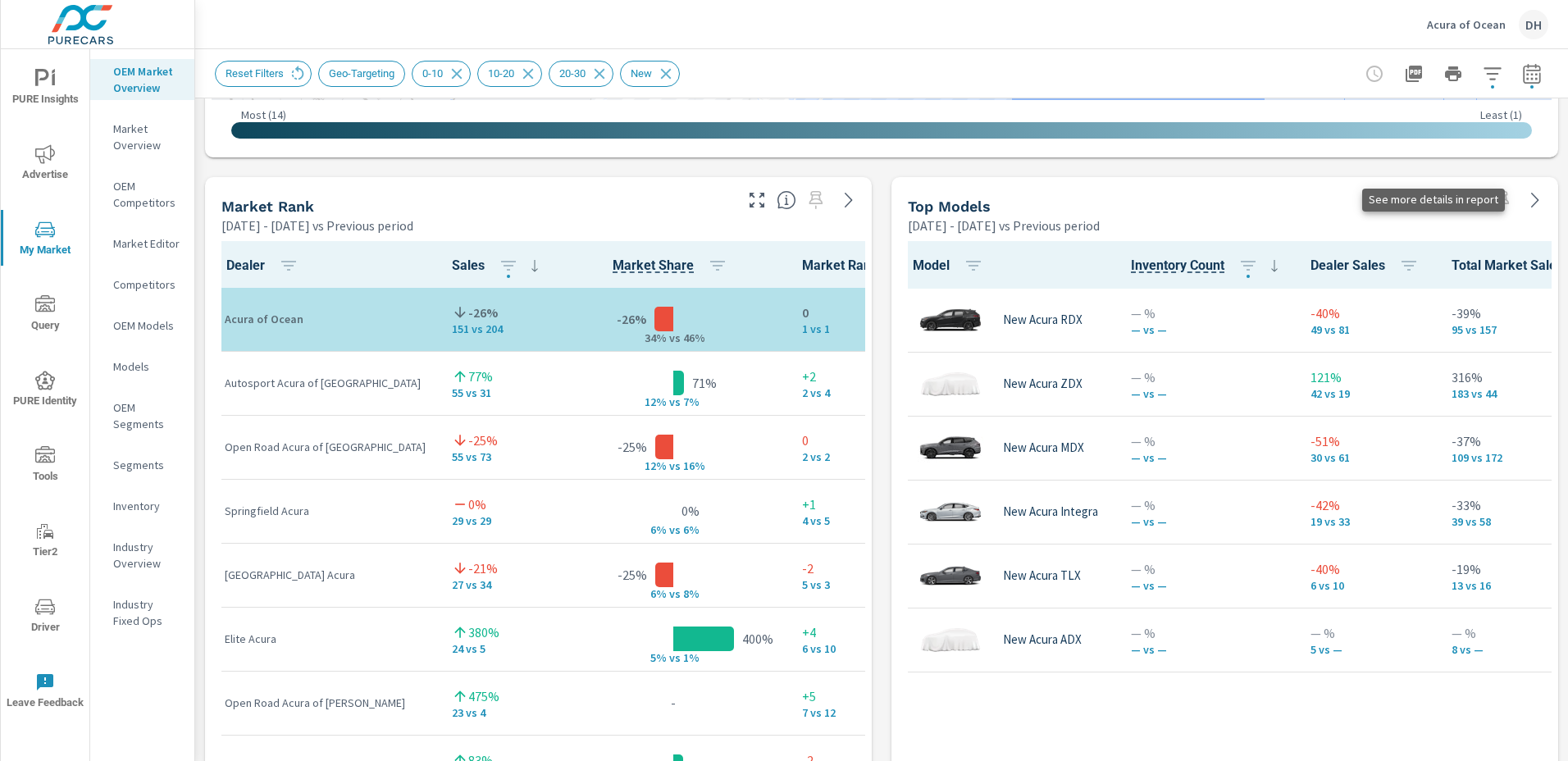
click at [1525, 200] on icon at bounding box center [1535, 200] width 20 height 20
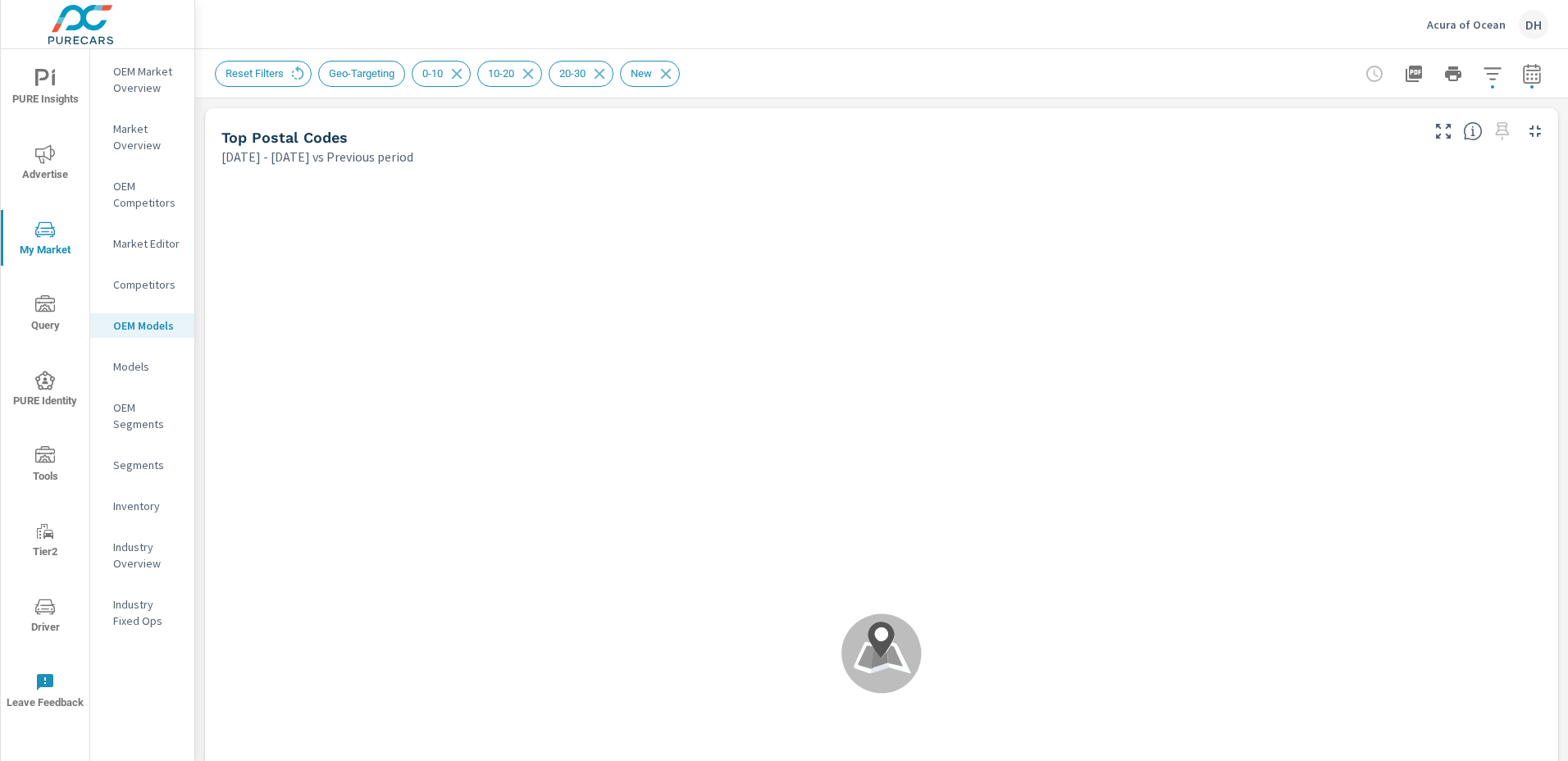
scroll to position [1, 0]
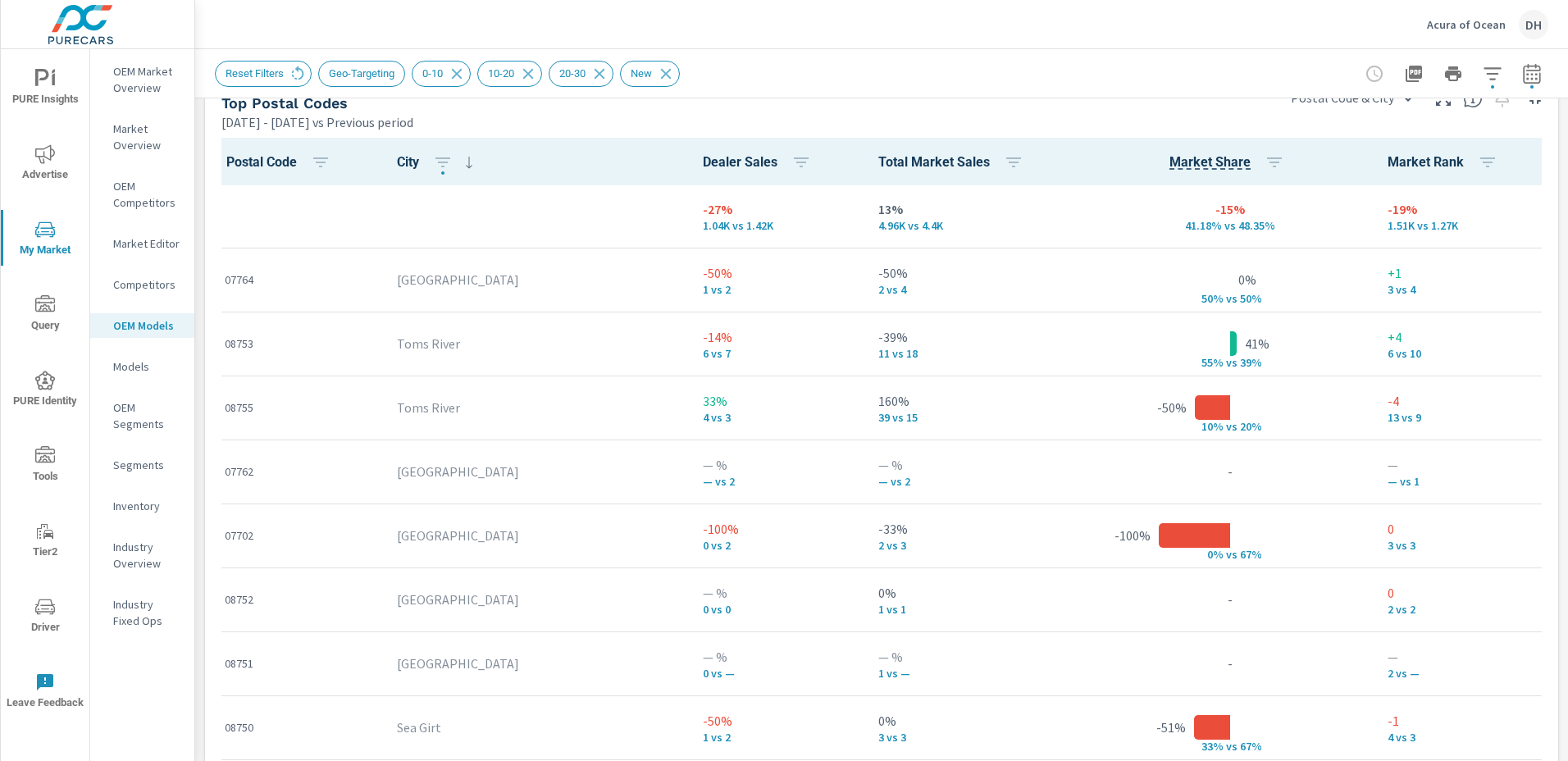
scroll to position [2006, 0]
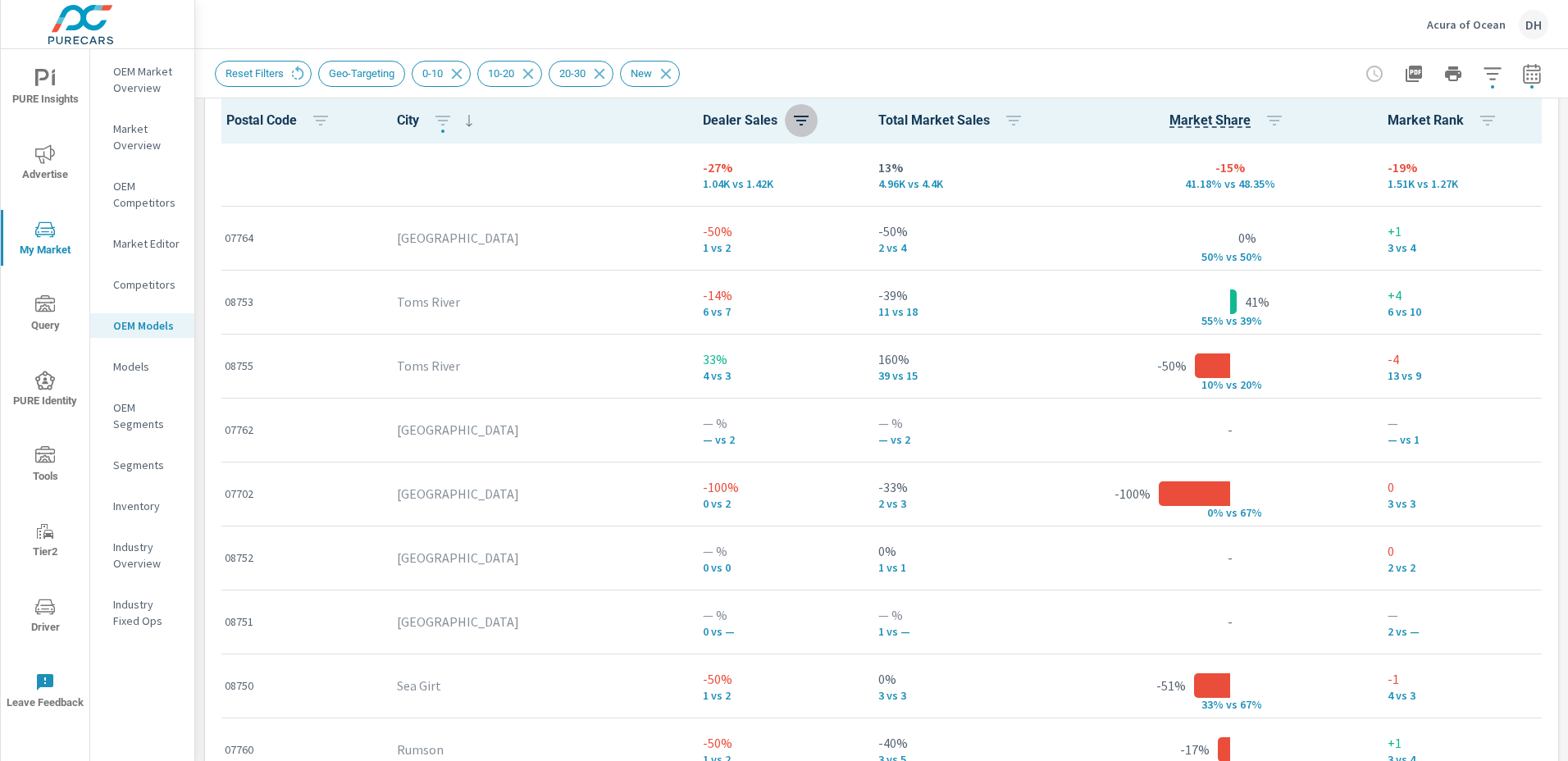
click at [793, 116] on icon "button" at bounding box center [801, 120] width 15 height 10
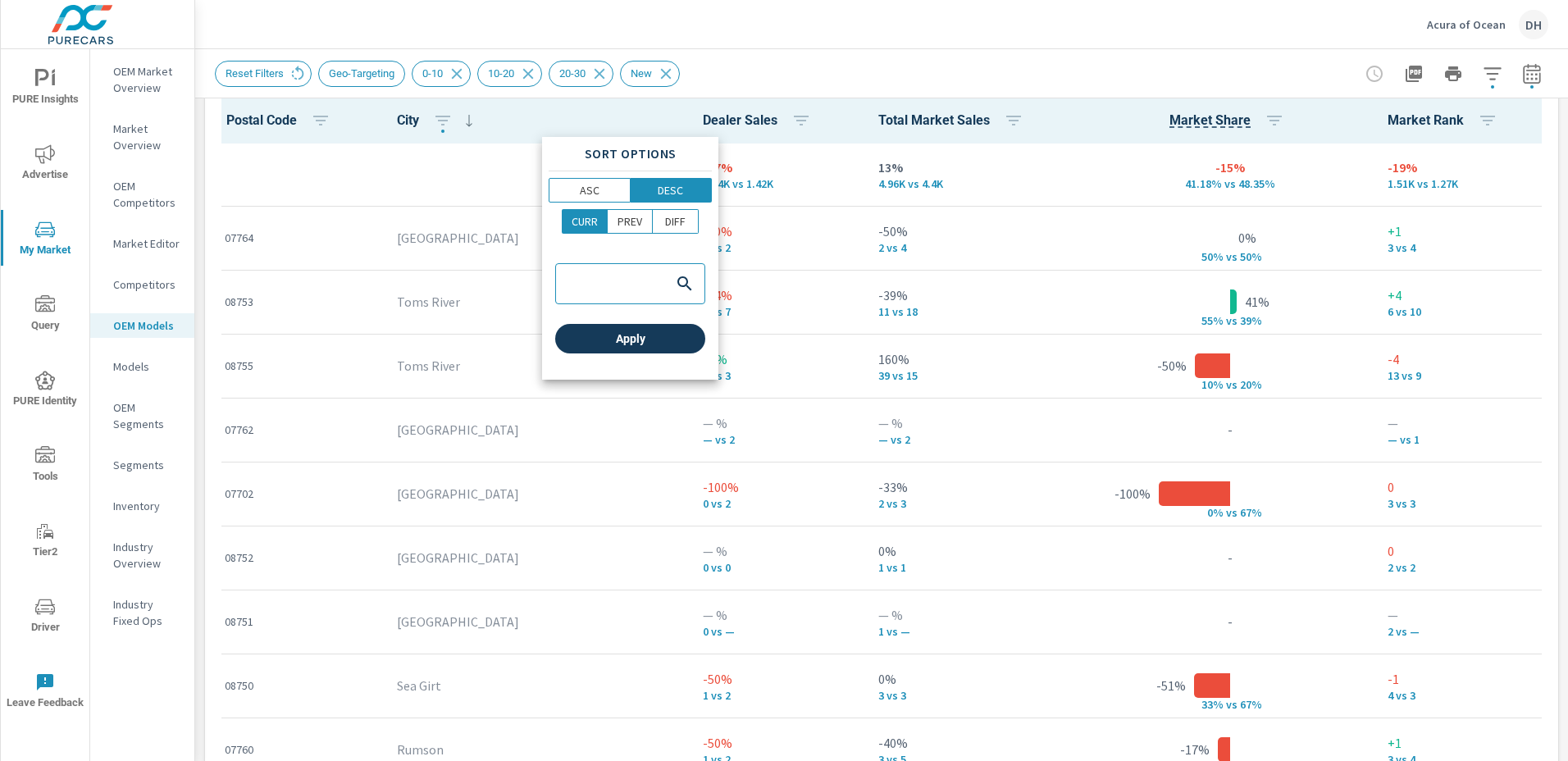
click at [636, 346] on button "Apply" at bounding box center [631, 338] width 150 height 30
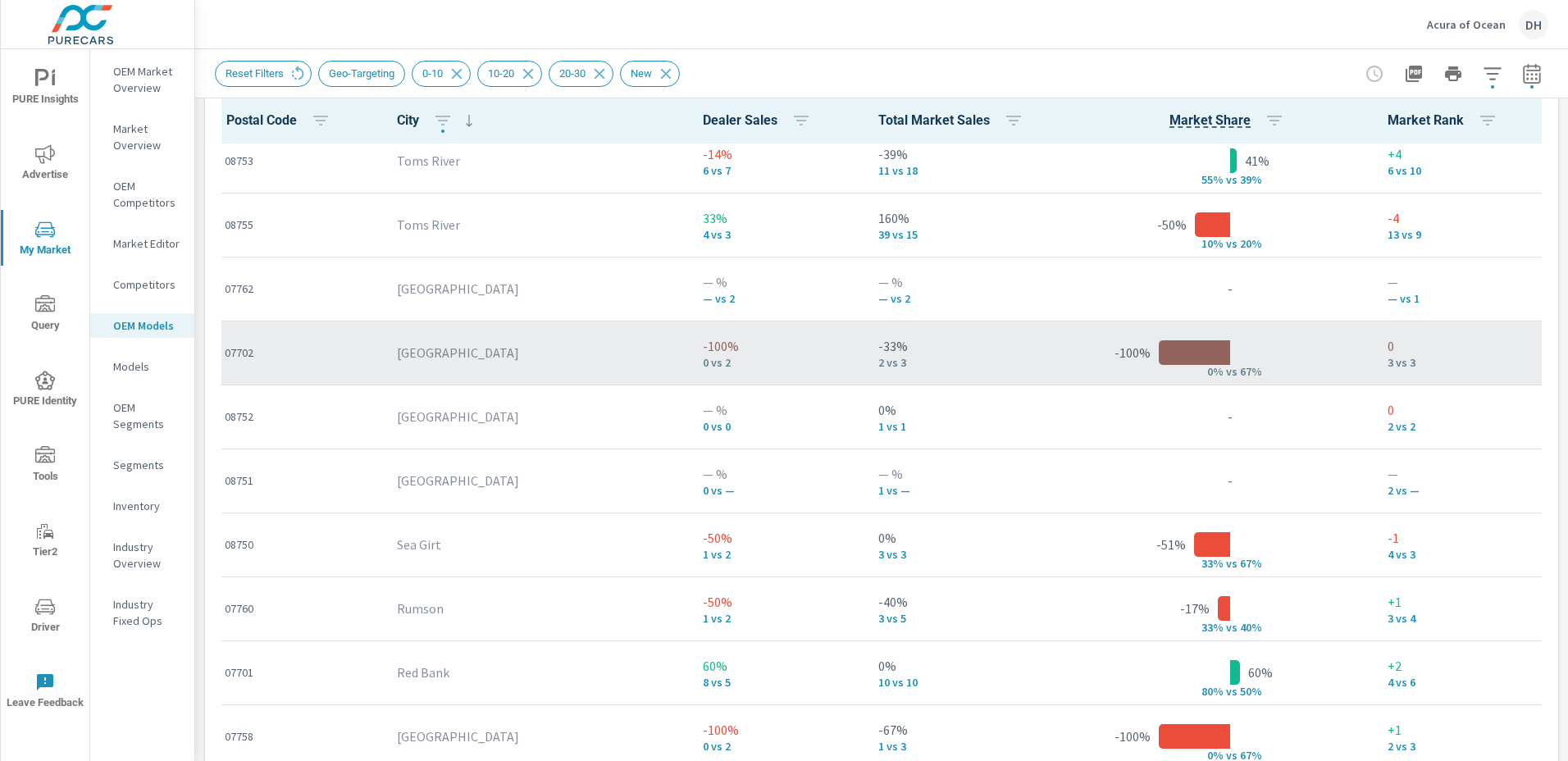
scroll to position [246, 0]
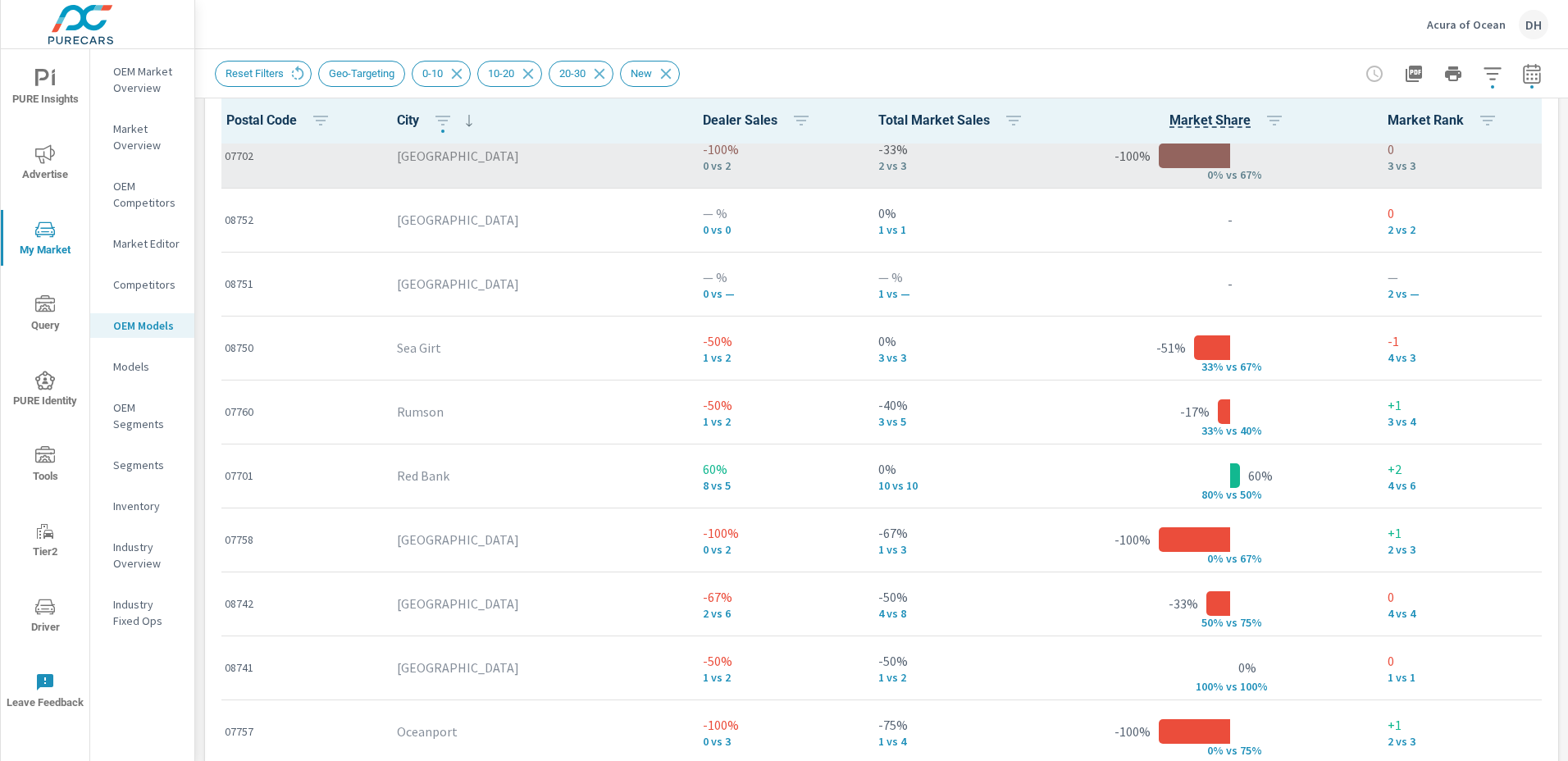
scroll to position [410, 0]
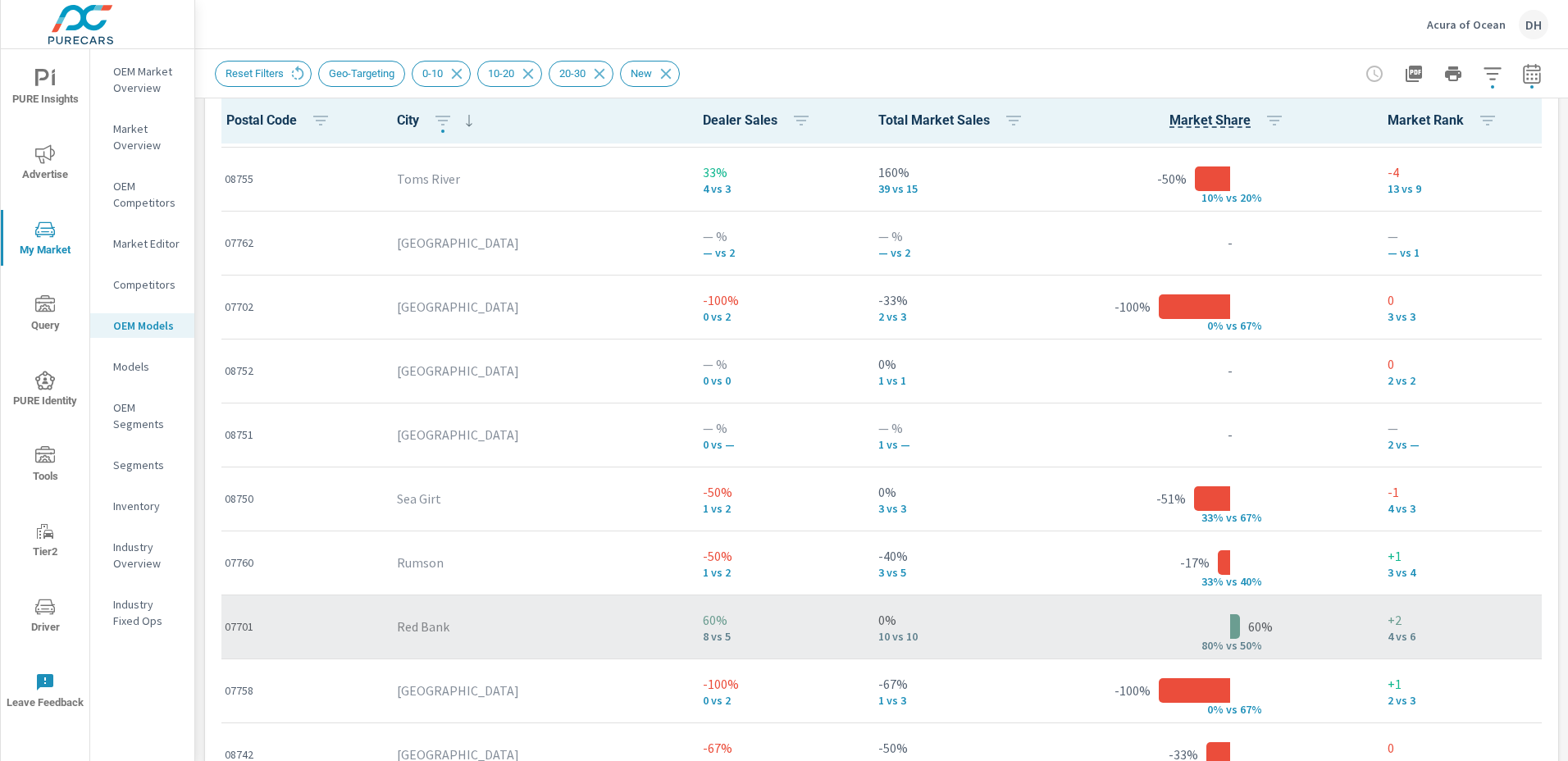
scroll to position [164, 0]
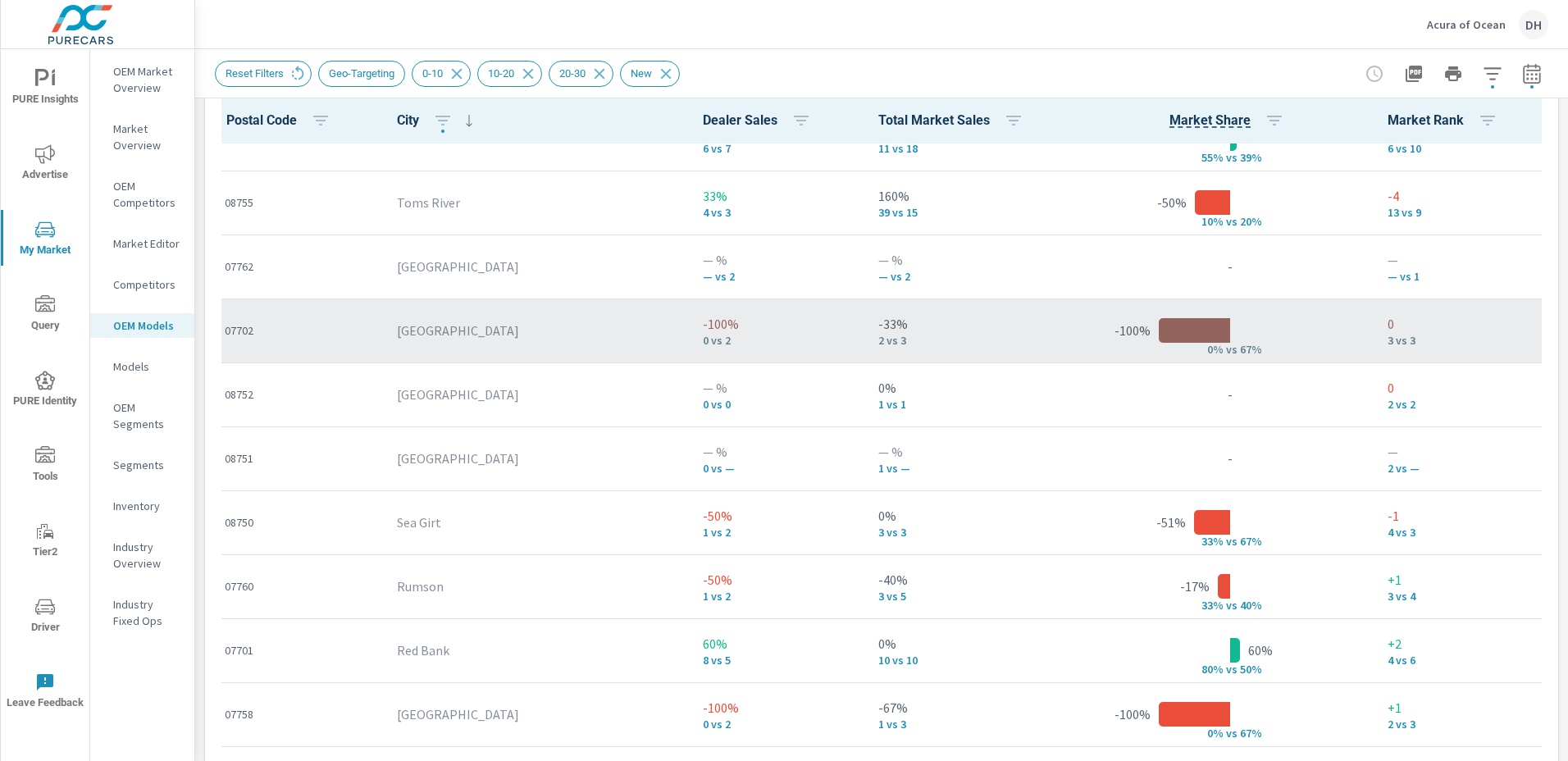
click at [242, 330] on p "07702" at bounding box center [297, 330] width 146 height 16
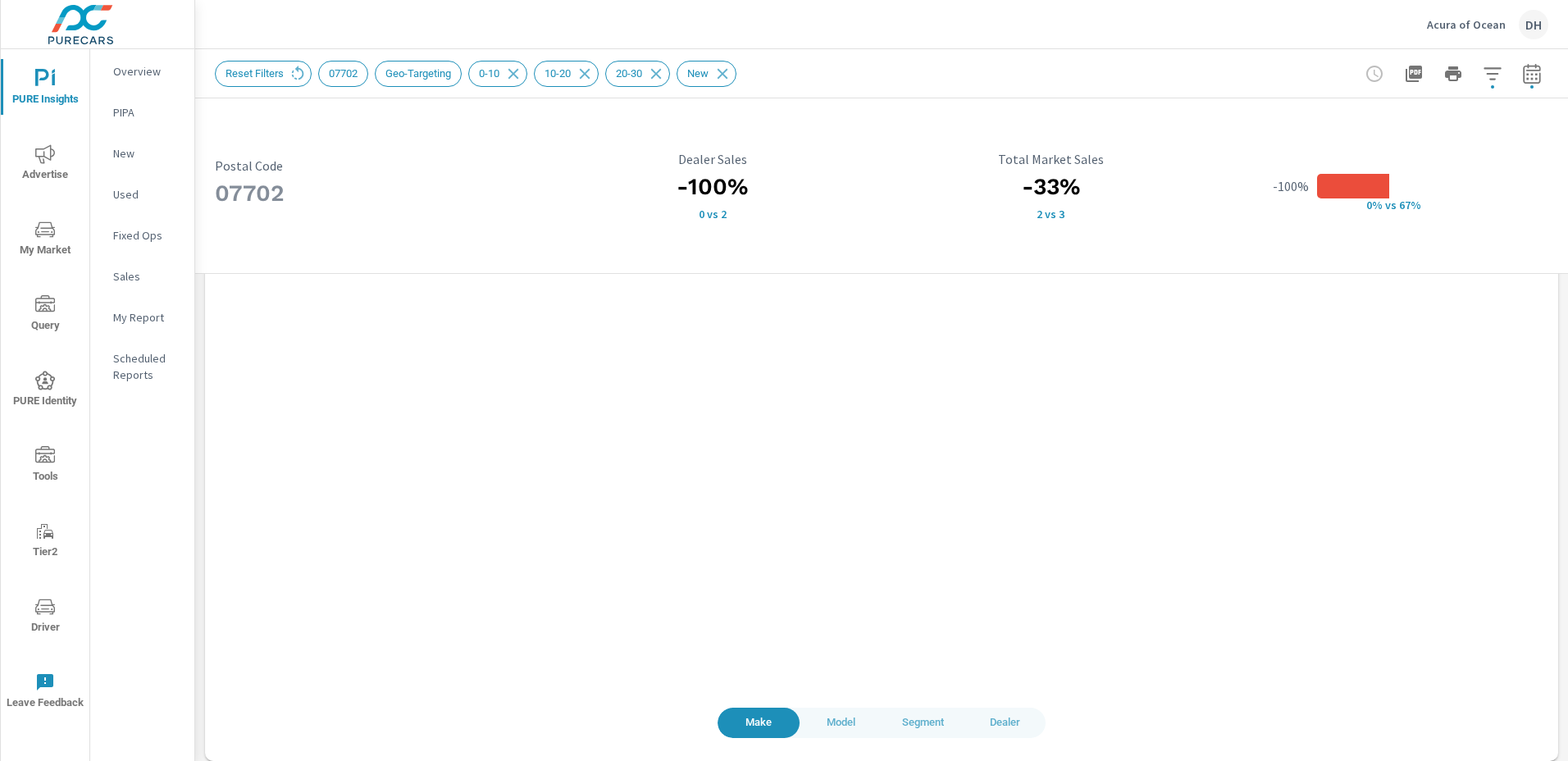
scroll to position [1443, 0]
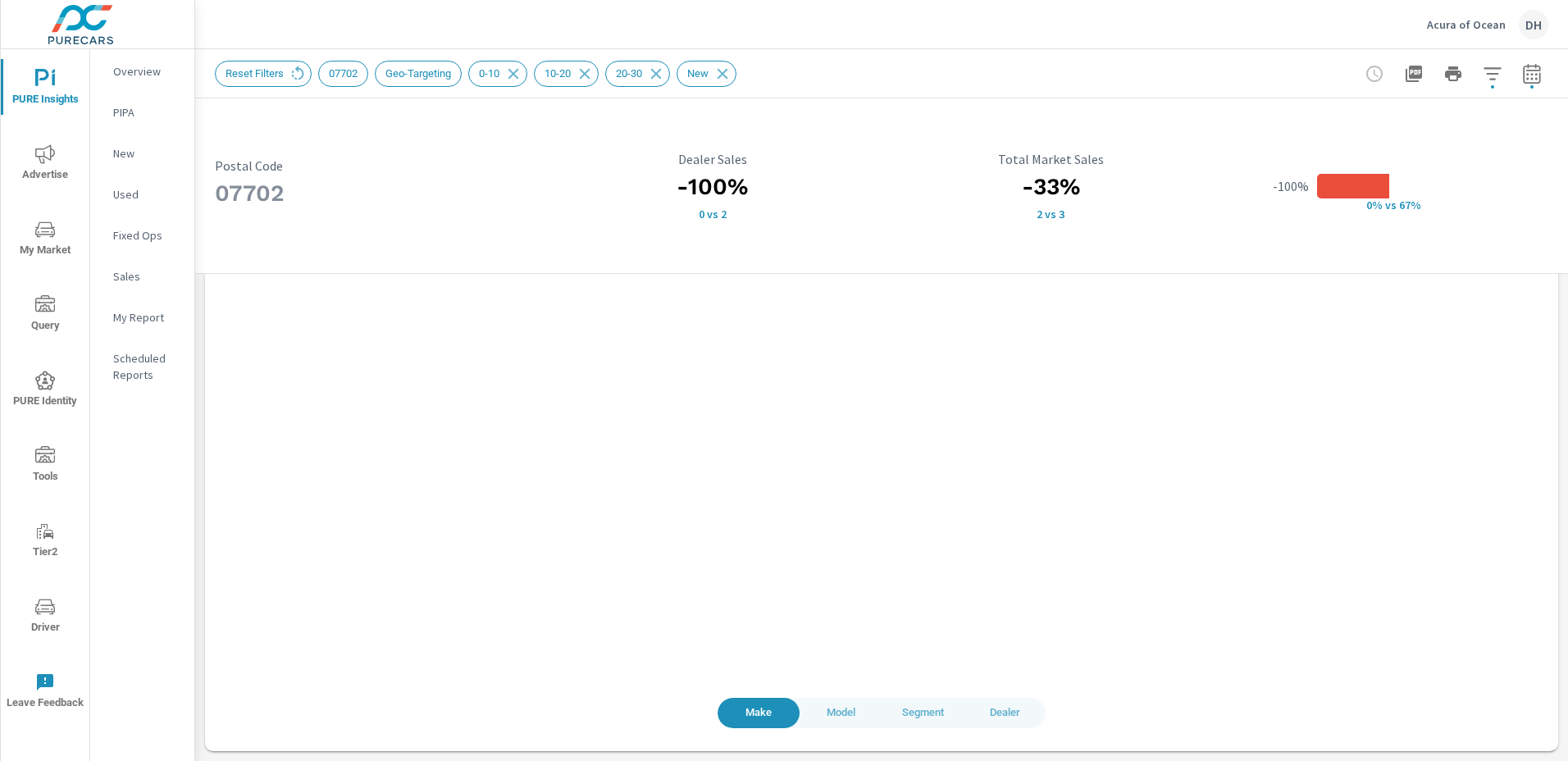
click at [841, 706] on span "Model" at bounding box center [841, 713] width 63 height 19
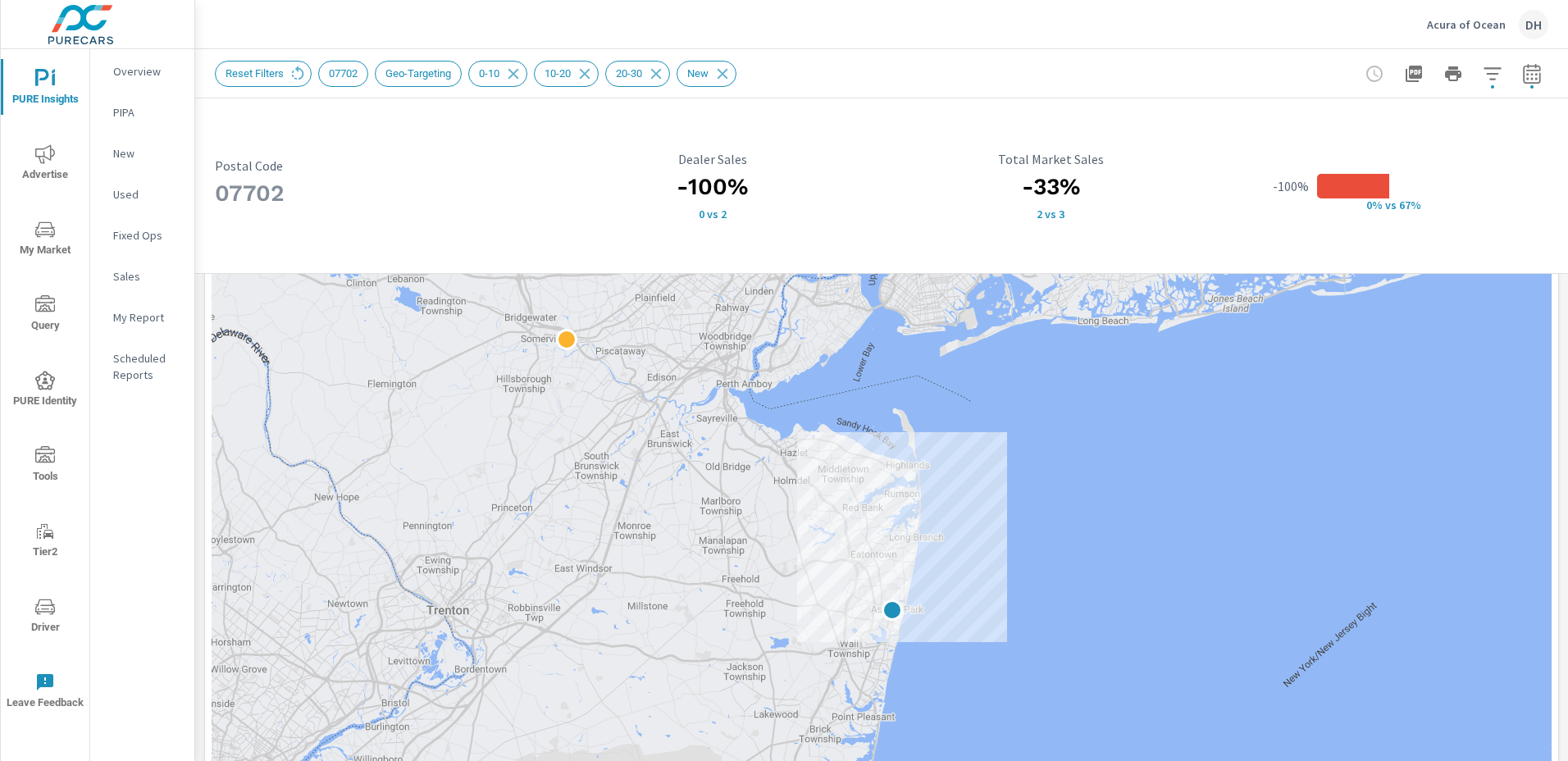
scroll to position [131, 0]
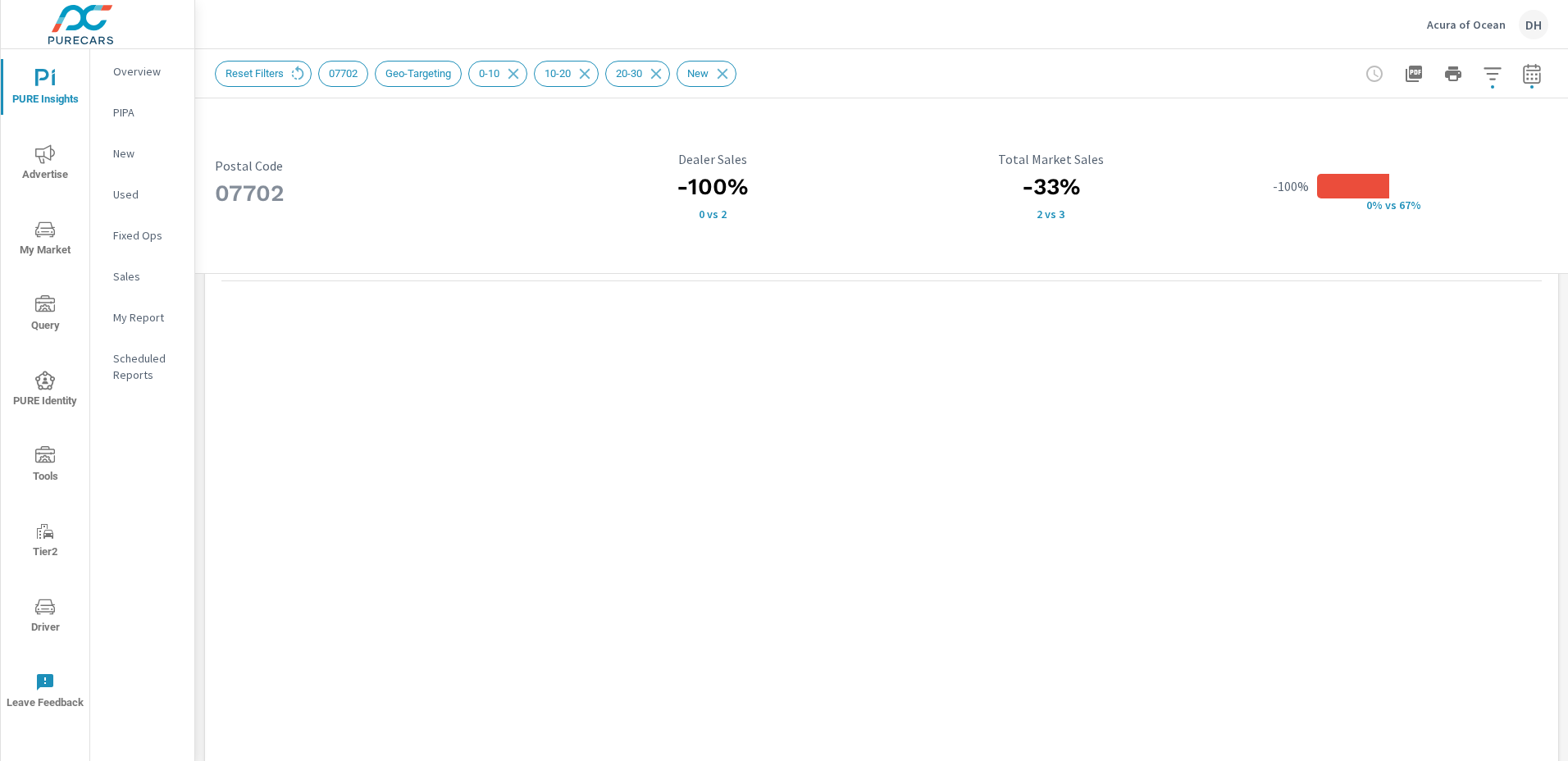
scroll to position [1443, 0]
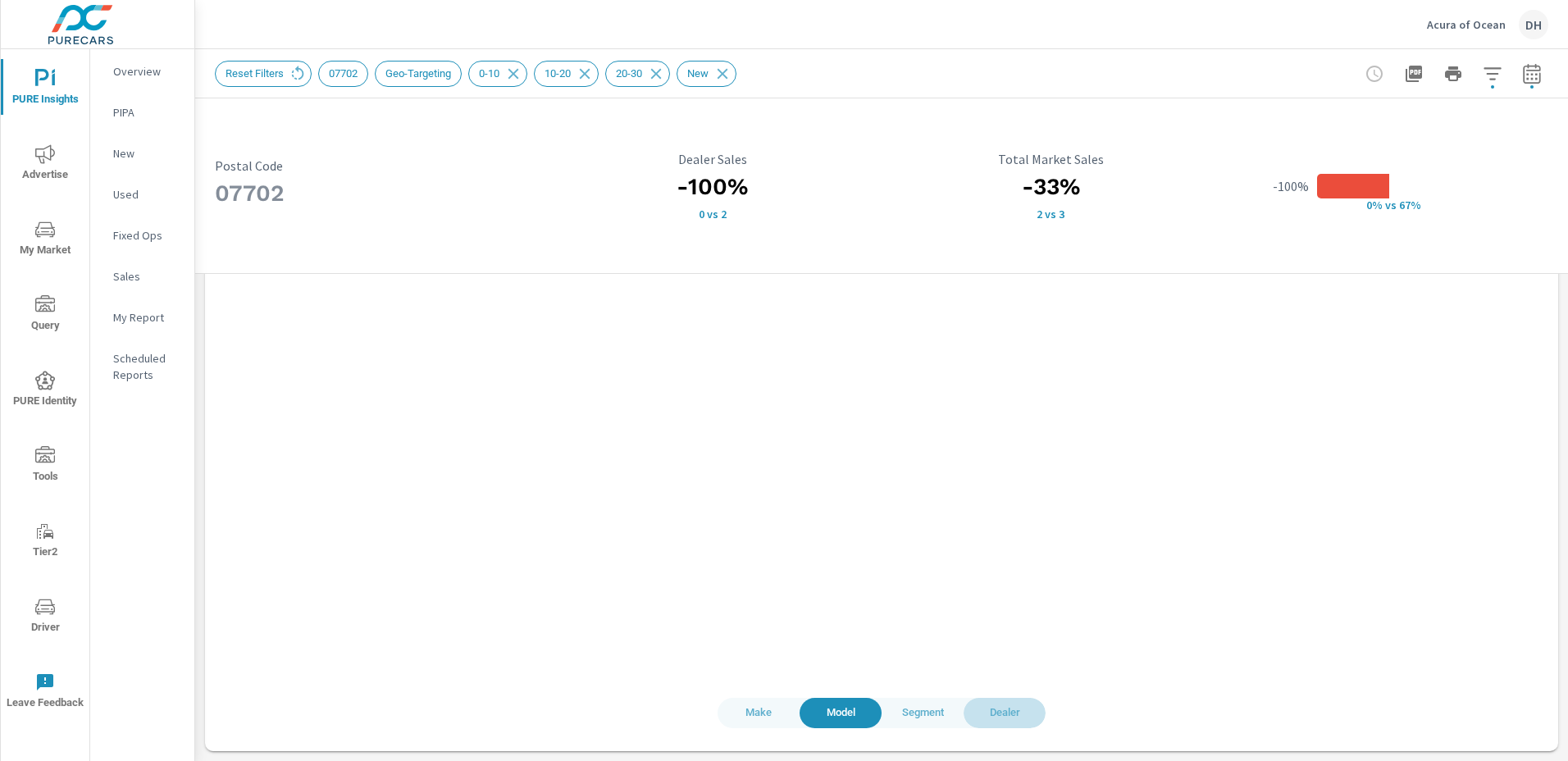
click at [1014, 715] on span "Dealer" at bounding box center [1004, 713] width 63 height 19
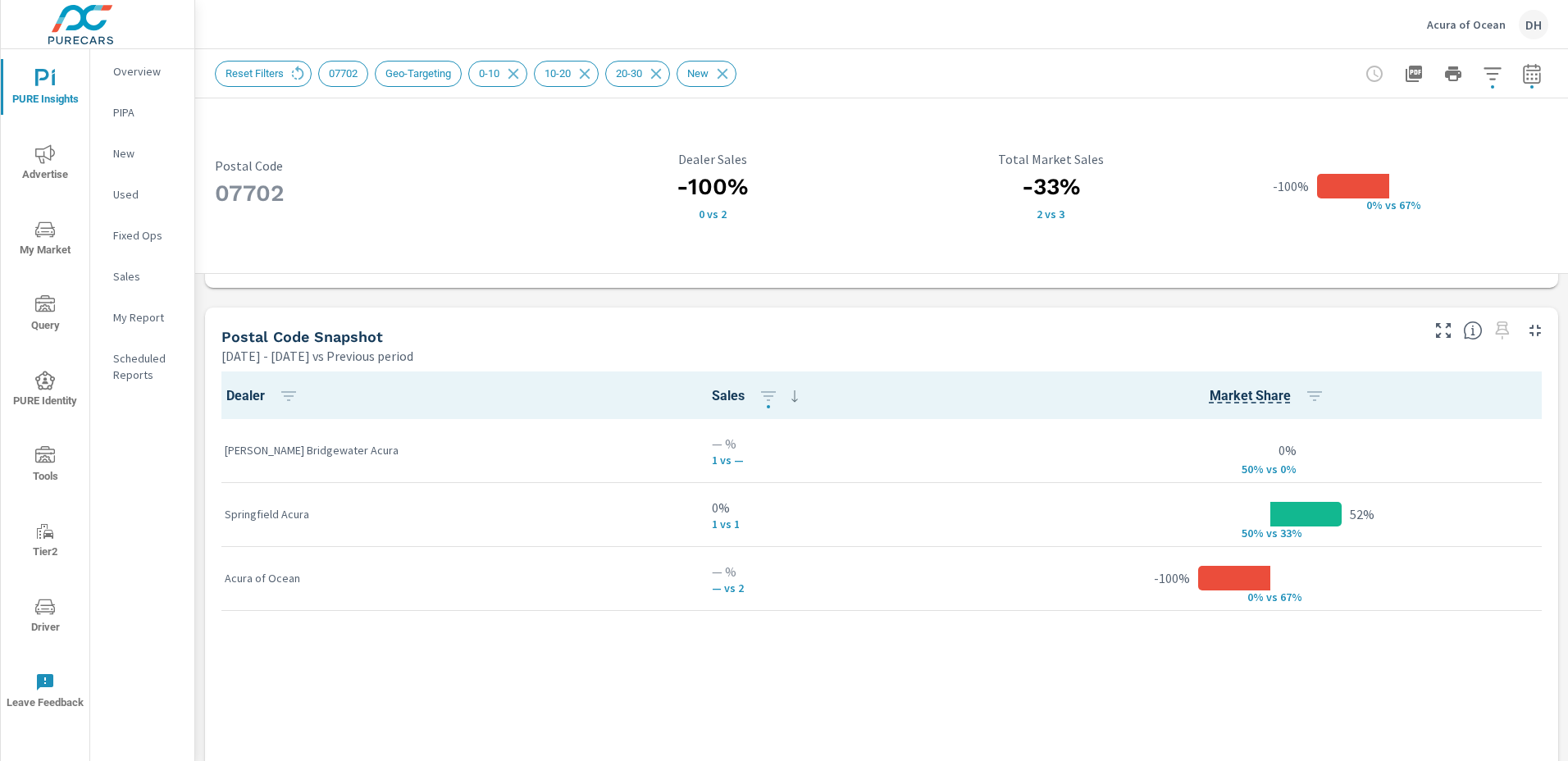
scroll to position [1040, 0]
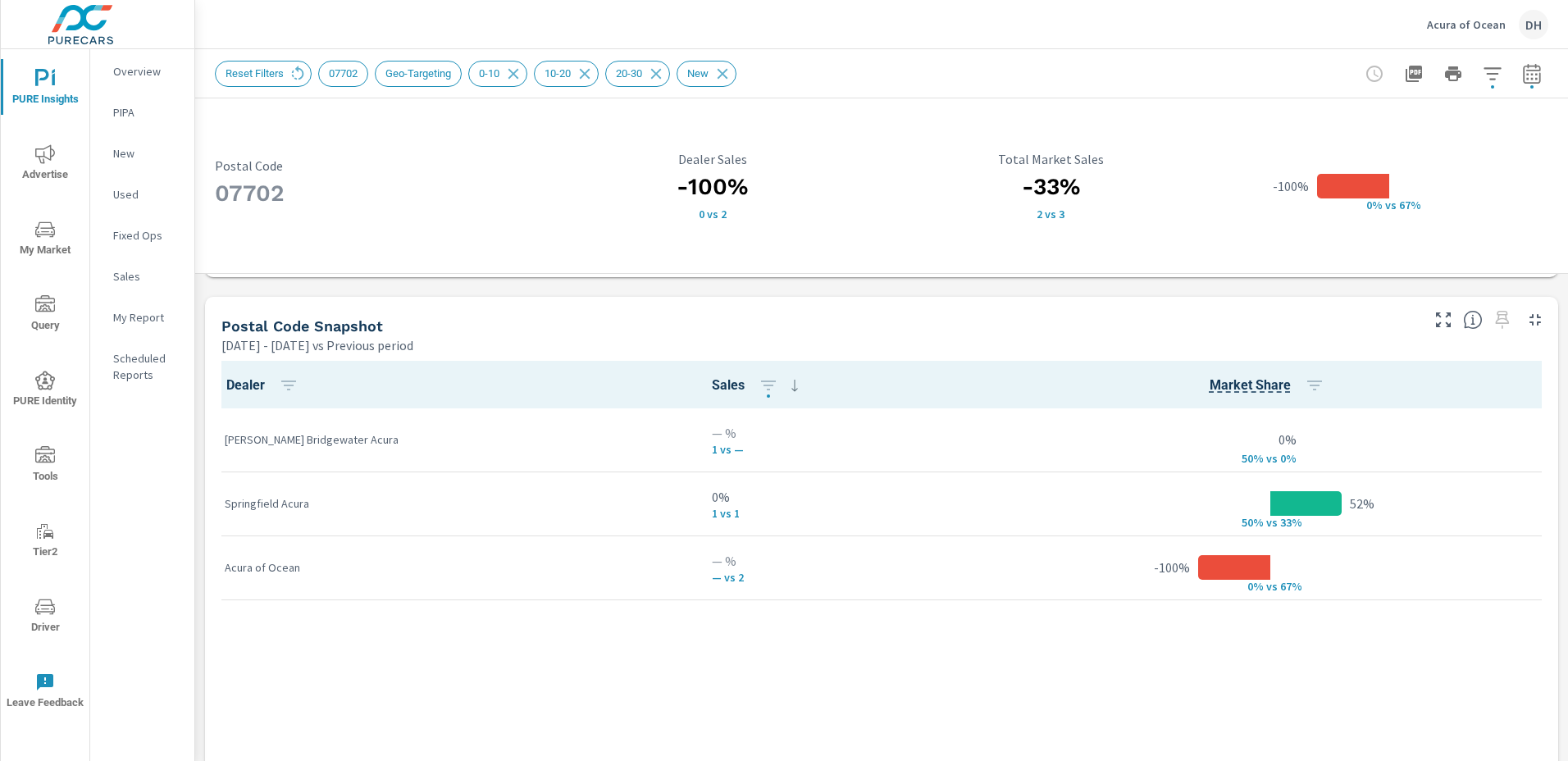
click at [45, 241] on span "My Market" at bounding box center [45, 240] width 79 height 40
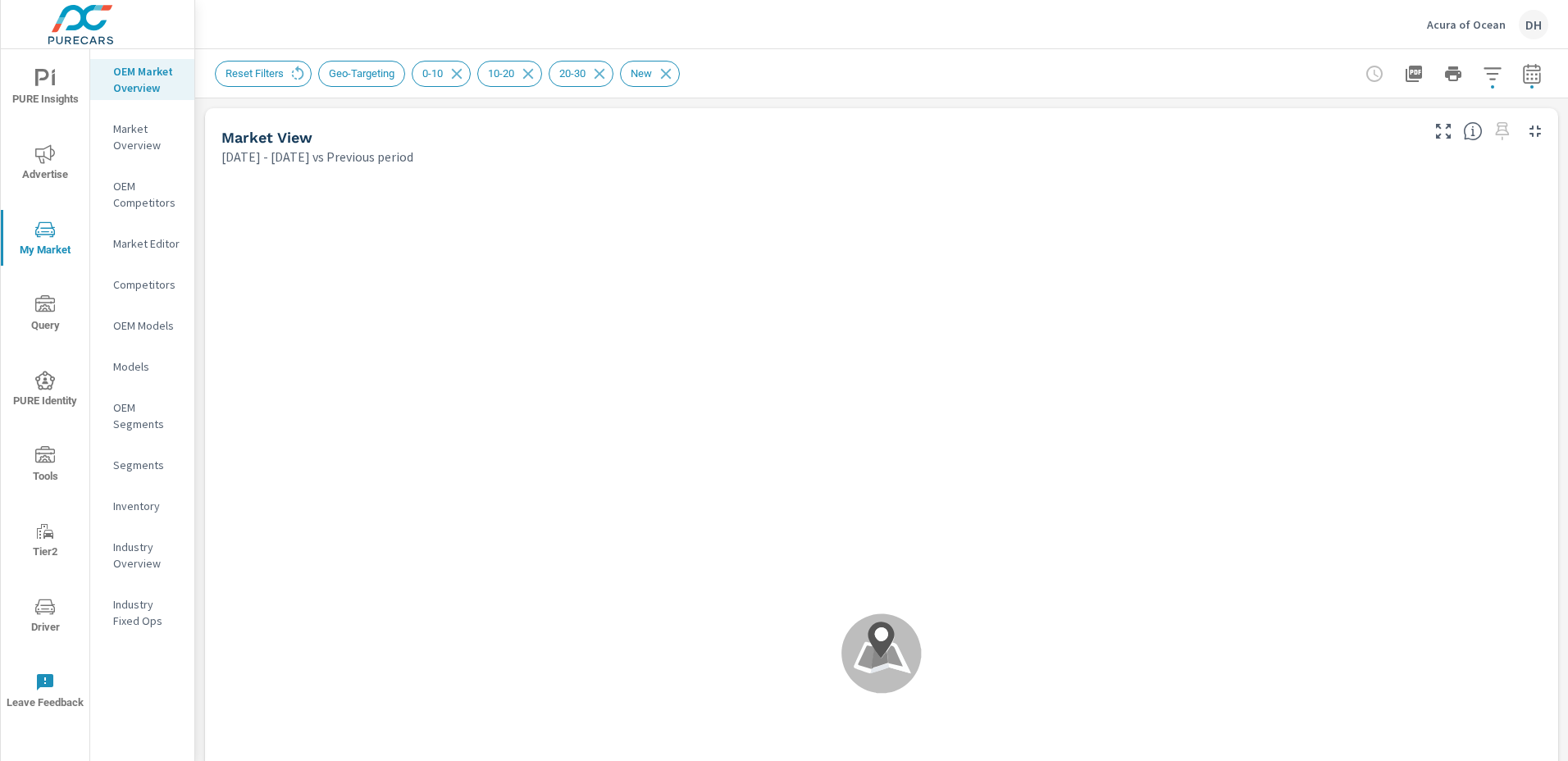
scroll to position [129, 0]
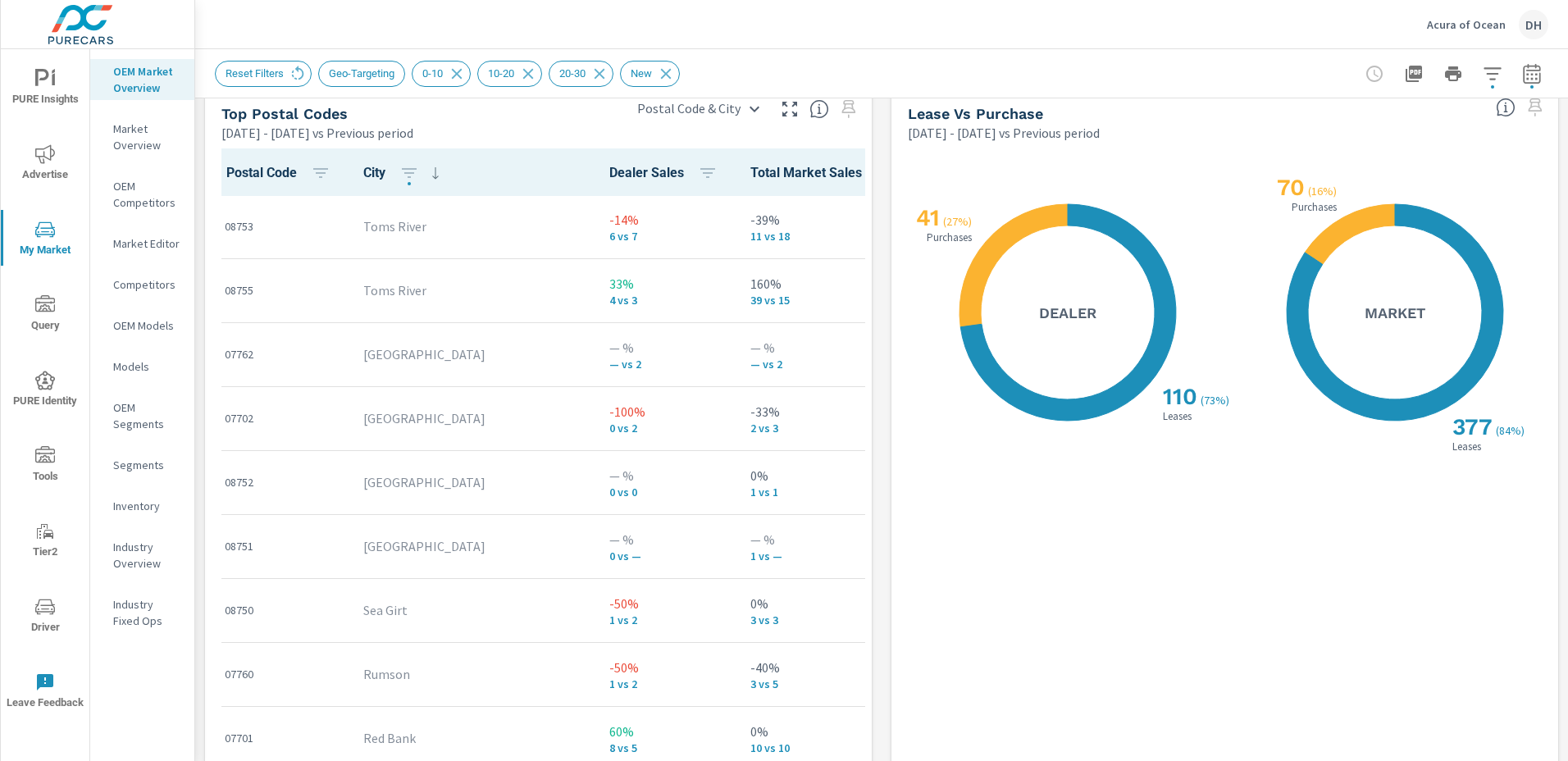
scroll to position [1982, 0]
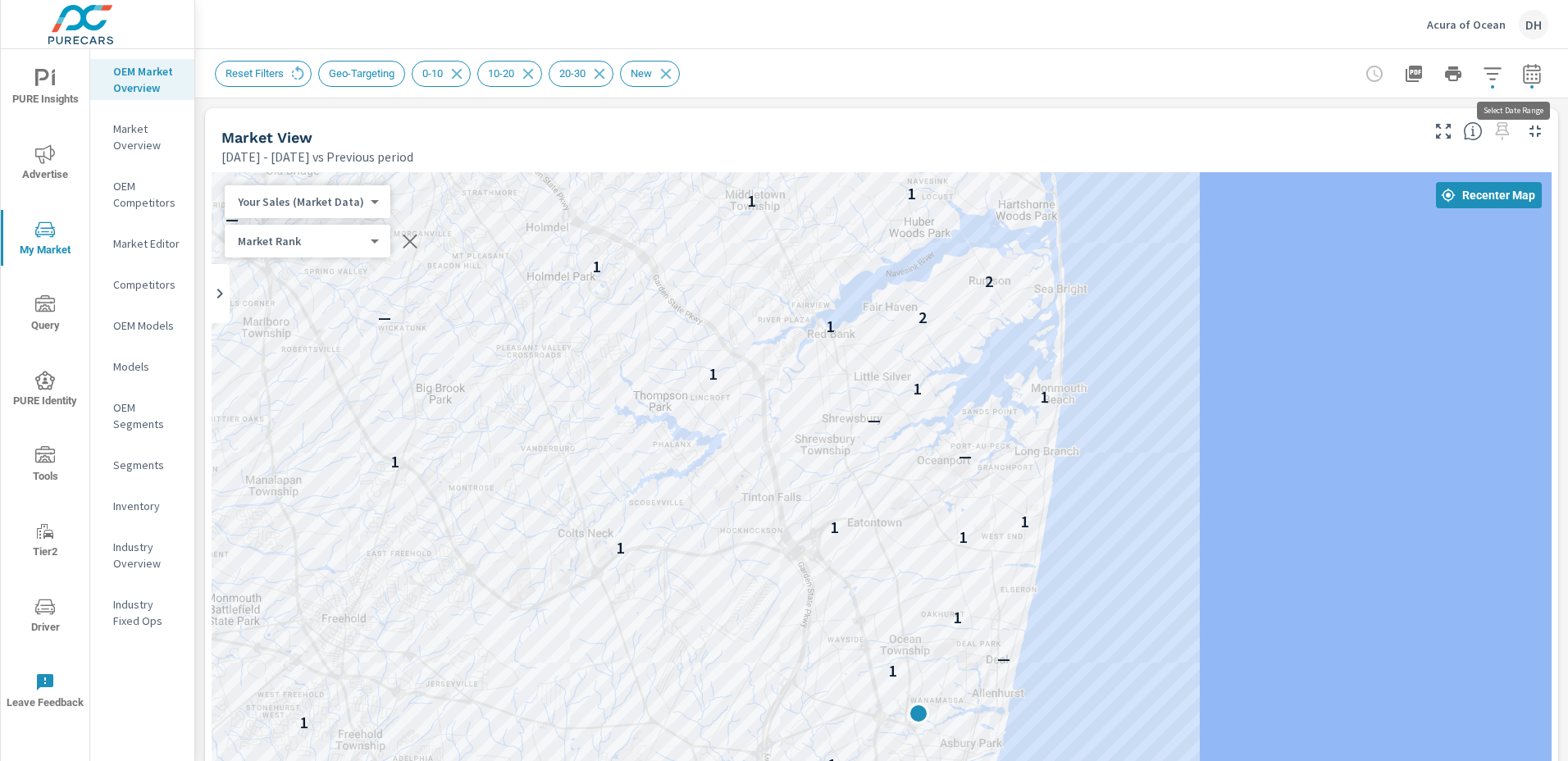
click at [1522, 80] on icon "button" at bounding box center [1532, 74] width 20 height 20
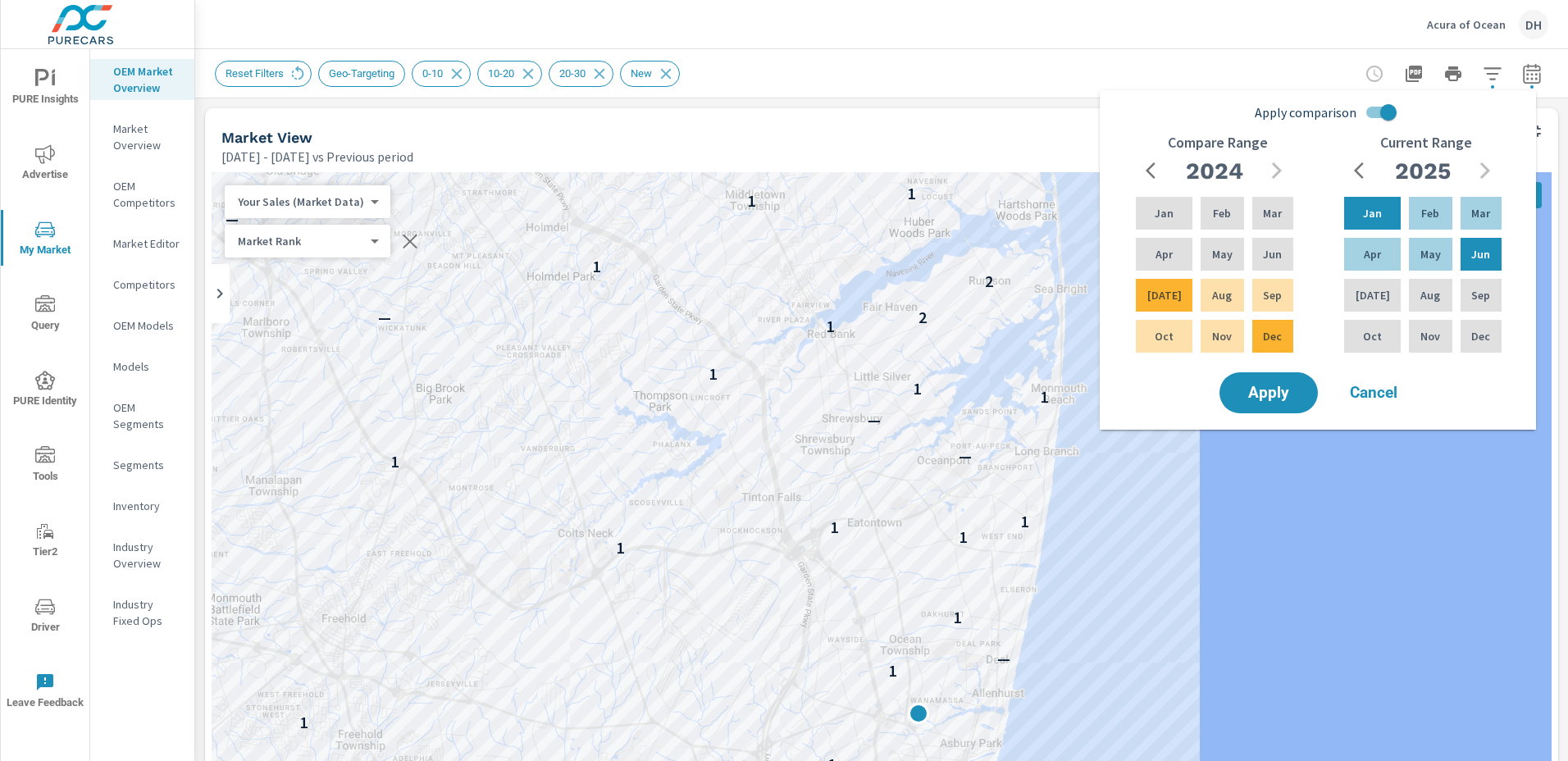
click at [1387, 111] on input "Apply comparison" at bounding box center [1388, 112] width 94 height 31
checkbox input "false"
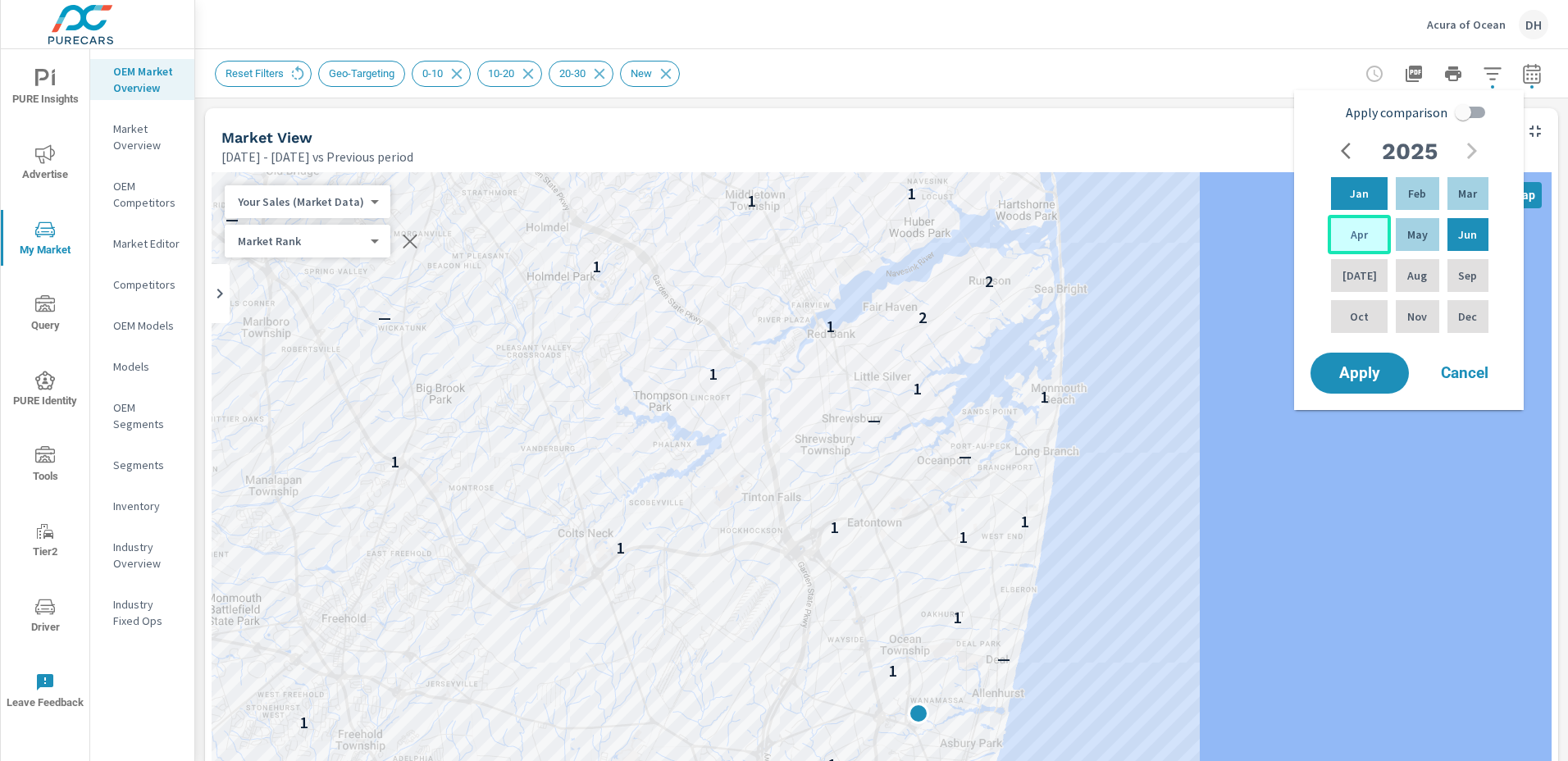
click at [1368, 233] on div "Apr" at bounding box center [1359, 234] width 64 height 39
click at [1398, 232] on div "May" at bounding box center [1417, 234] width 49 height 39
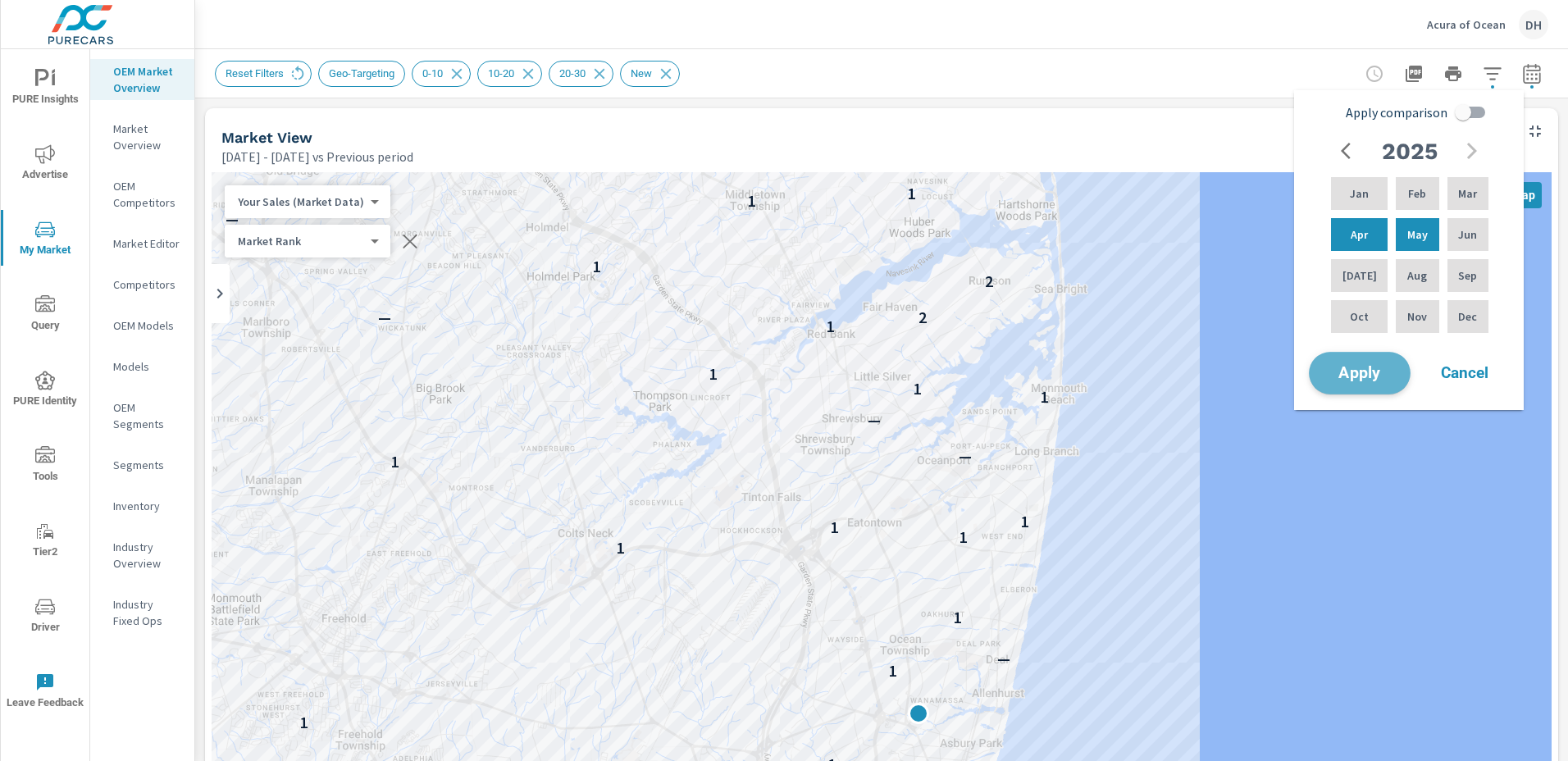
click at [1359, 381] on span "Apply" at bounding box center [1360, 373] width 67 height 15
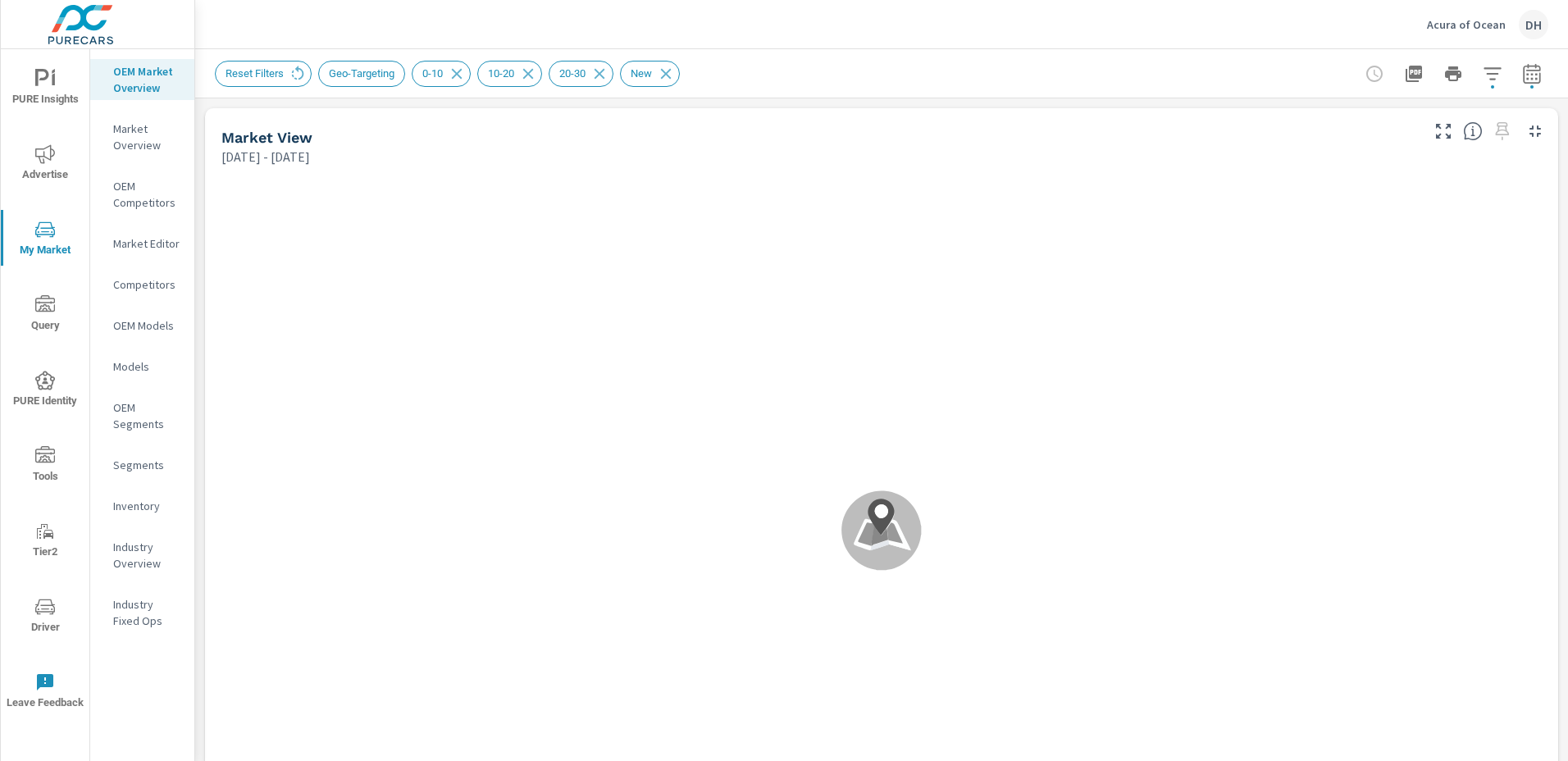
scroll to position [1, 0]
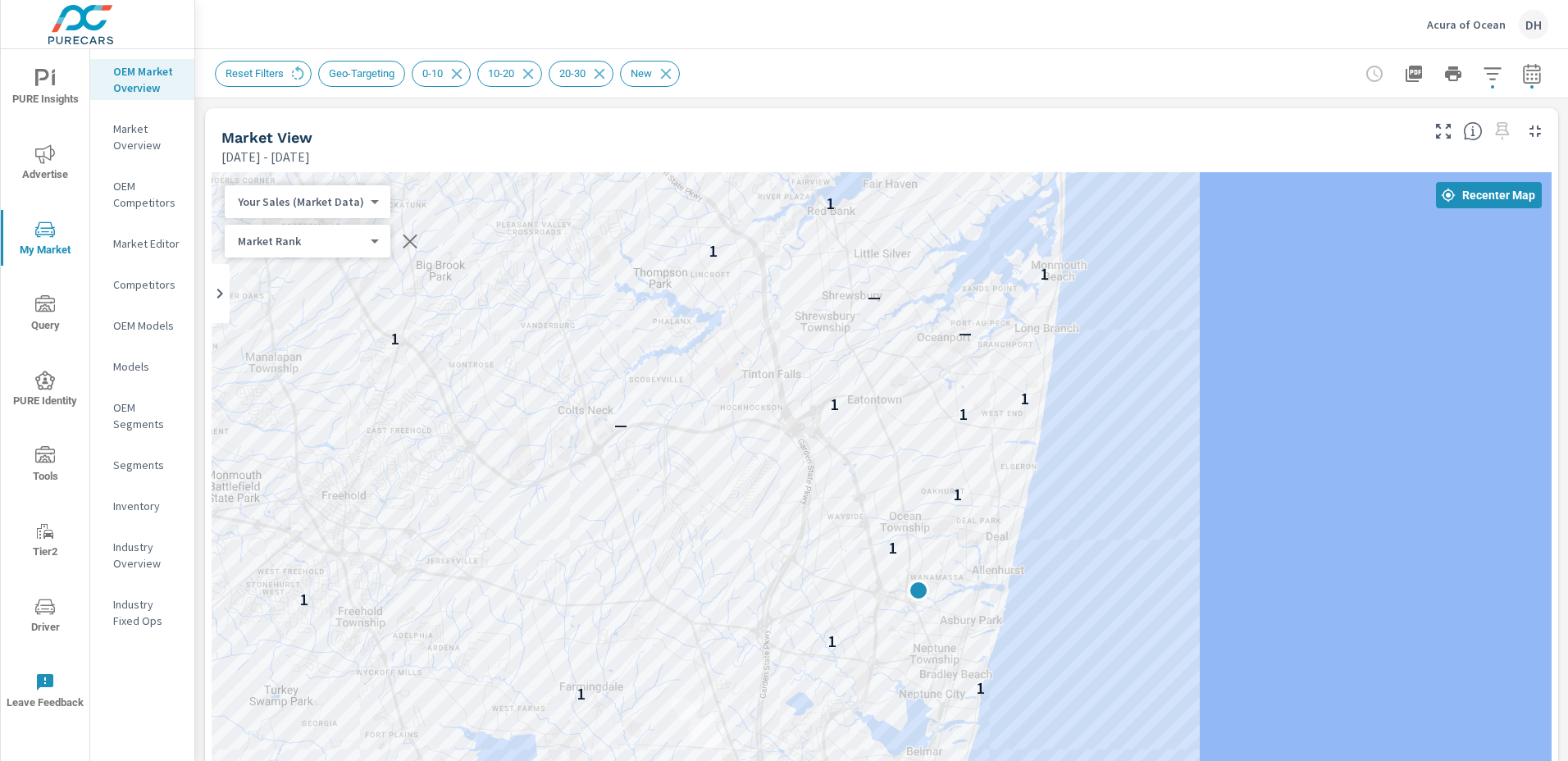
click at [40, 164] on span "Advertise" at bounding box center [45, 164] width 79 height 40
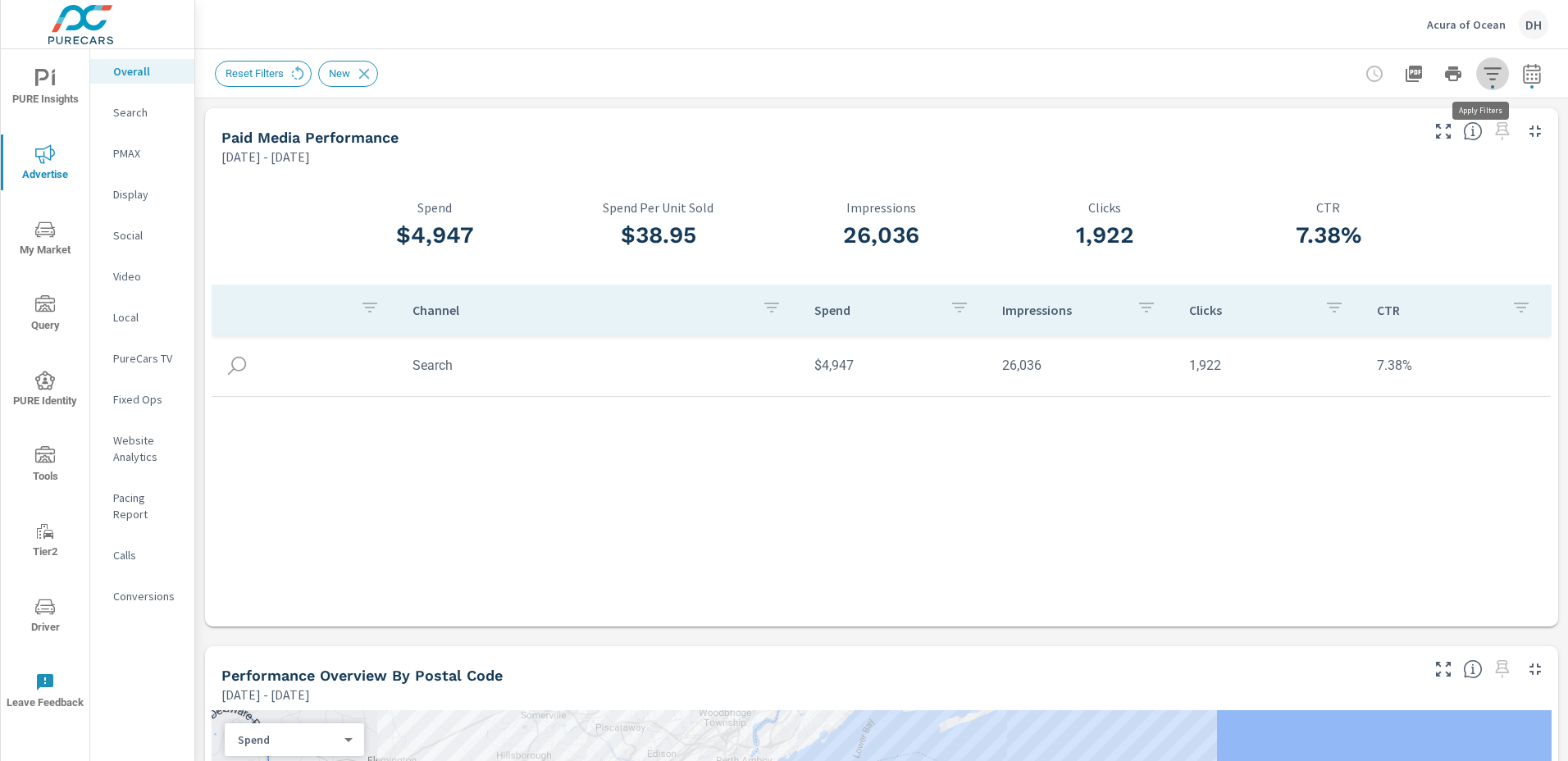
click at [1485, 78] on icon "button" at bounding box center [1493, 74] width 20 height 20
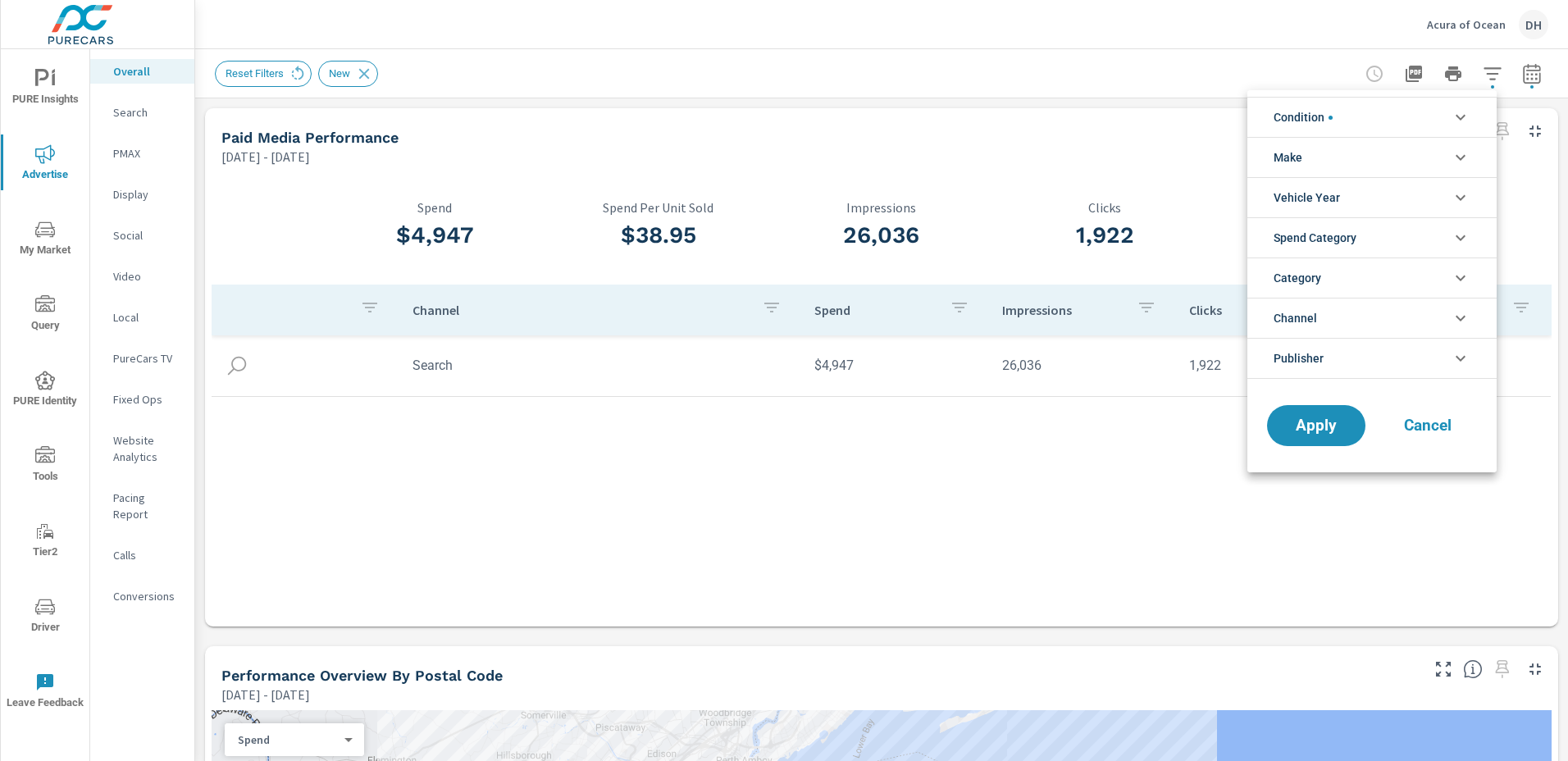
click at [1518, 74] on div at bounding box center [784, 380] width 1568 height 761
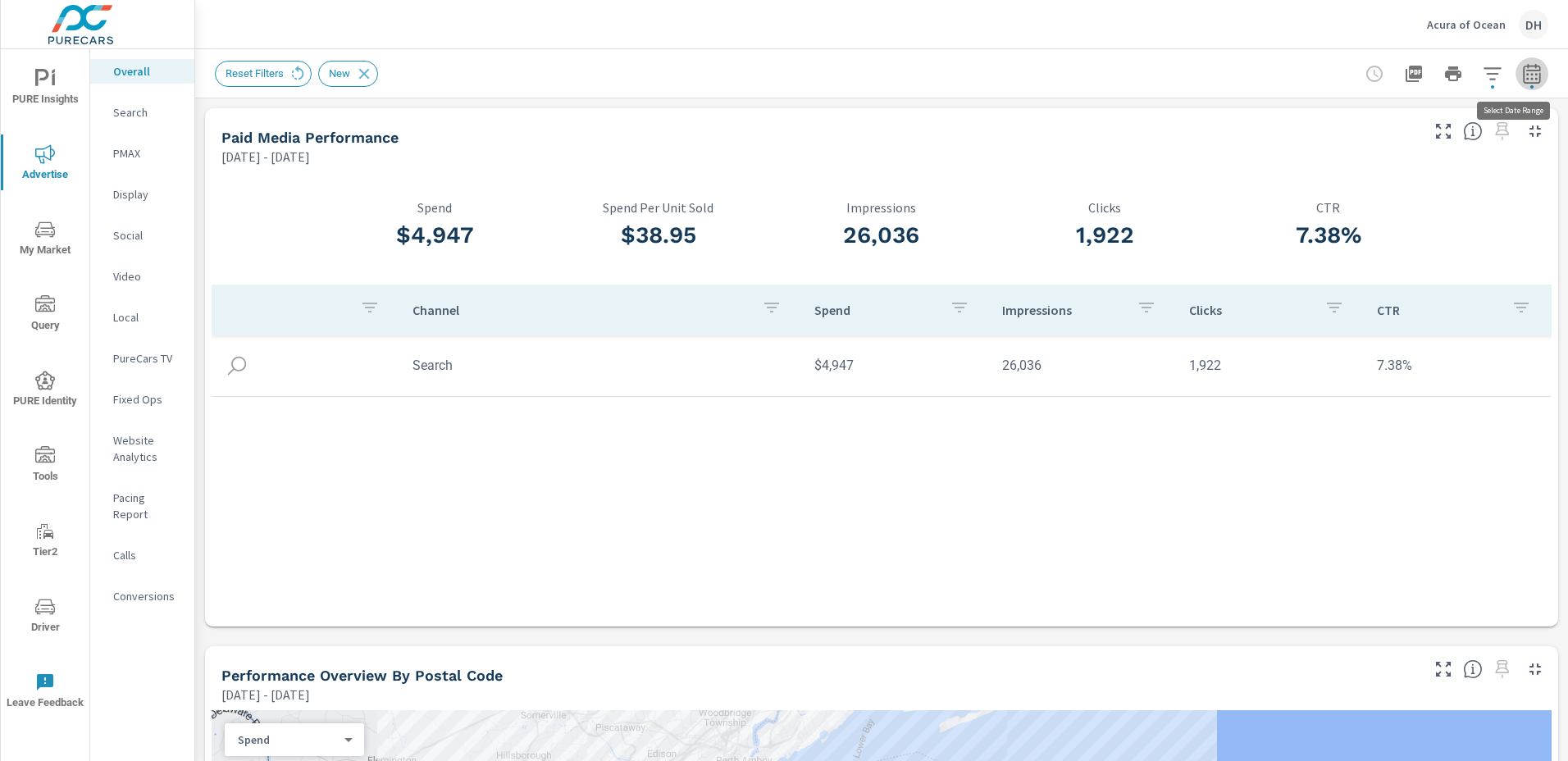
click at [1522, 74] on icon "button" at bounding box center [1532, 74] width 20 height 20
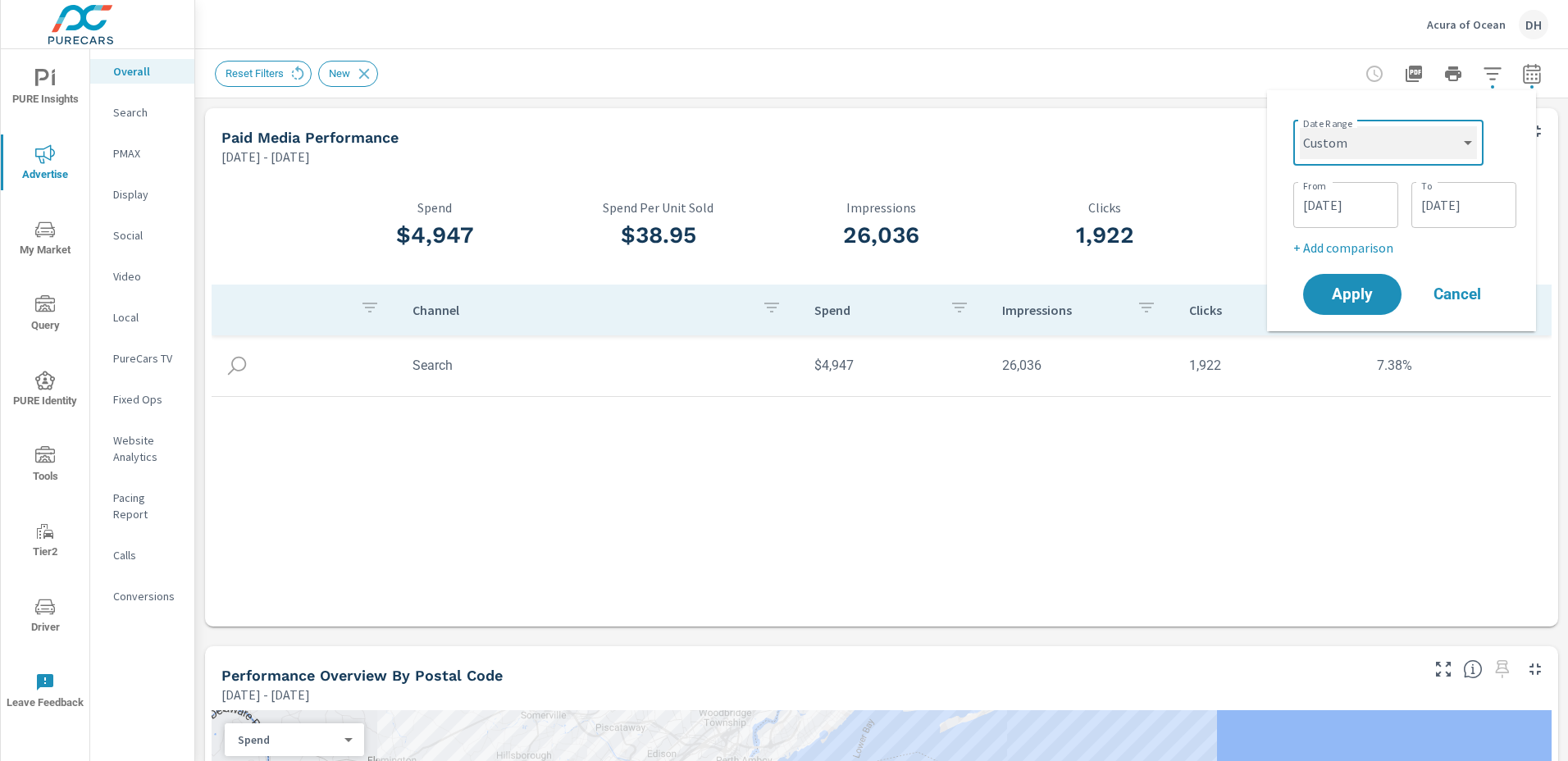
click at [1464, 143] on select "Custom [DATE] Last week Last 7 days Last 14 days Last 30 days Last 45 days Last…" at bounding box center [1388, 142] width 177 height 33
click at [1517, 155] on div "Date Range Custom [DATE] Last week Last 7 days Last 14 days Last 30 days Last 4…" at bounding box center [1401, 211] width 242 height 215
click at [1457, 146] on select "Custom [DATE] Last week Last 7 days Last 14 days Last 30 days Last 45 days Last…" at bounding box center [1388, 142] width 177 height 33
click at [1300, 126] on select "Custom [DATE] Last week Last 7 days Last 14 days Last 30 days Last 45 days Last…" at bounding box center [1388, 142] width 177 height 33
select select "Last month"
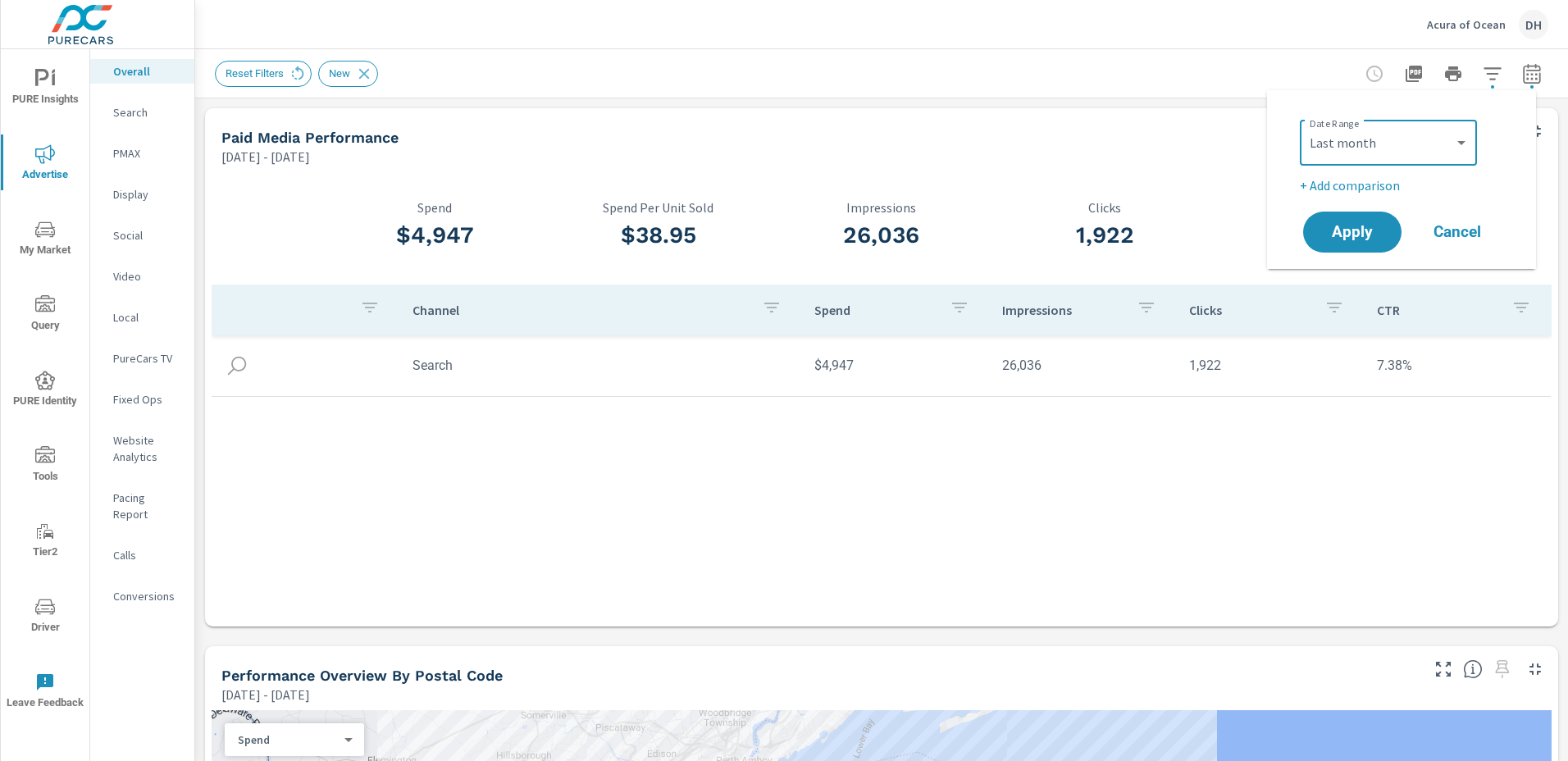
click at [1350, 184] on p "+ Add comparison" at bounding box center [1404, 185] width 210 height 20
select select "Previous period"
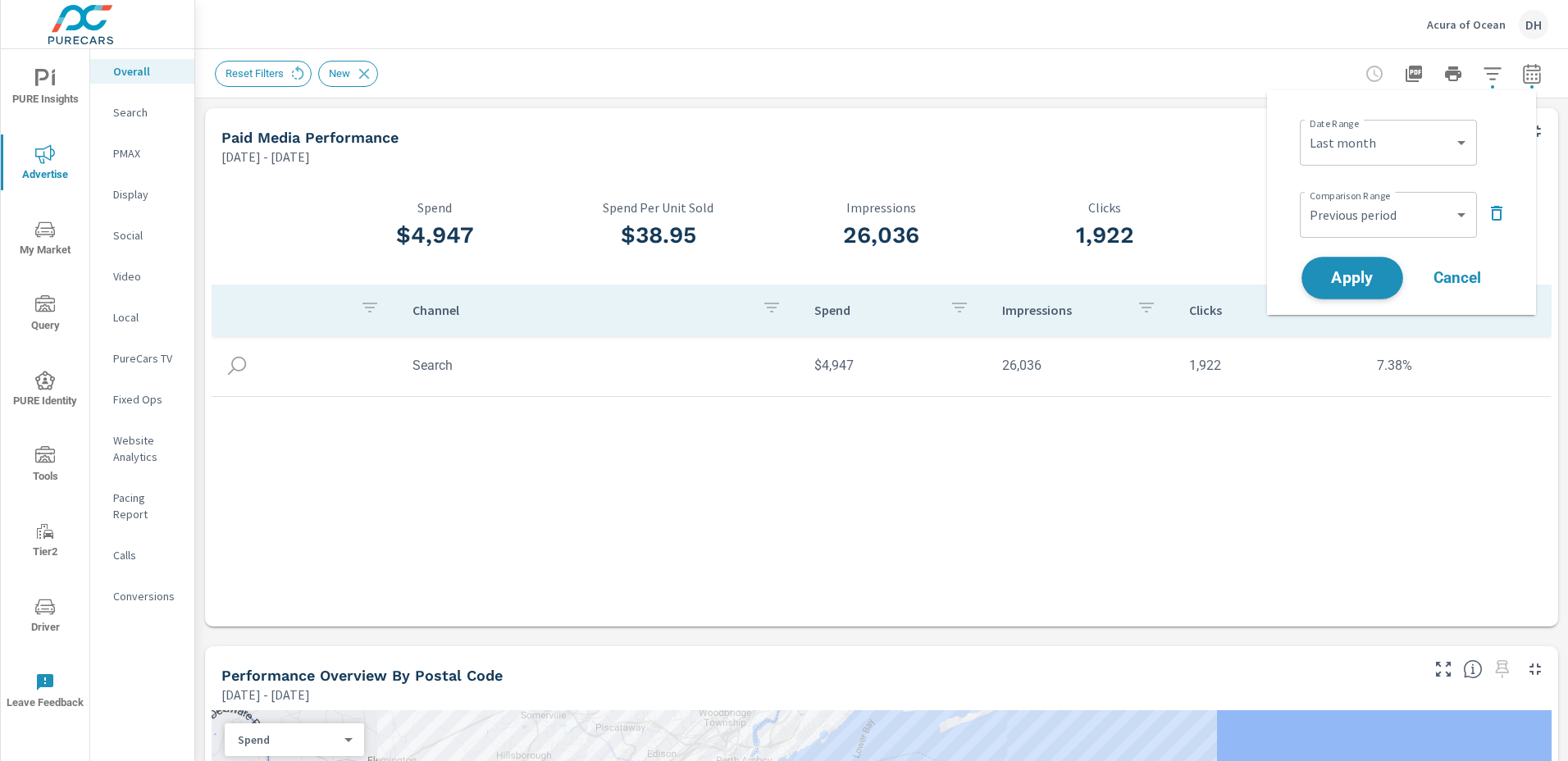
click at [1356, 275] on span "Apply" at bounding box center [1352, 278] width 67 height 15
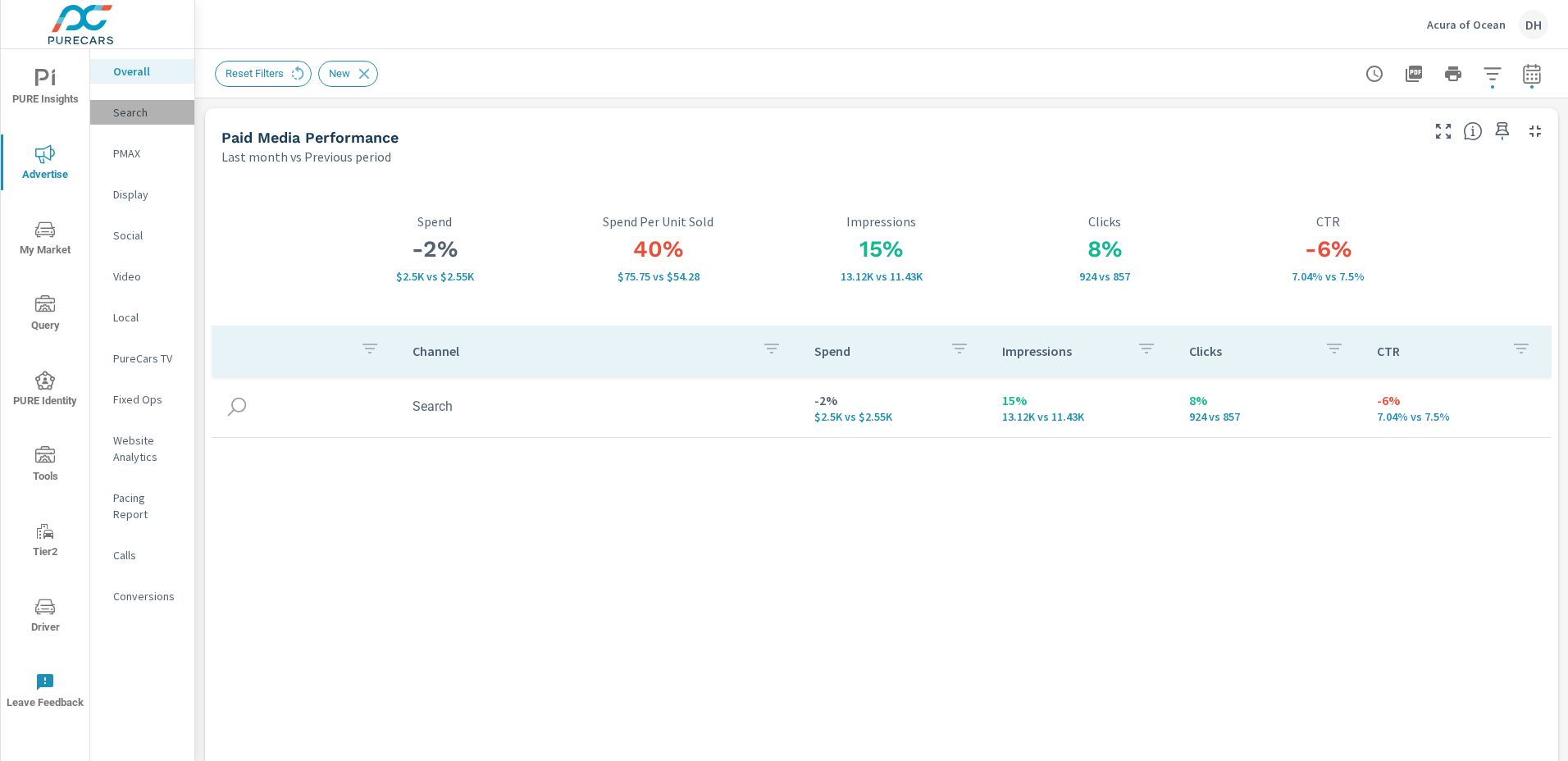
click at [123, 111] on p "Search" at bounding box center [148, 112] width 68 height 16
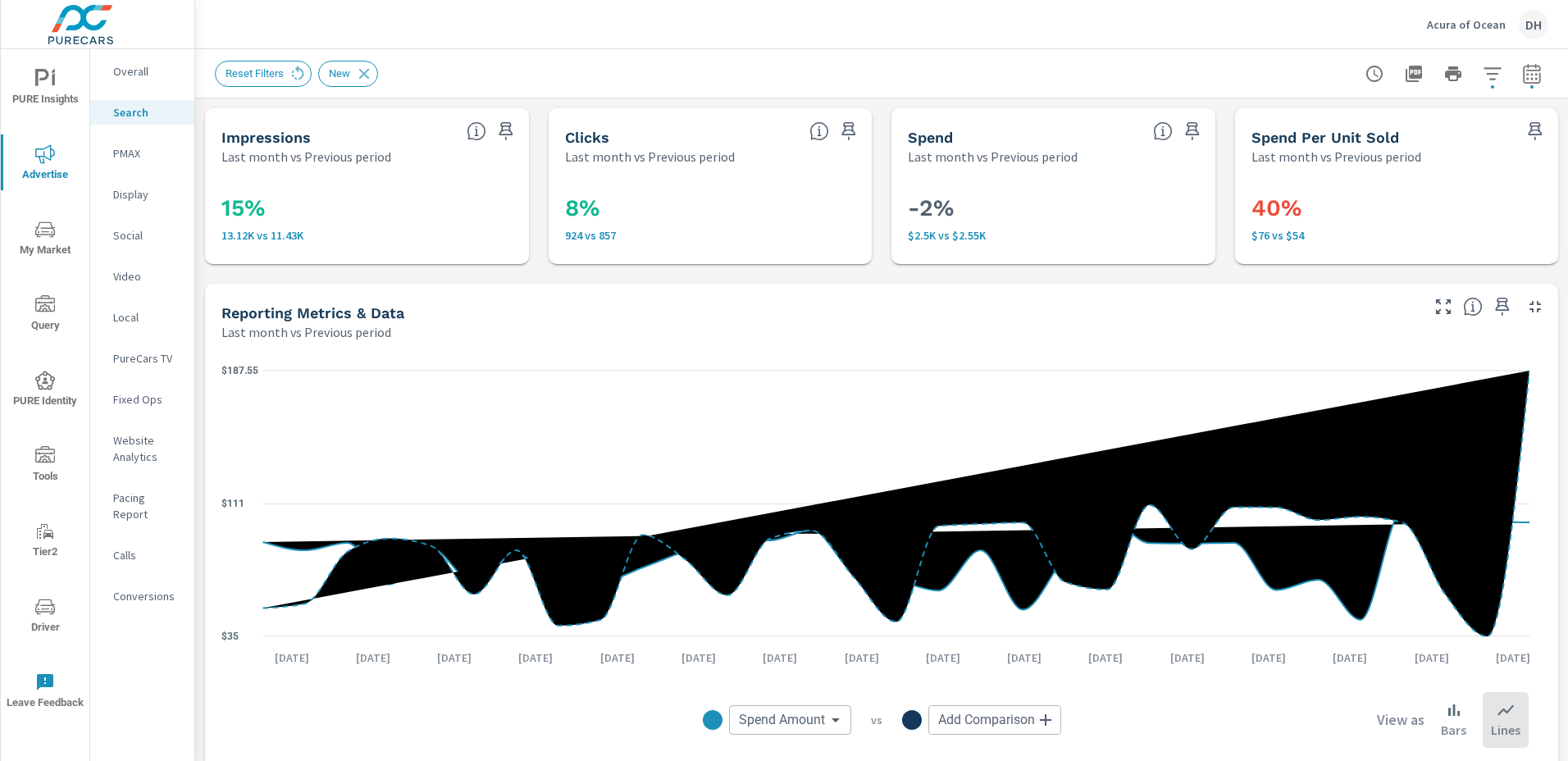
click at [47, 236] on icon "nav menu" at bounding box center [45, 230] width 20 height 20
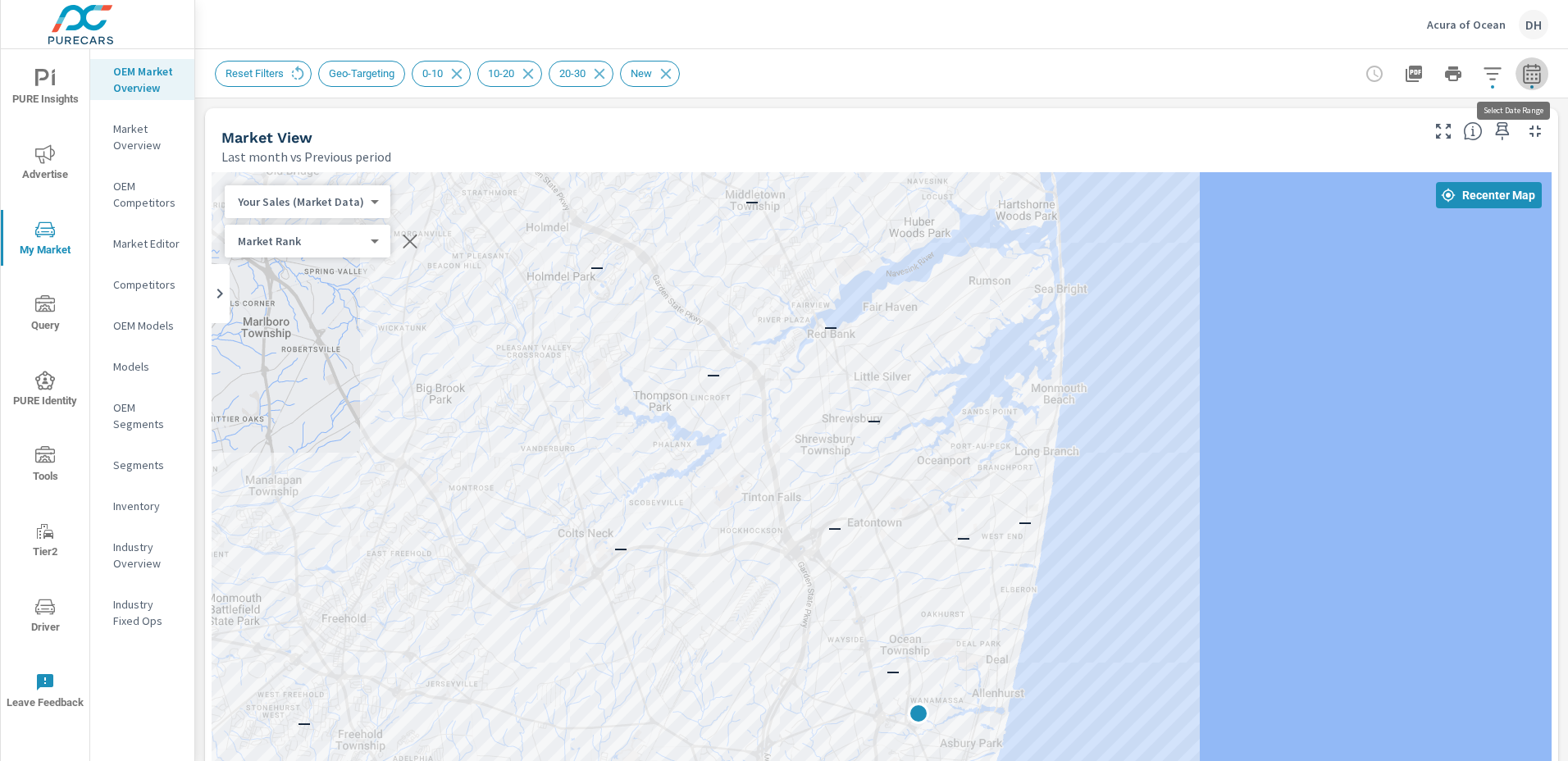
click at [1522, 78] on icon "button" at bounding box center [1532, 74] width 20 height 20
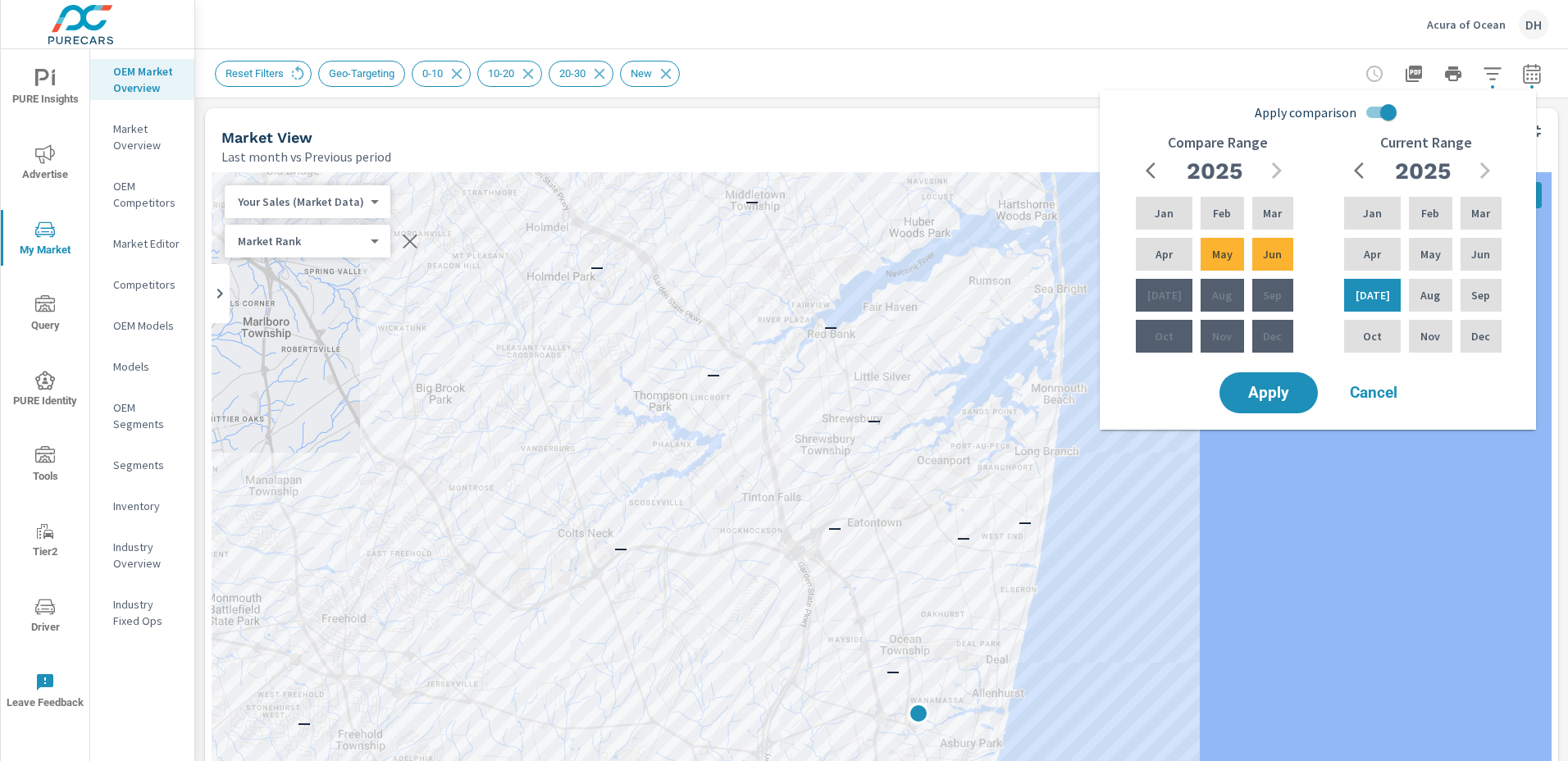
click at [1070, 41] on div "Acura of Ocean DH" at bounding box center [881, 24] width 1334 height 48
